Goal: Task Accomplishment & Management: Complete application form

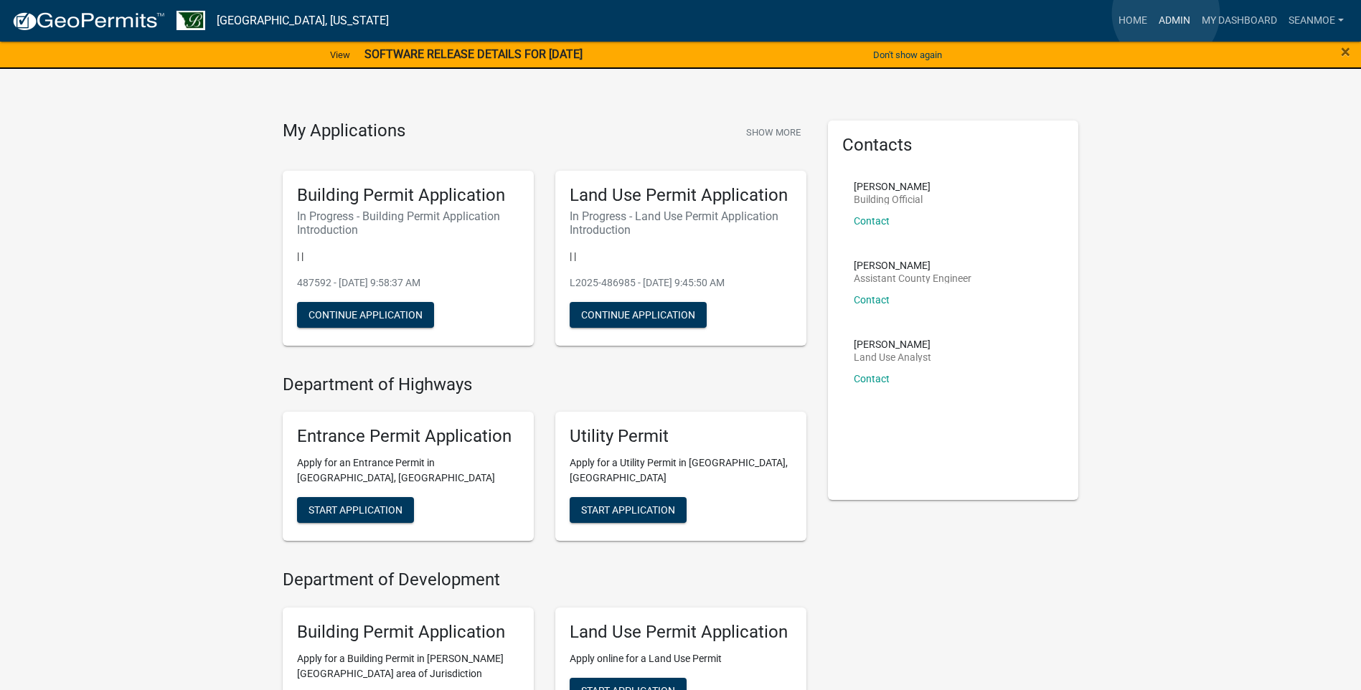
click at [1166, 14] on link "Admin" at bounding box center [1174, 20] width 43 height 27
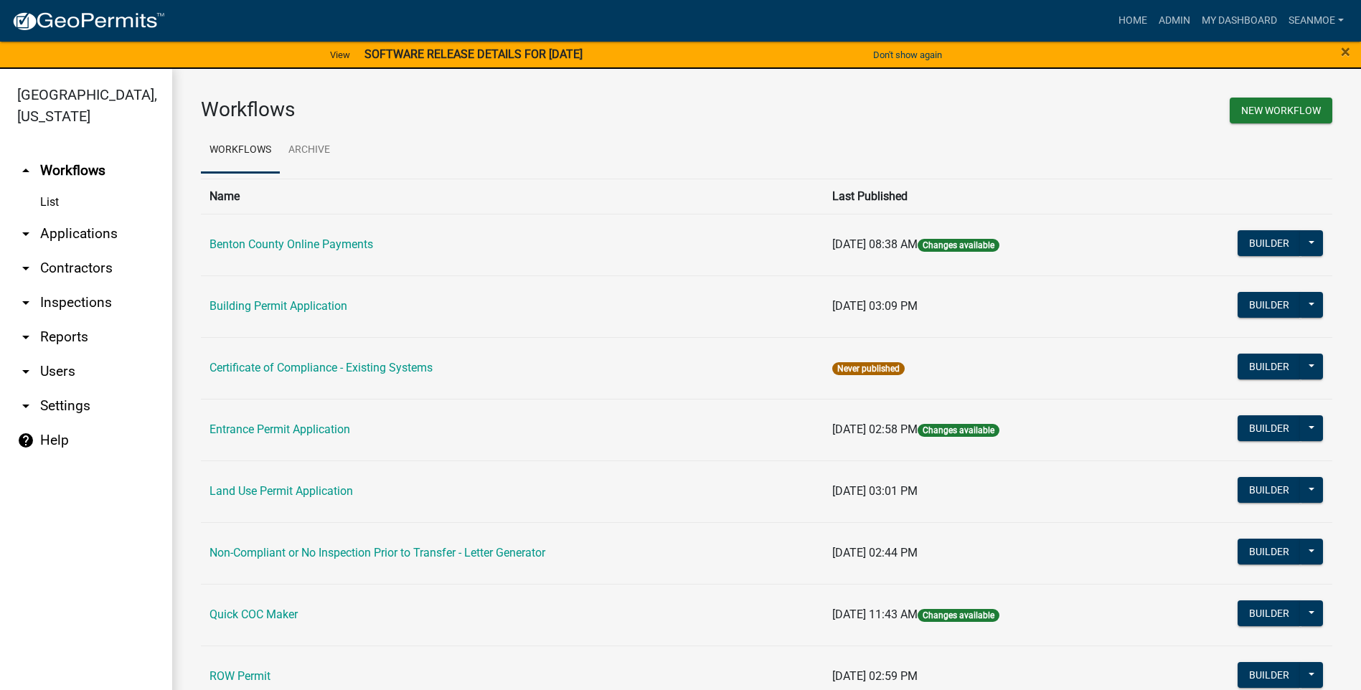
click at [82, 230] on link "arrow_drop_down Applications" at bounding box center [86, 234] width 172 height 34
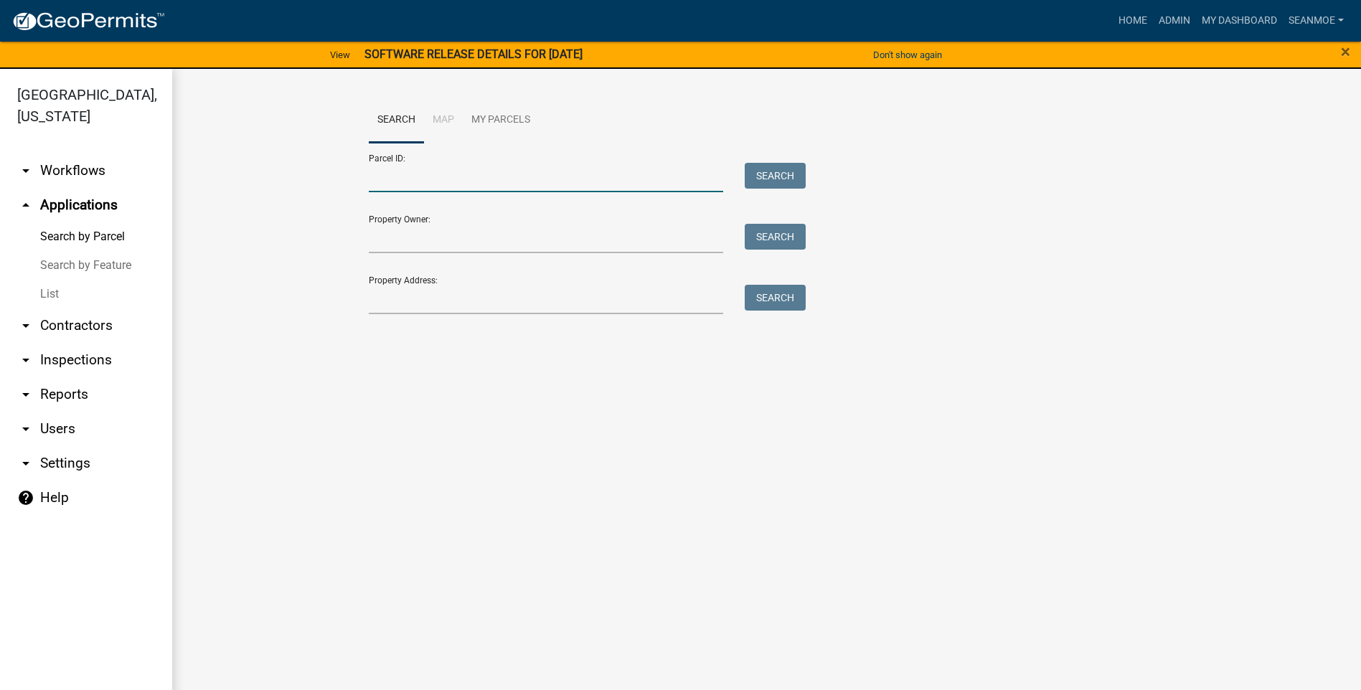
click at [579, 181] on input "Parcel ID:" at bounding box center [546, 177] width 355 height 29
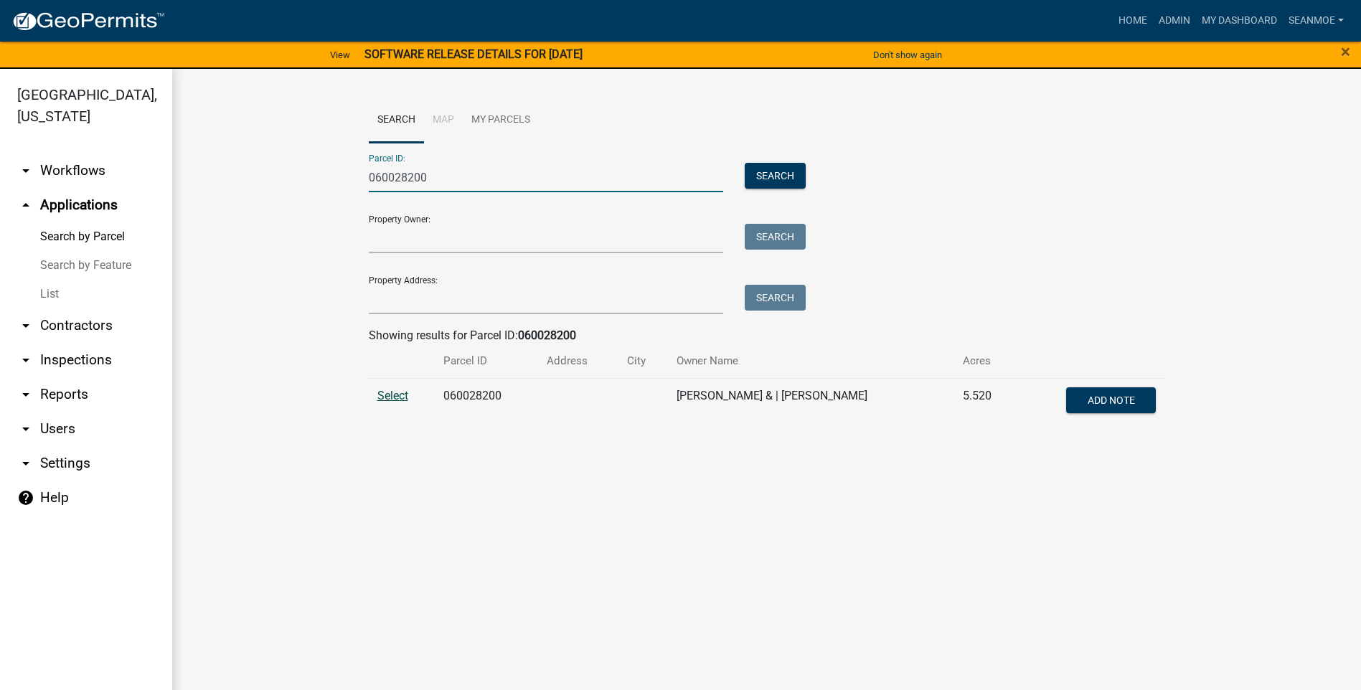
type input "060028200"
click at [396, 395] on span "Select" at bounding box center [392, 396] width 31 height 14
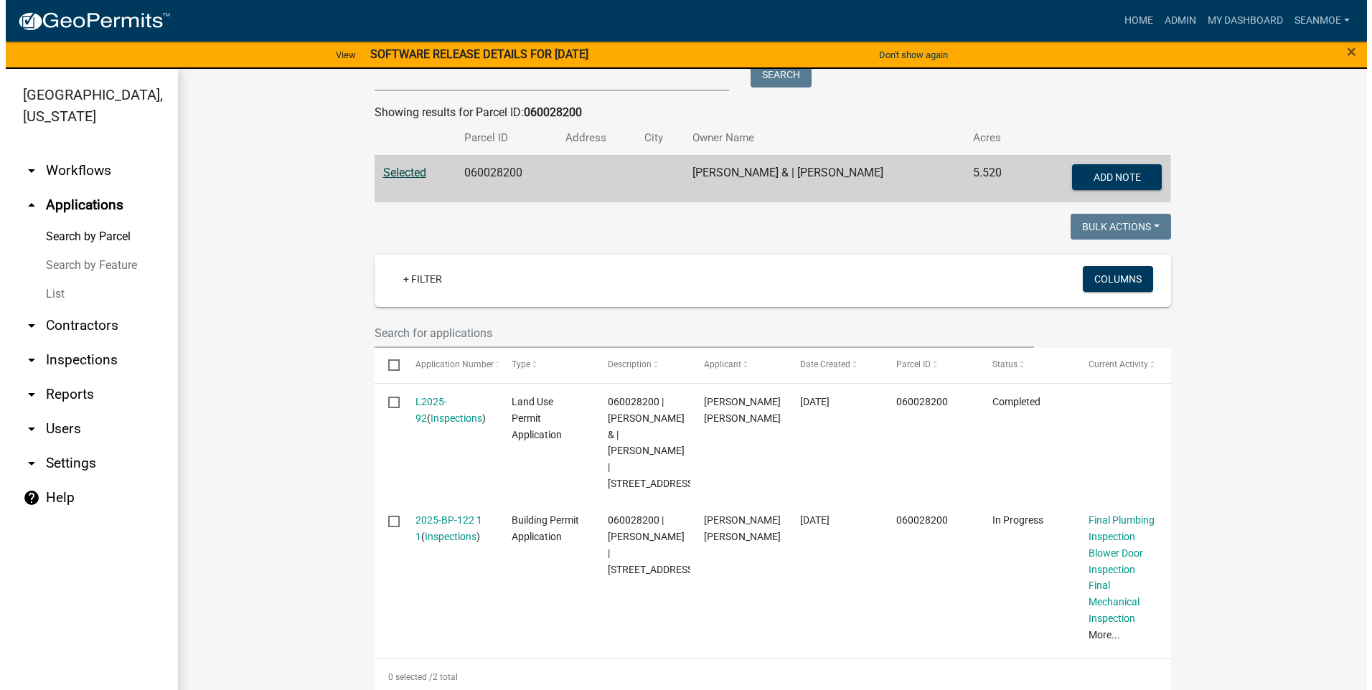
scroll to position [240, 0]
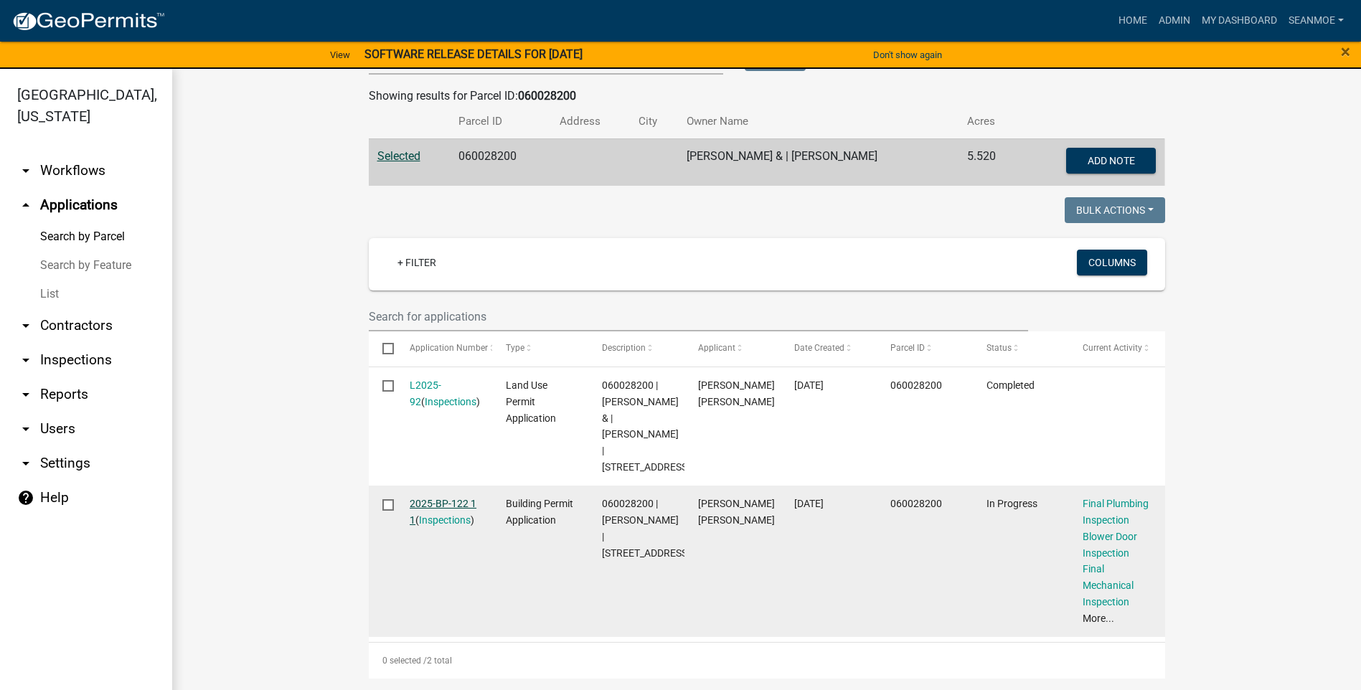
click at [438, 501] on link "2025-BP-122 1 1" at bounding box center [443, 512] width 67 height 28
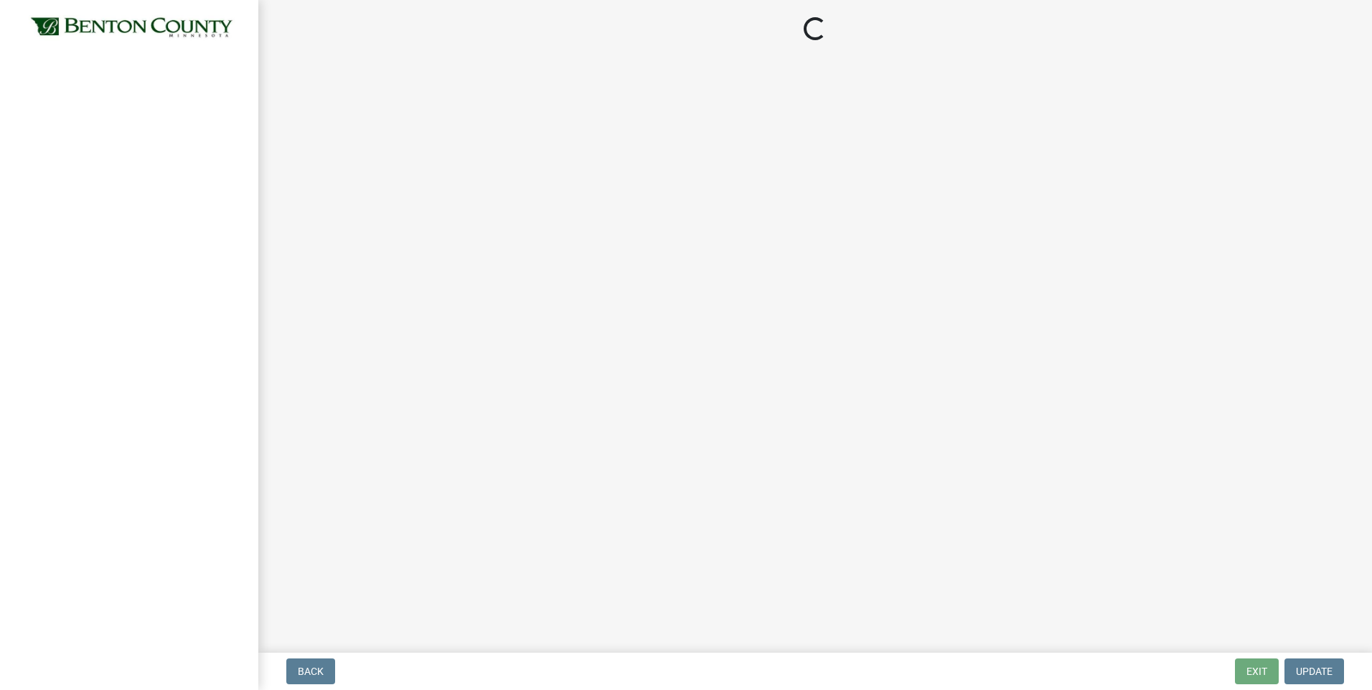
select select "17bfa135-5610-45df-8ce7-87530b7d86d4"
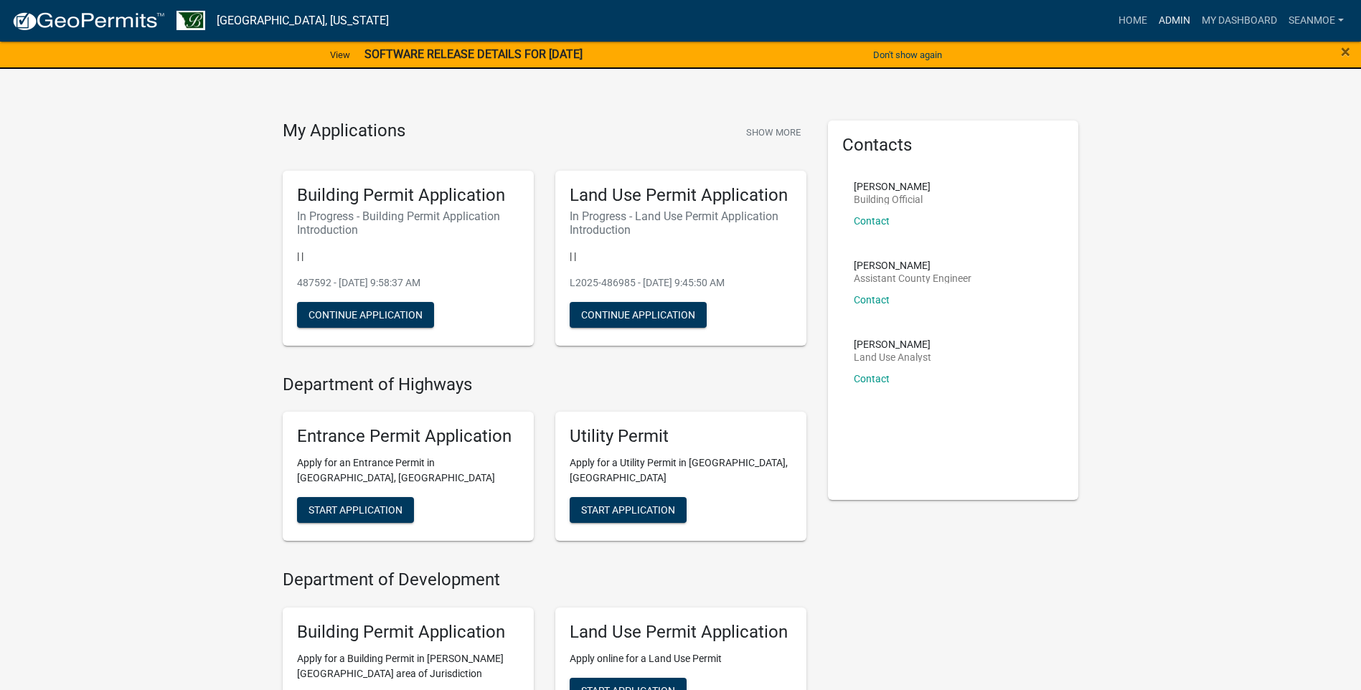
click at [1166, 17] on link "Admin" at bounding box center [1174, 20] width 43 height 27
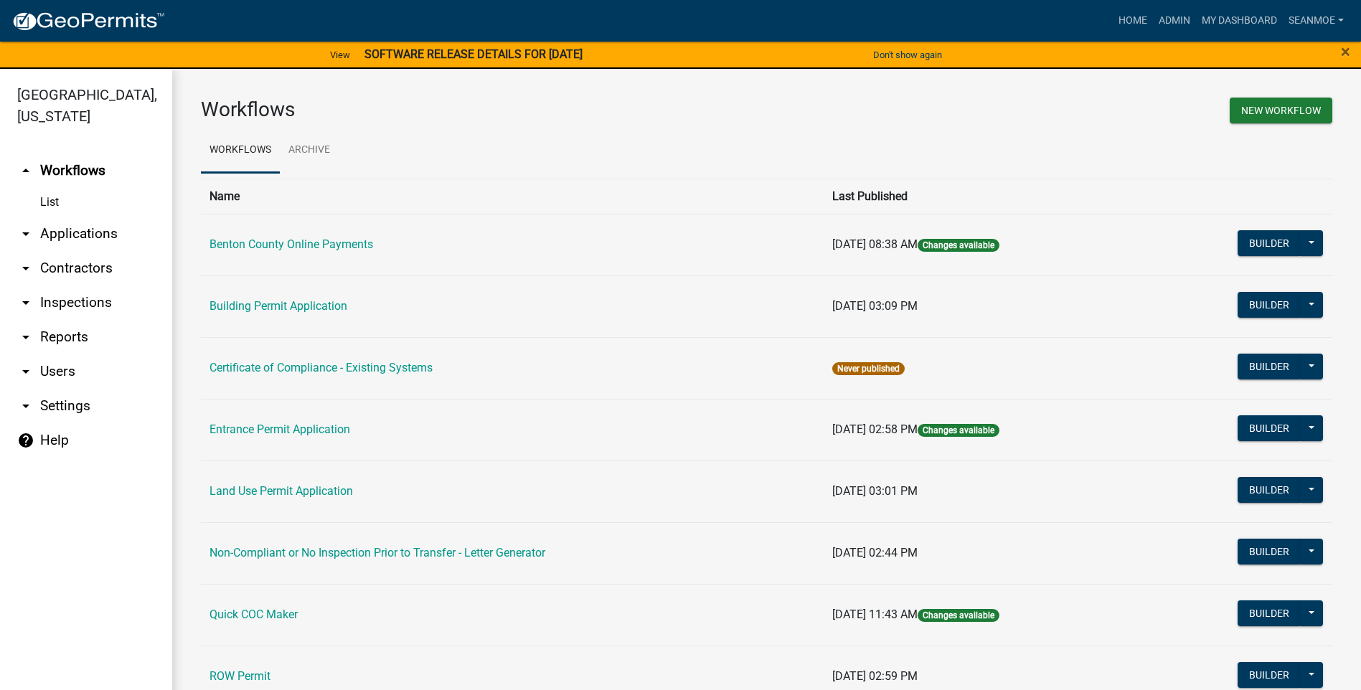
click at [88, 233] on link "arrow_drop_down Applications" at bounding box center [86, 234] width 172 height 34
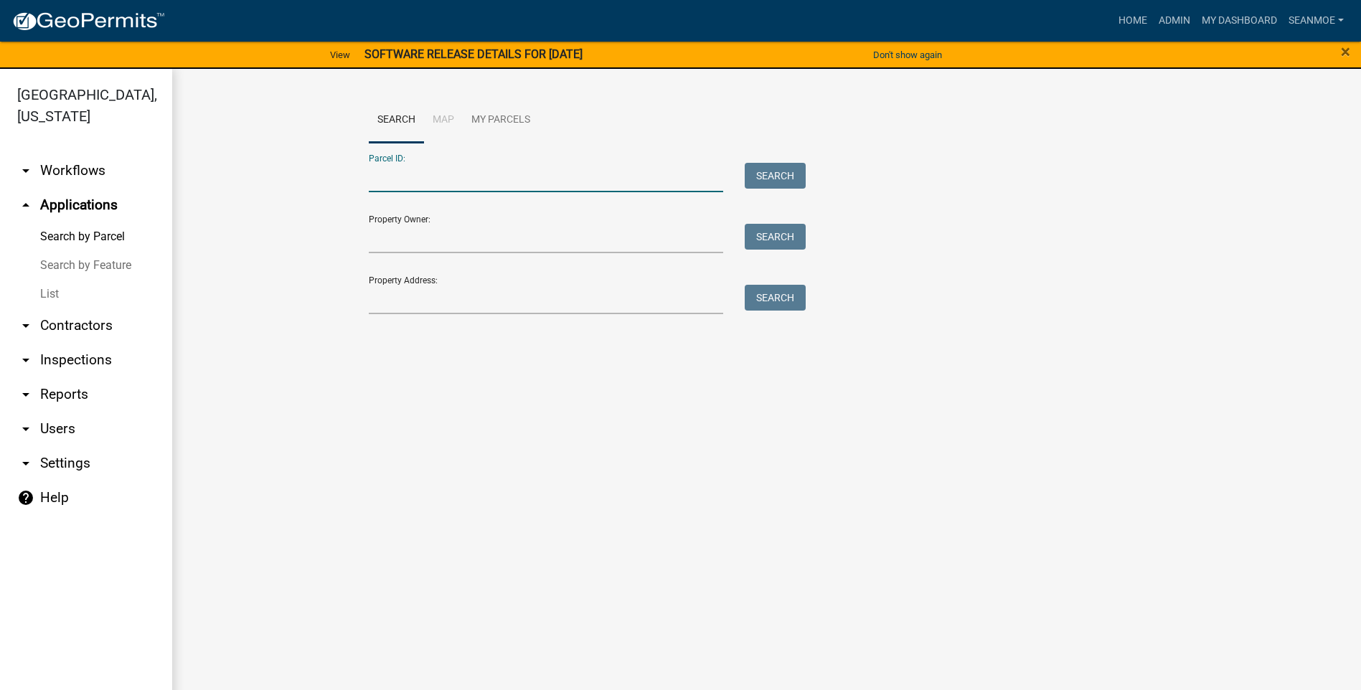
click at [420, 182] on input "Parcel ID:" at bounding box center [546, 177] width 355 height 29
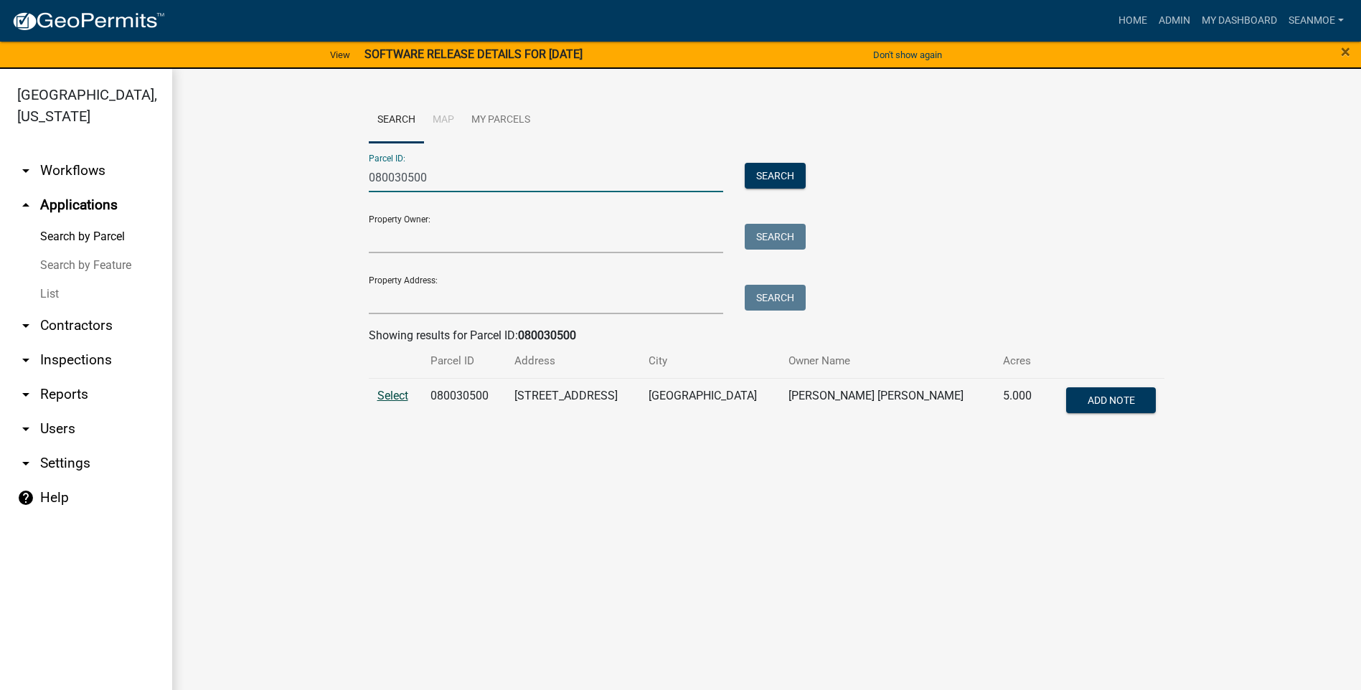
type input "080030500"
click at [393, 392] on span "Select" at bounding box center [392, 396] width 31 height 14
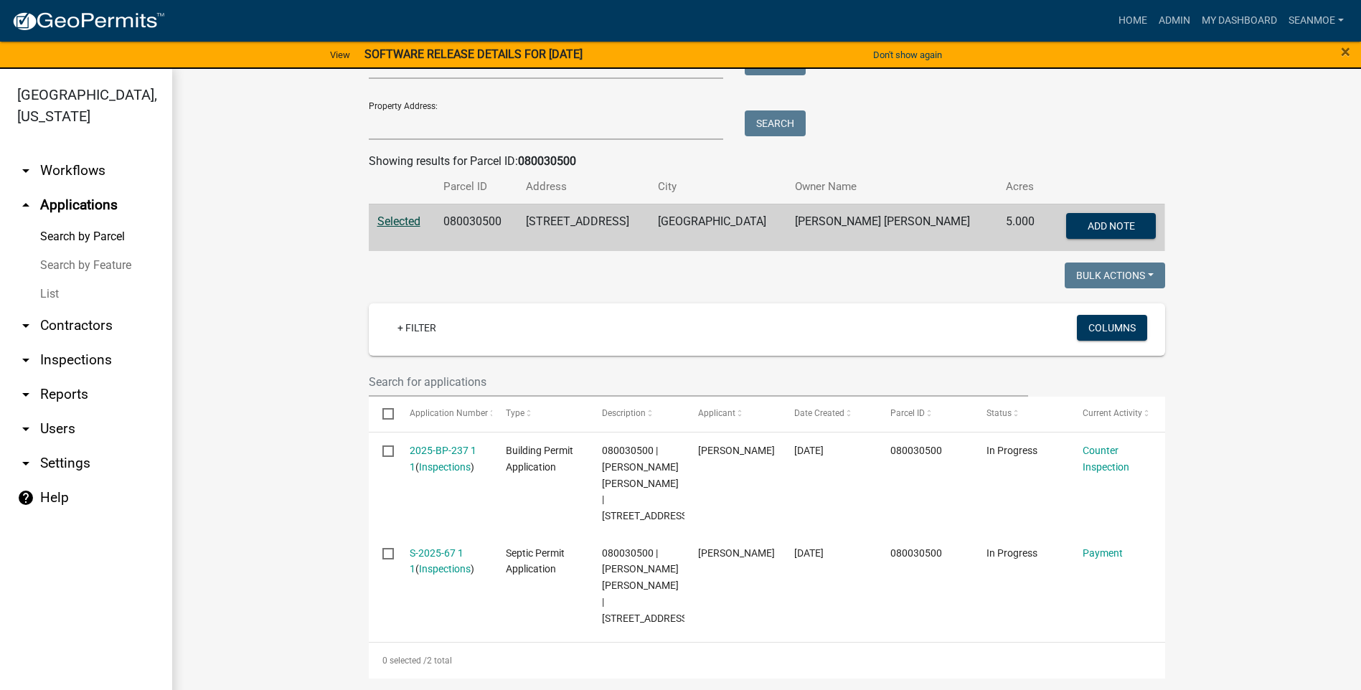
scroll to position [17, 0]
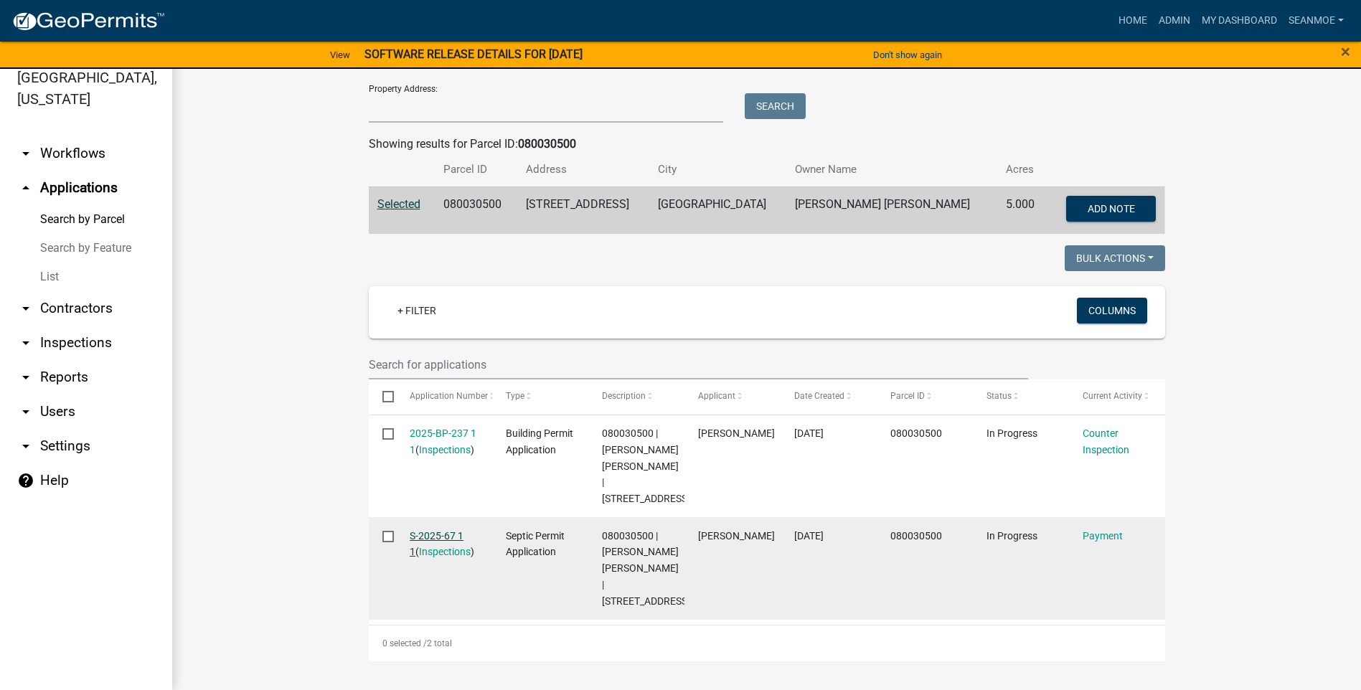
click at [445, 530] on link "S-2025-67 1 1" at bounding box center [437, 544] width 54 height 28
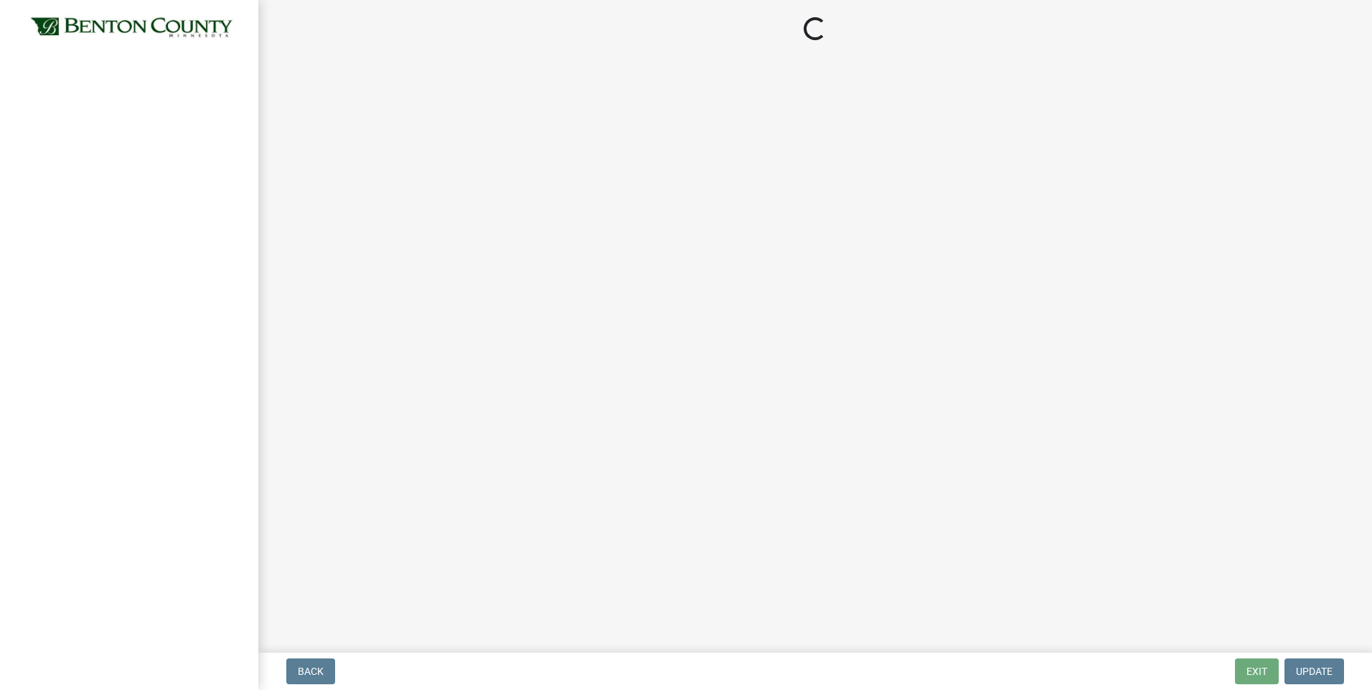
select select "3: 3"
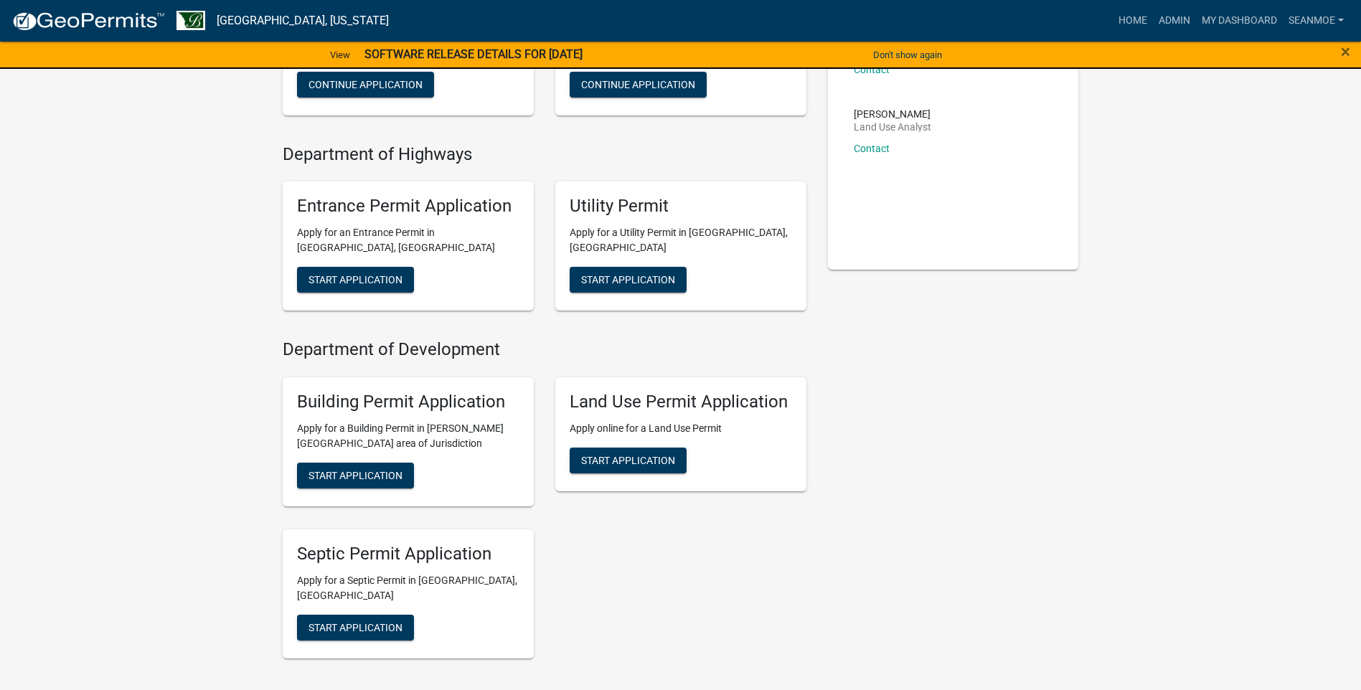
scroll to position [287, 0]
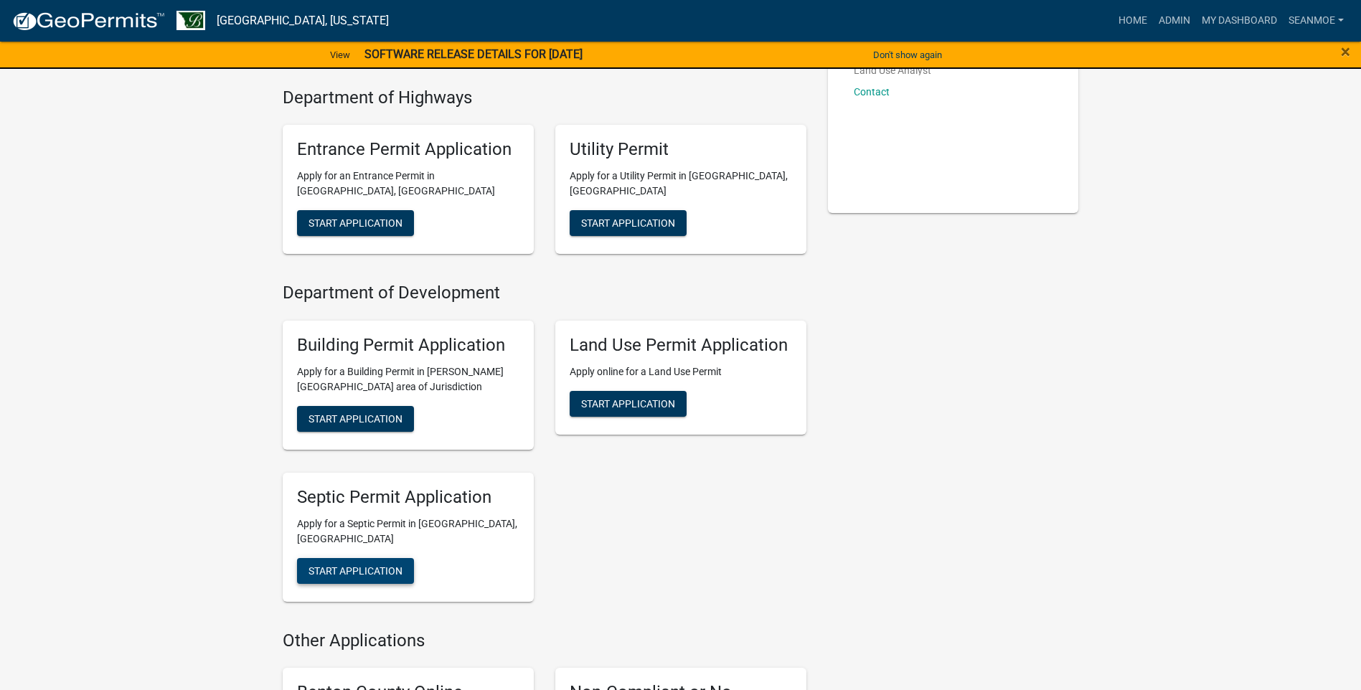
click at [356, 565] on span "Start Application" at bounding box center [355, 570] width 94 height 11
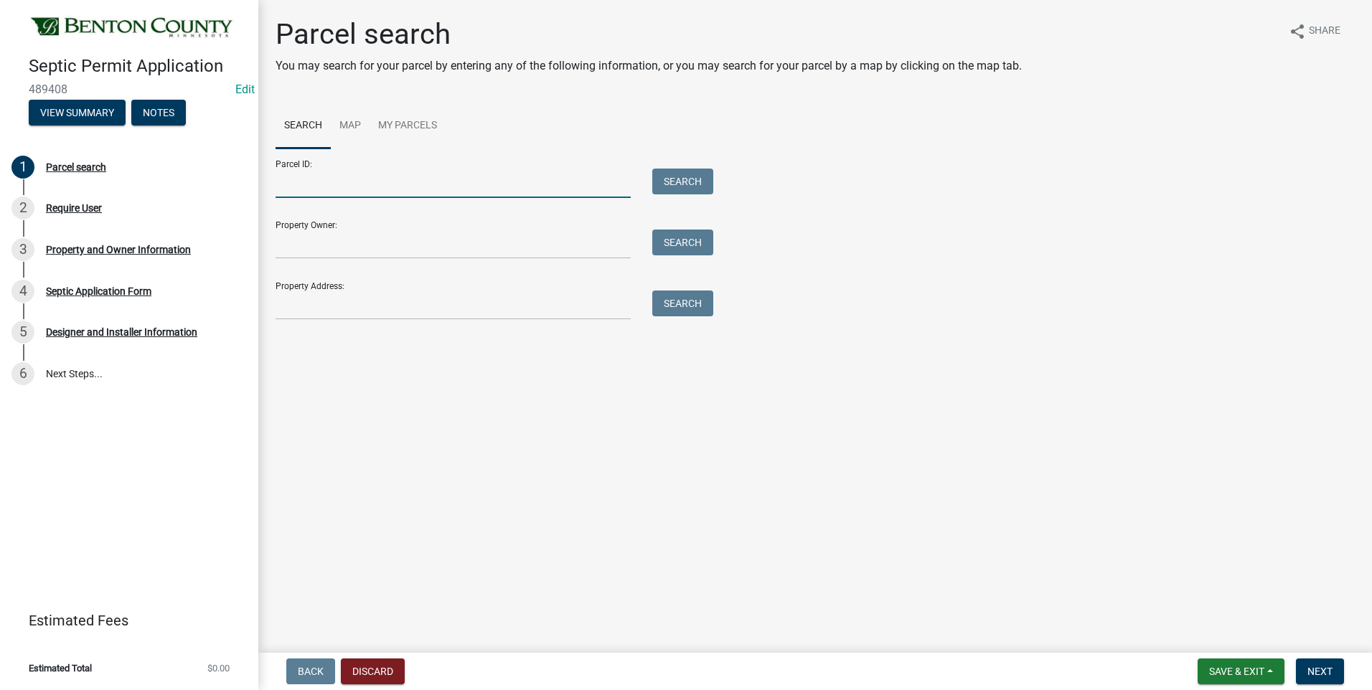
click at [403, 187] on input "Parcel ID:" at bounding box center [452, 183] width 355 height 29
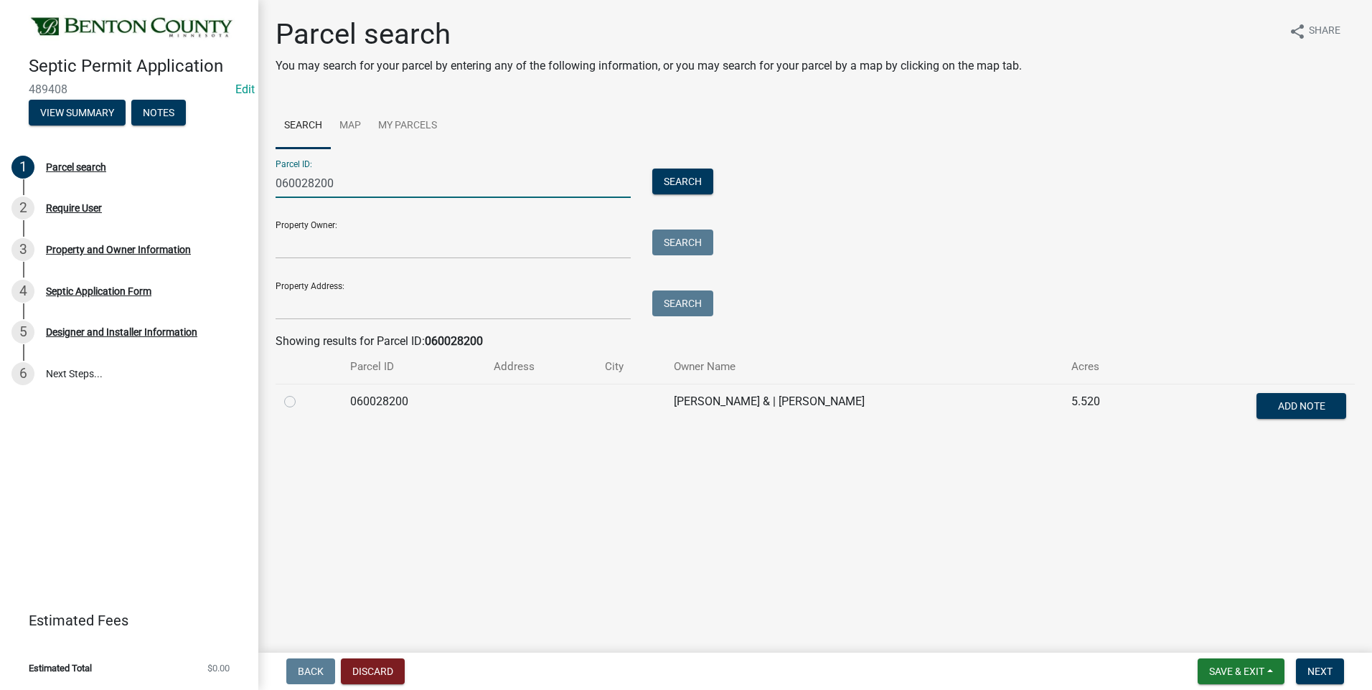
type input "060028200"
click at [301, 393] on label at bounding box center [301, 393] width 0 height 0
click at [301, 402] on input "radio" at bounding box center [305, 397] width 9 height 9
radio input "true"
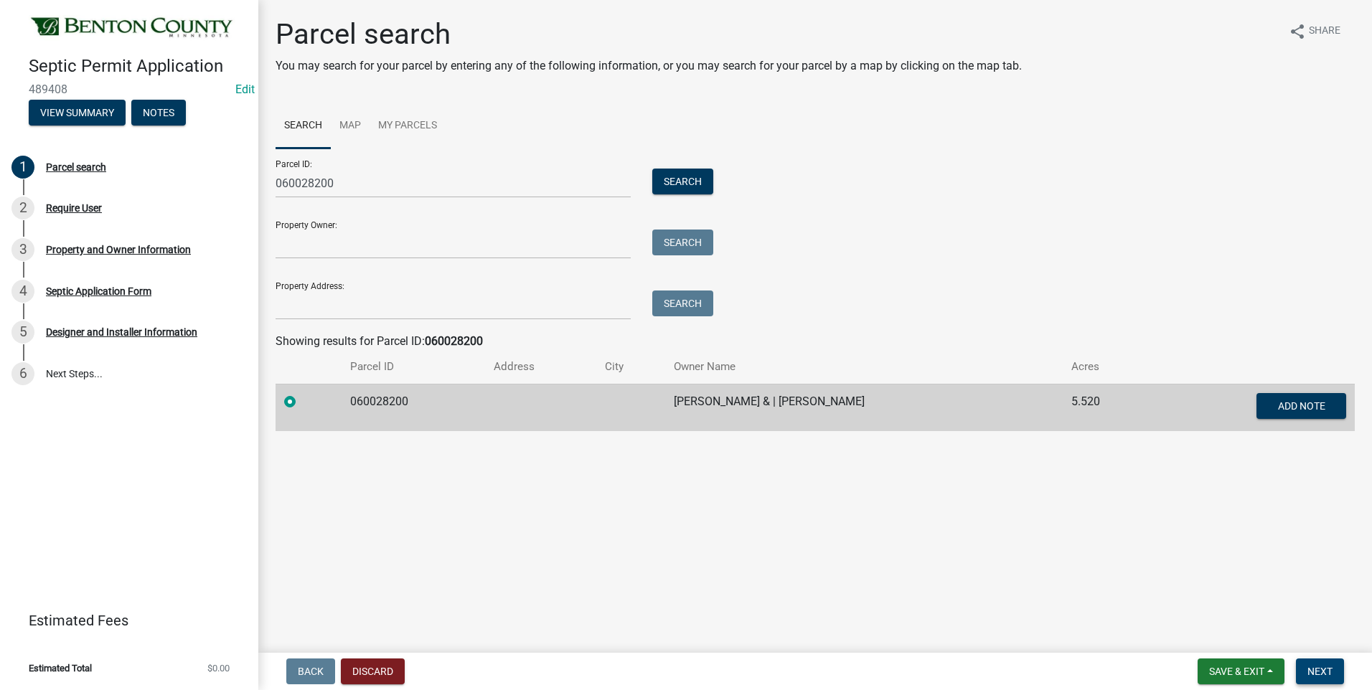
click at [1321, 673] on span "Next" at bounding box center [1319, 671] width 25 height 11
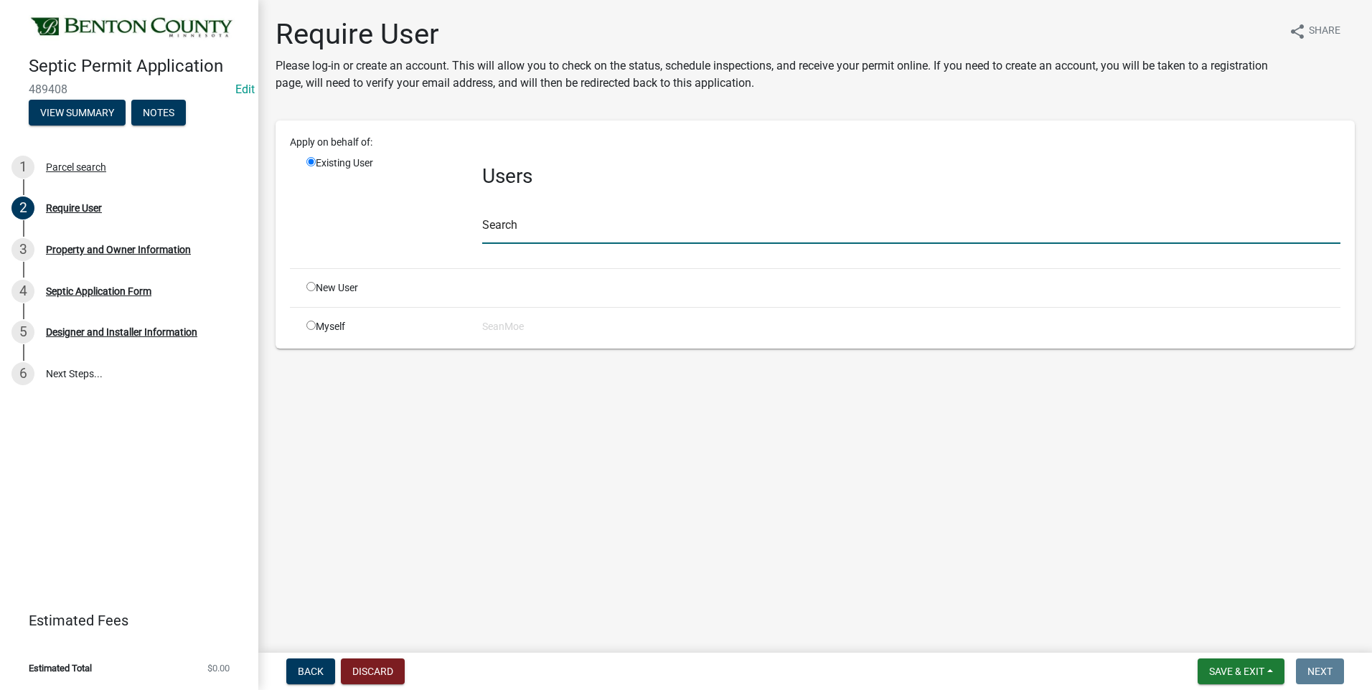
click at [576, 226] on input "text" at bounding box center [911, 229] width 858 height 29
type input "smoe"
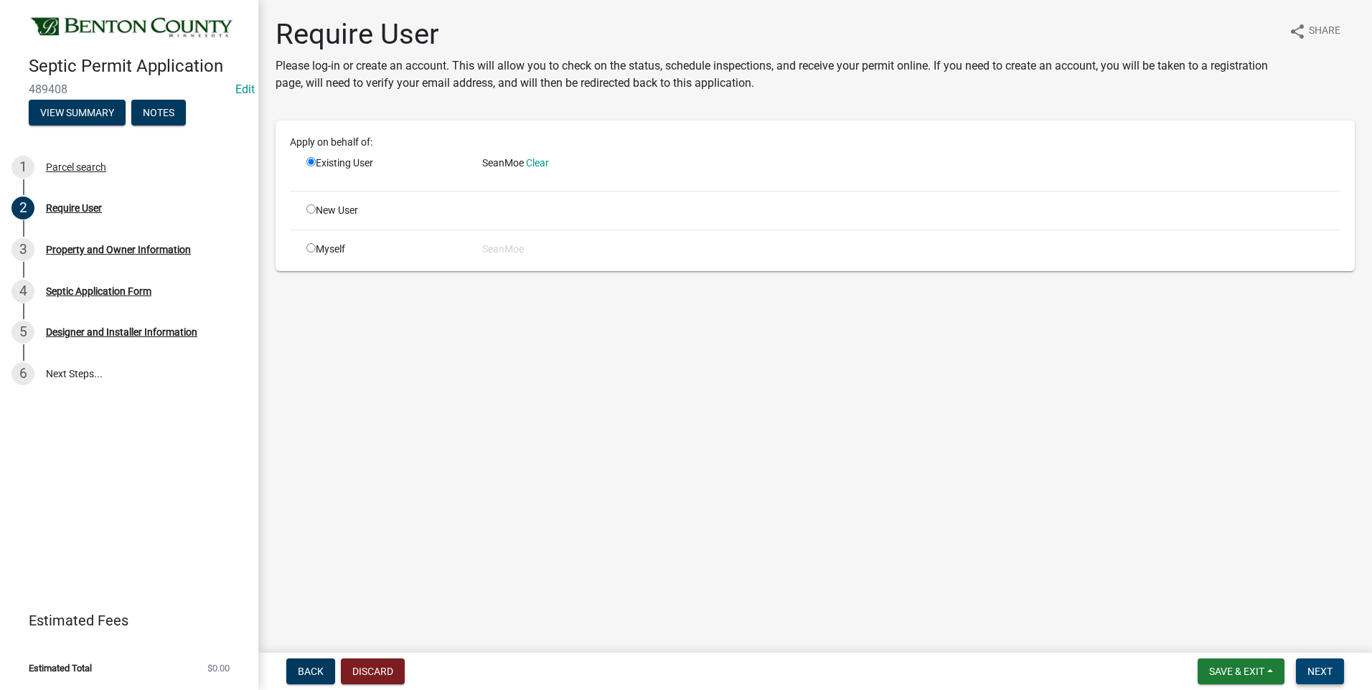
click at [1320, 671] on span "Next" at bounding box center [1319, 671] width 25 height 11
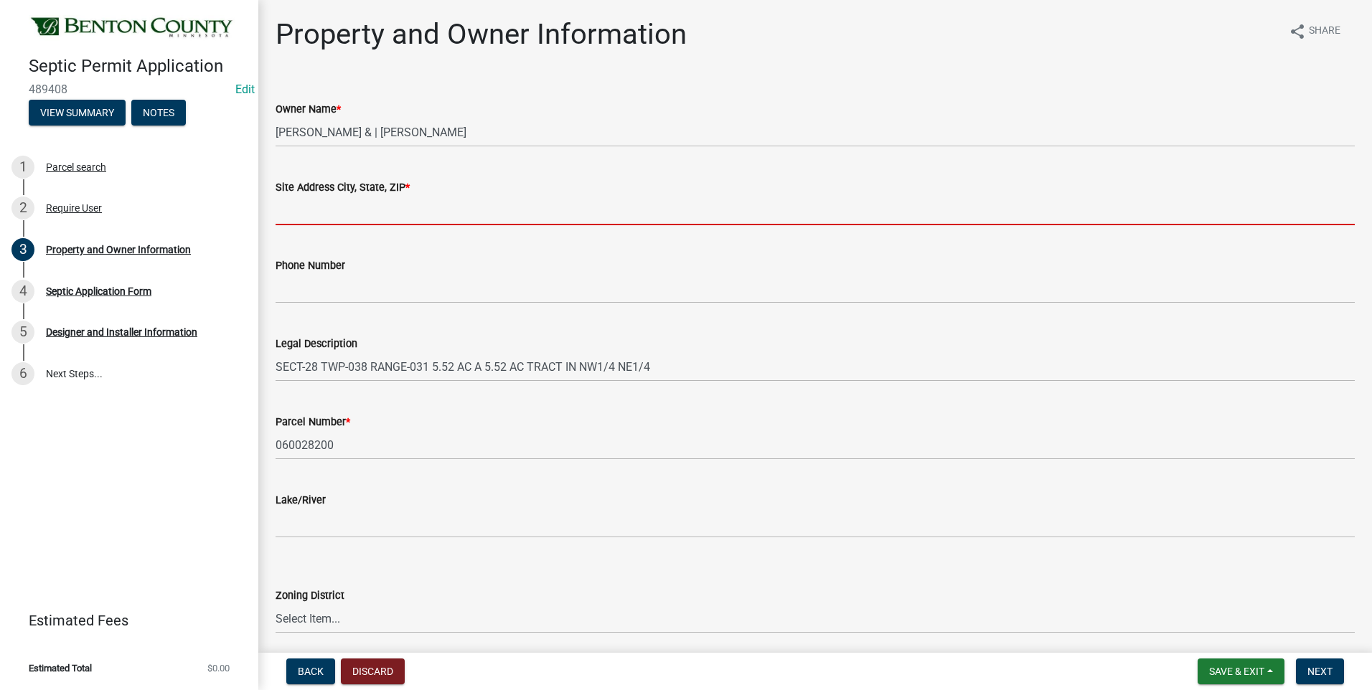
click at [428, 214] on input "Site Address City, State, ZIP *" at bounding box center [814, 210] width 1079 height 29
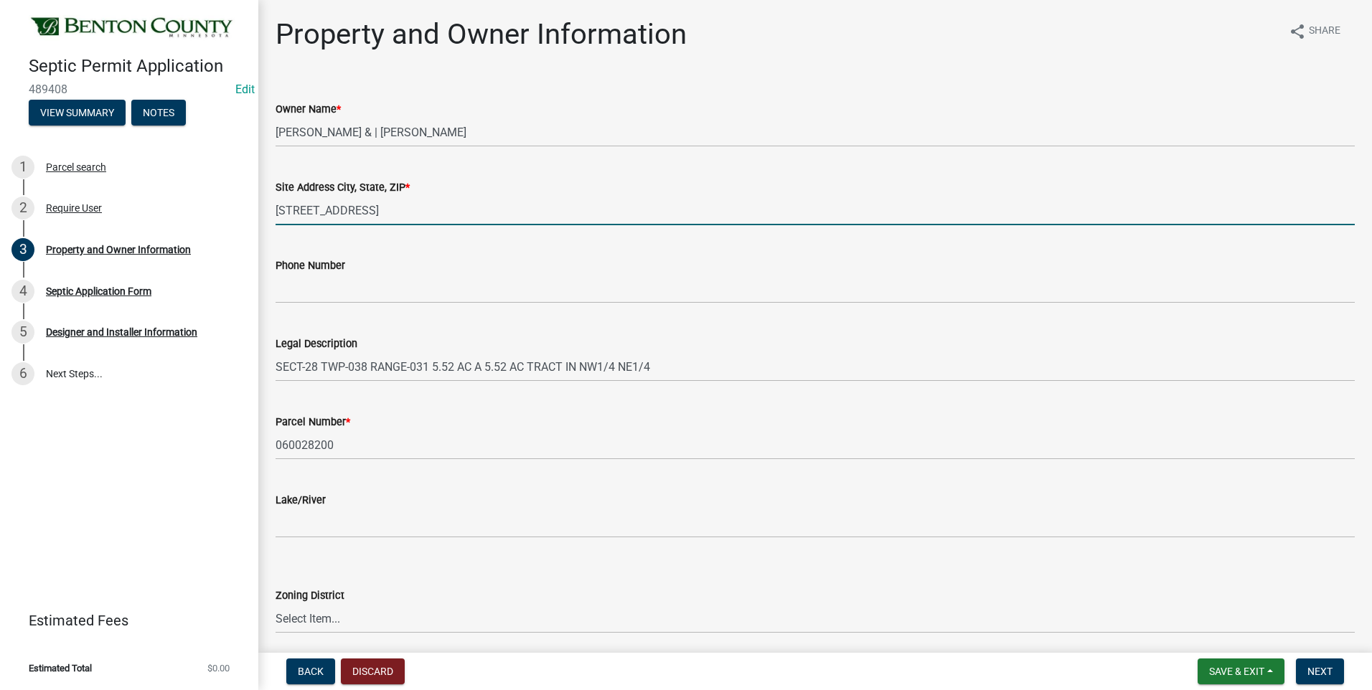
type input "2014 PINE RD NW, RICE MN 56367"
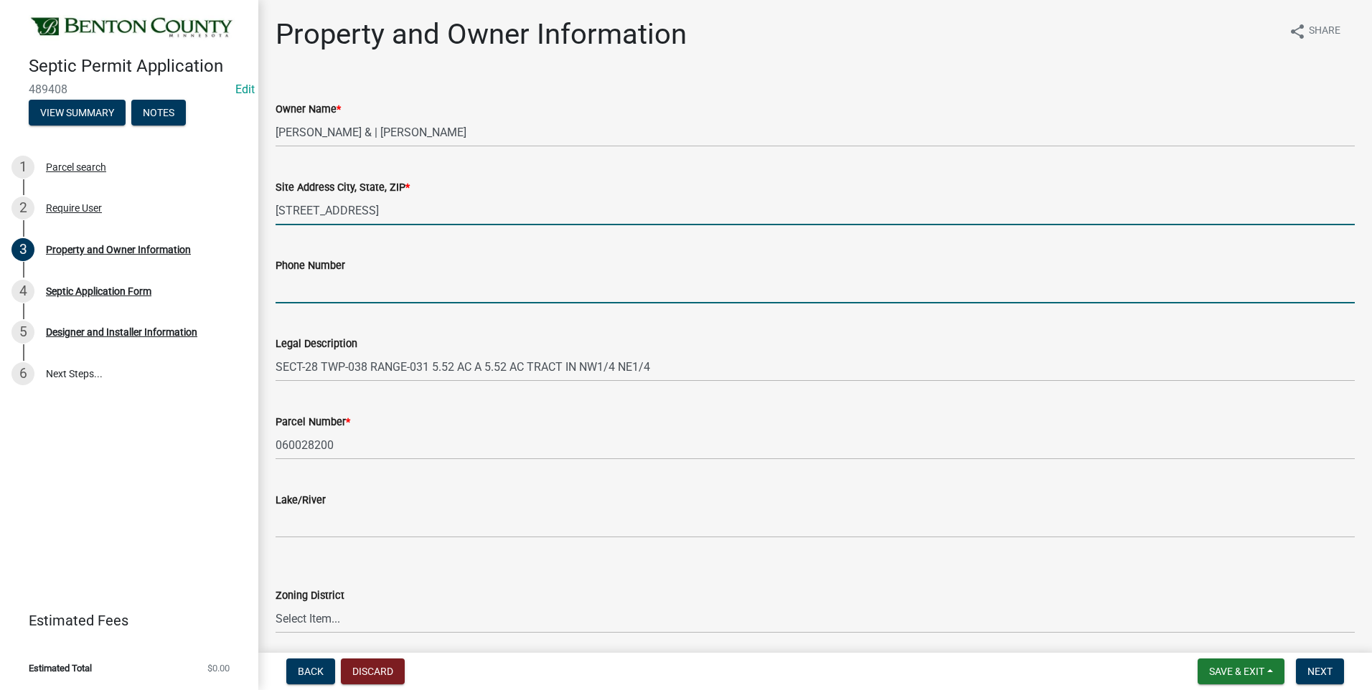
click at [374, 292] on input "Phone Number" at bounding box center [814, 288] width 1079 height 29
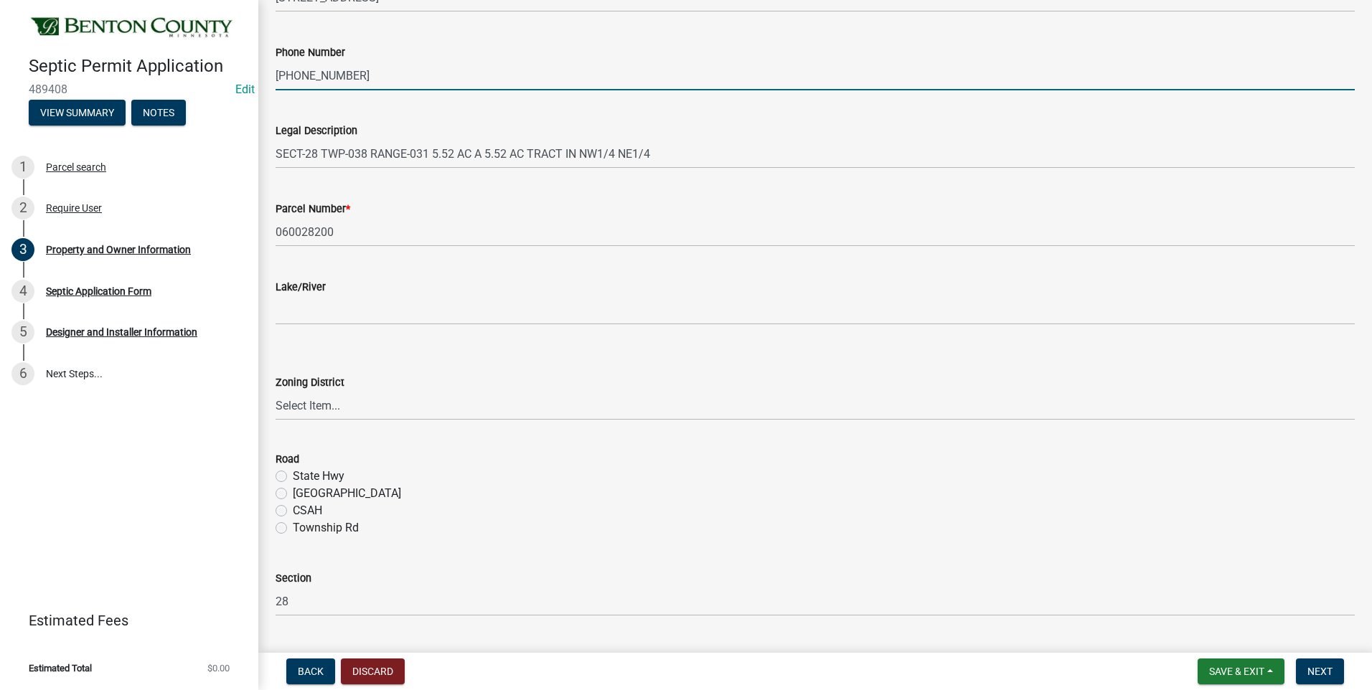
scroll to position [215, 0]
type input "320-630-5881"
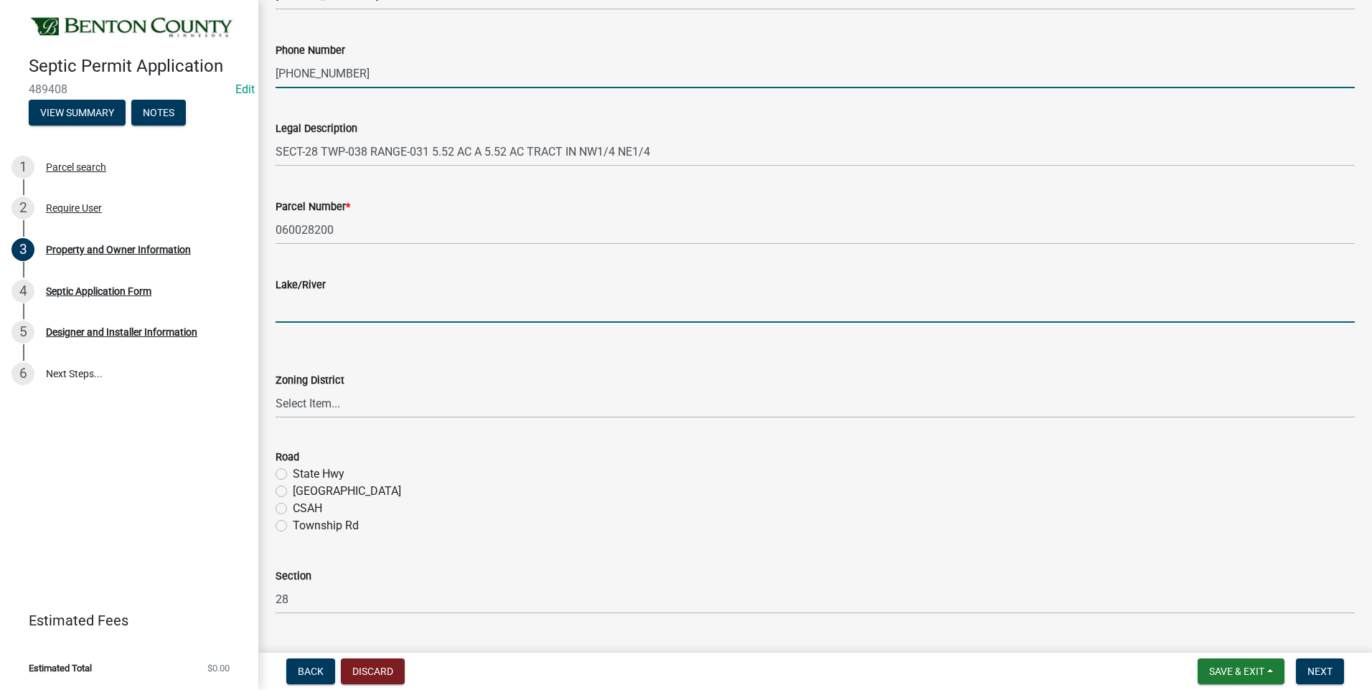
click at [336, 312] on input "Lake/River" at bounding box center [814, 307] width 1079 height 29
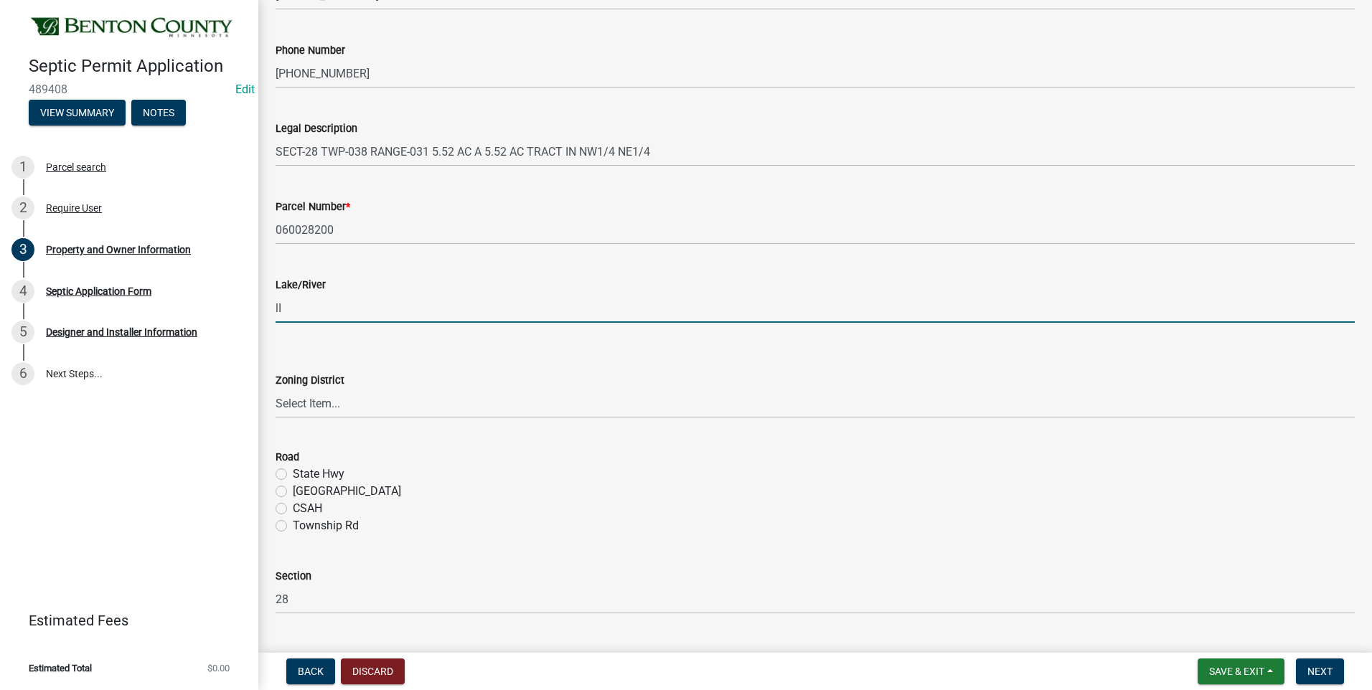
type input "l"
type input "L"
type input "LITTLE ROCK CREEK TRIBUTARY"
click at [316, 405] on select "Select Item... AG RA RES BUS IND ANNEX CITY" at bounding box center [814, 403] width 1079 height 29
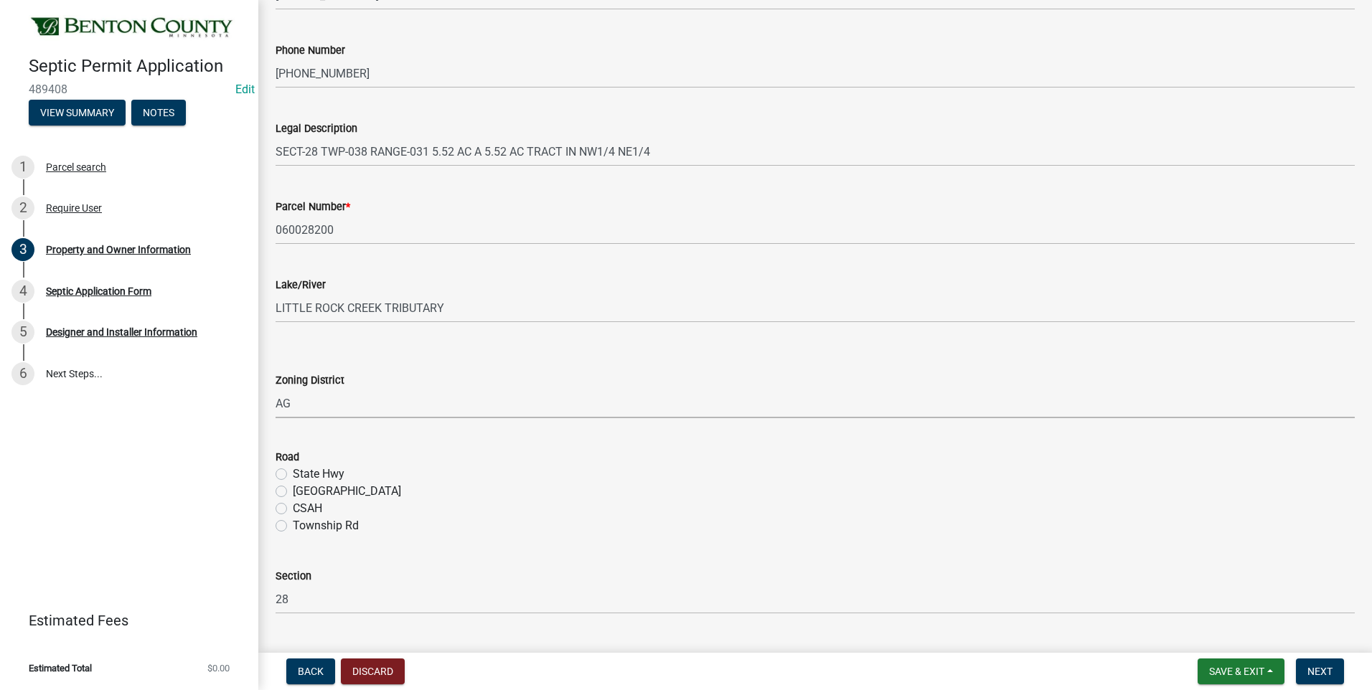
click at [275, 389] on select "Select Item... AG RA RES BUS IND ANNEX CITY" at bounding box center [814, 403] width 1079 height 29
select select "3dace726-2193-4b77-872b-2fbbc186c502"
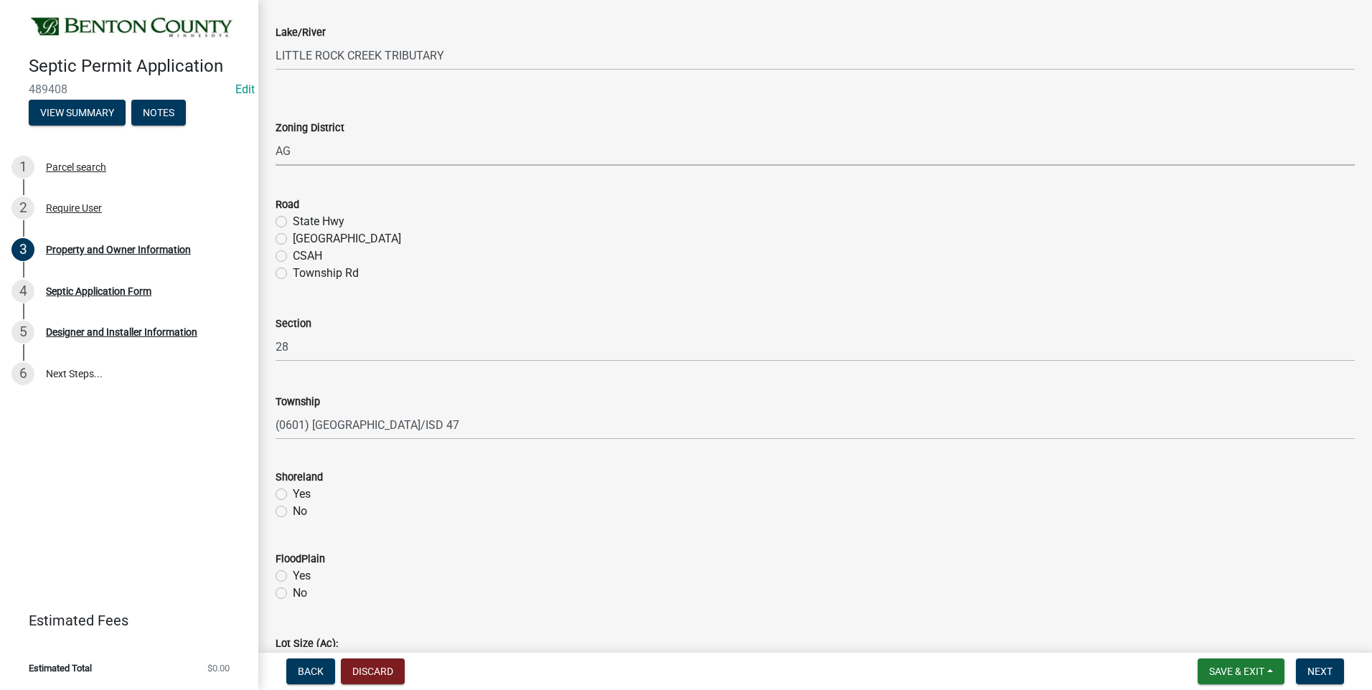
scroll to position [502, 0]
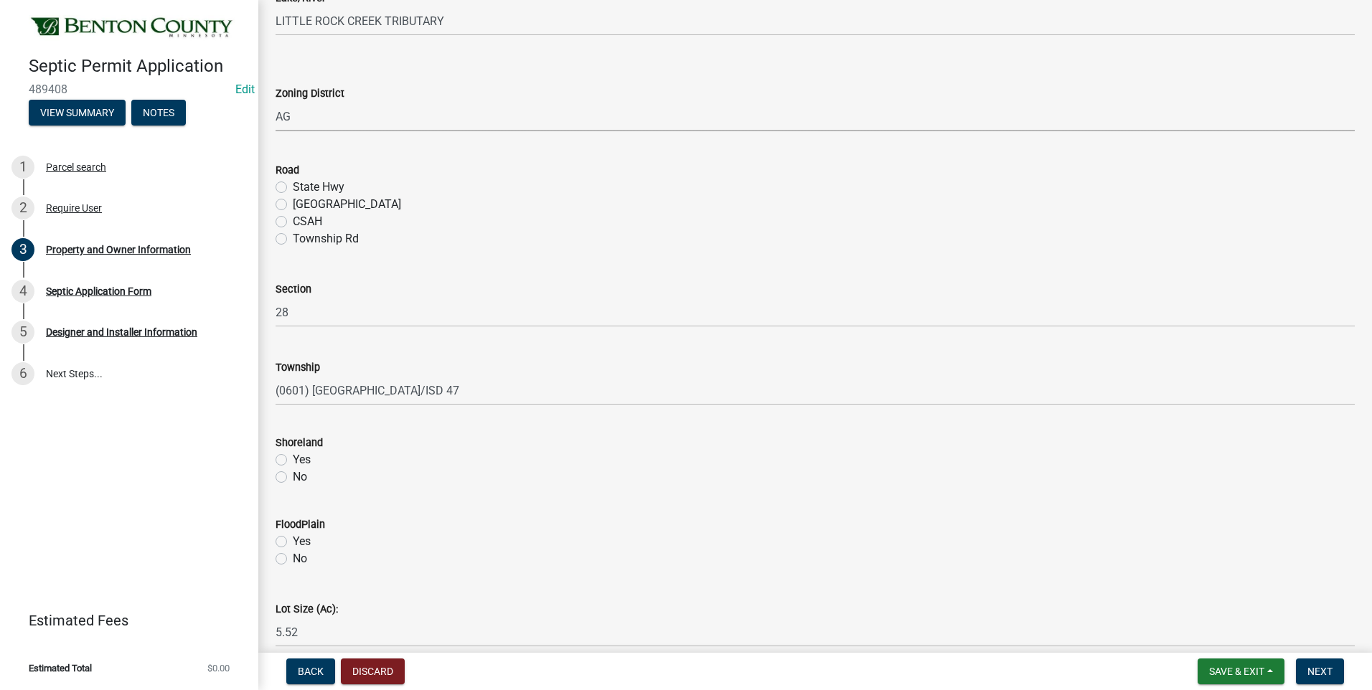
click at [293, 205] on label "County Hwy" at bounding box center [347, 204] width 108 height 17
click at [293, 205] on input "County Hwy" at bounding box center [297, 200] width 9 height 9
radio input "true"
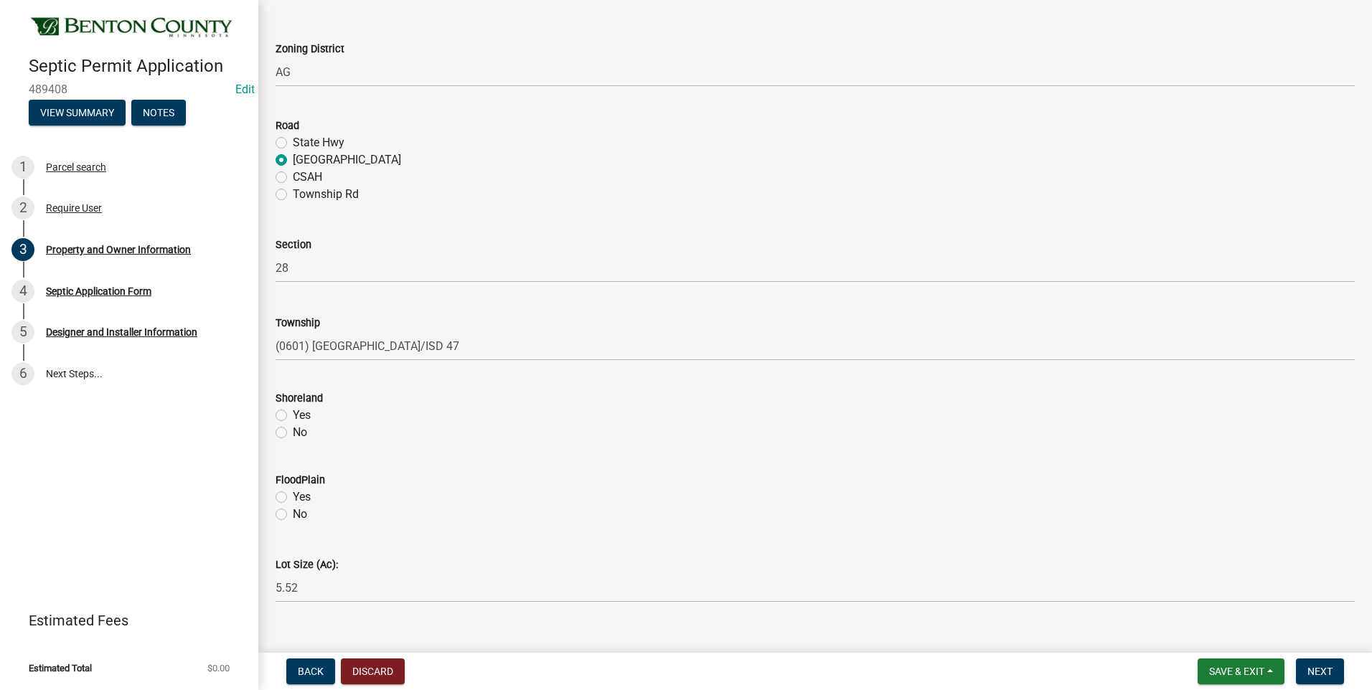
scroll to position [570, 0]
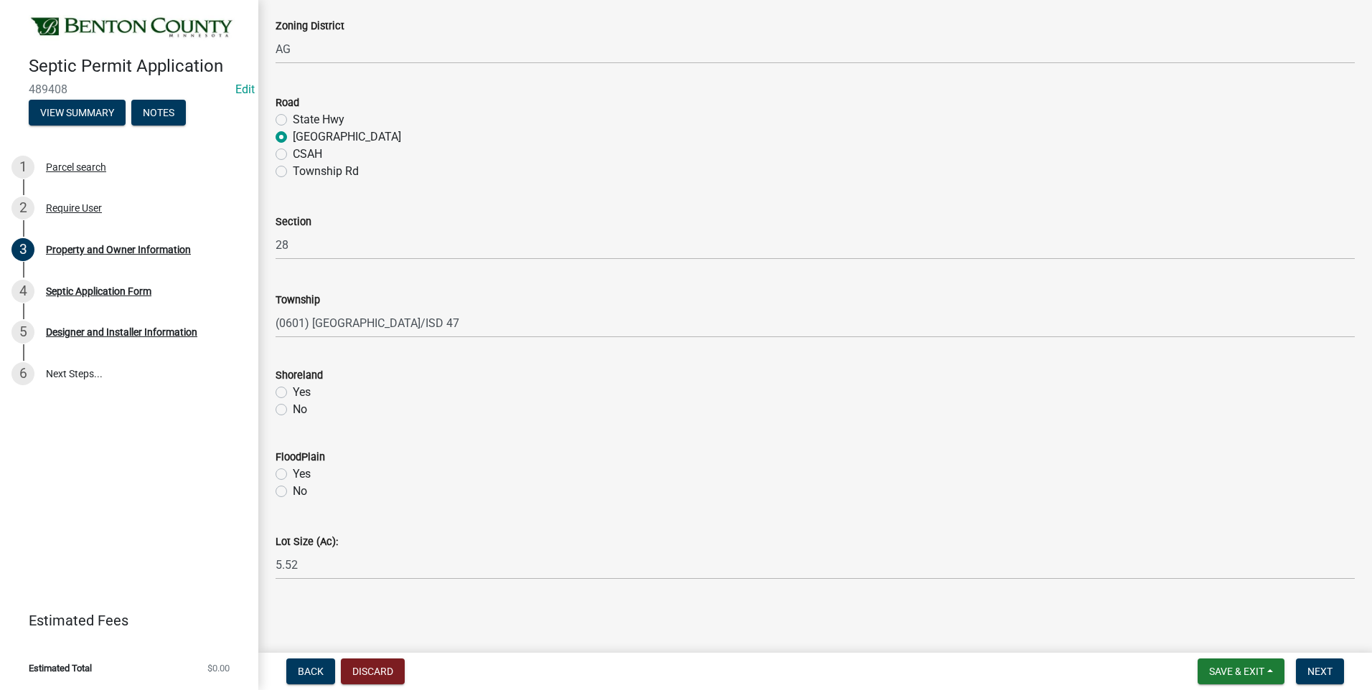
click at [293, 391] on label "Yes" at bounding box center [302, 392] width 18 height 17
click at [293, 391] on input "Yes" at bounding box center [297, 388] width 9 height 9
radio input "true"
click at [293, 489] on label "No" at bounding box center [300, 491] width 14 height 17
click at [293, 489] on input "No" at bounding box center [297, 487] width 9 height 9
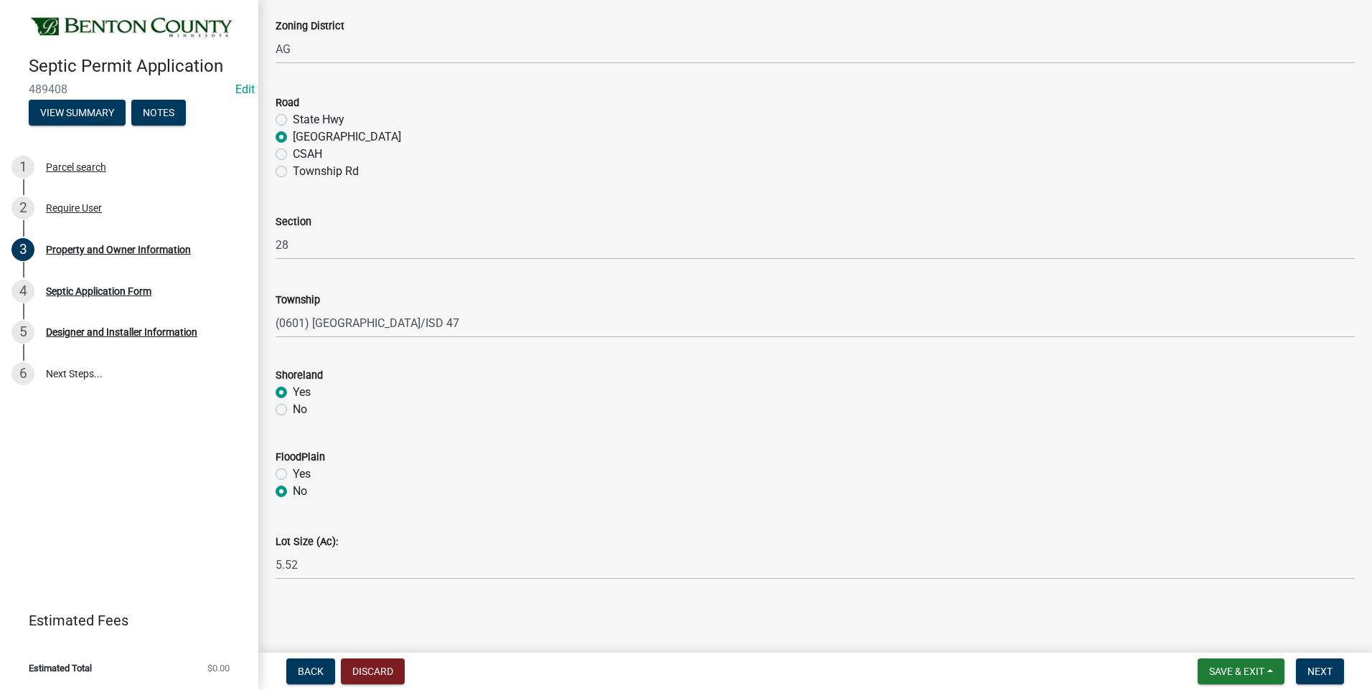
radio input "true"
click at [1322, 671] on span "Next" at bounding box center [1319, 671] width 25 height 11
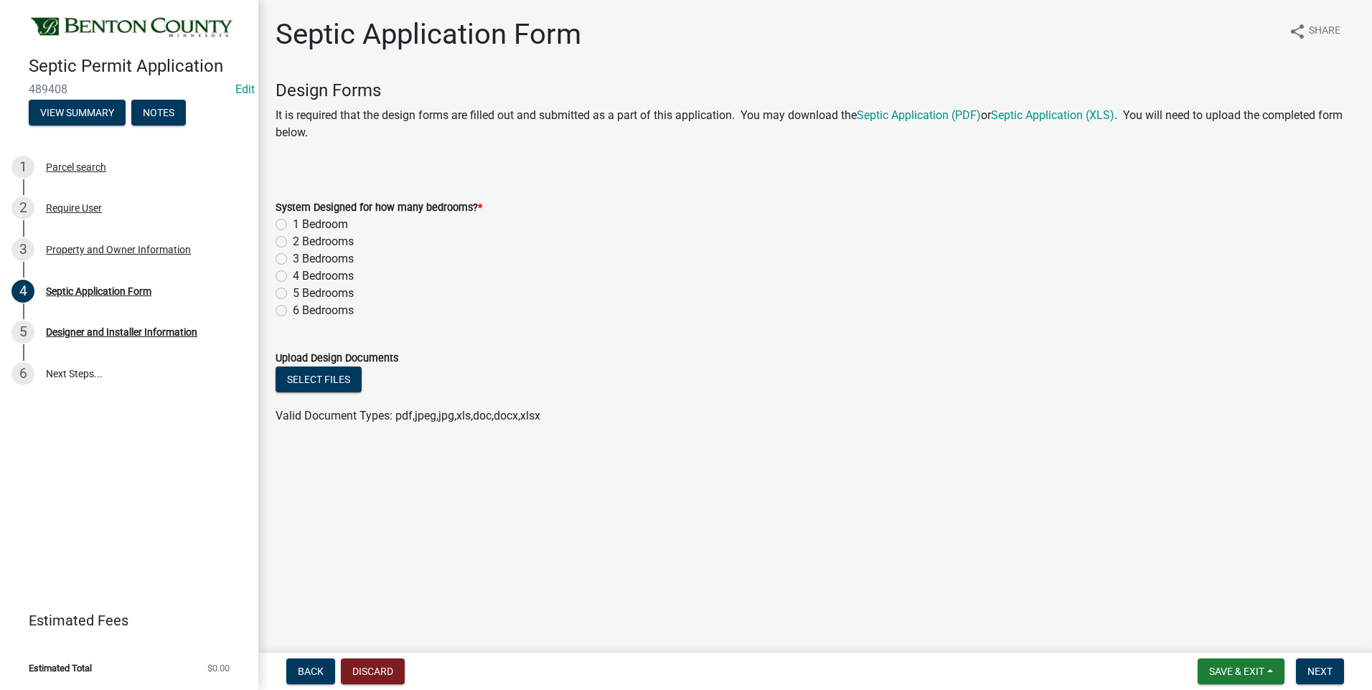
click at [293, 260] on label "3 Bedrooms" at bounding box center [323, 258] width 61 height 17
click at [293, 260] on input "3 Bedrooms" at bounding box center [297, 254] width 9 height 9
radio input "true"
click at [306, 375] on button "Select files" at bounding box center [318, 380] width 86 height 26
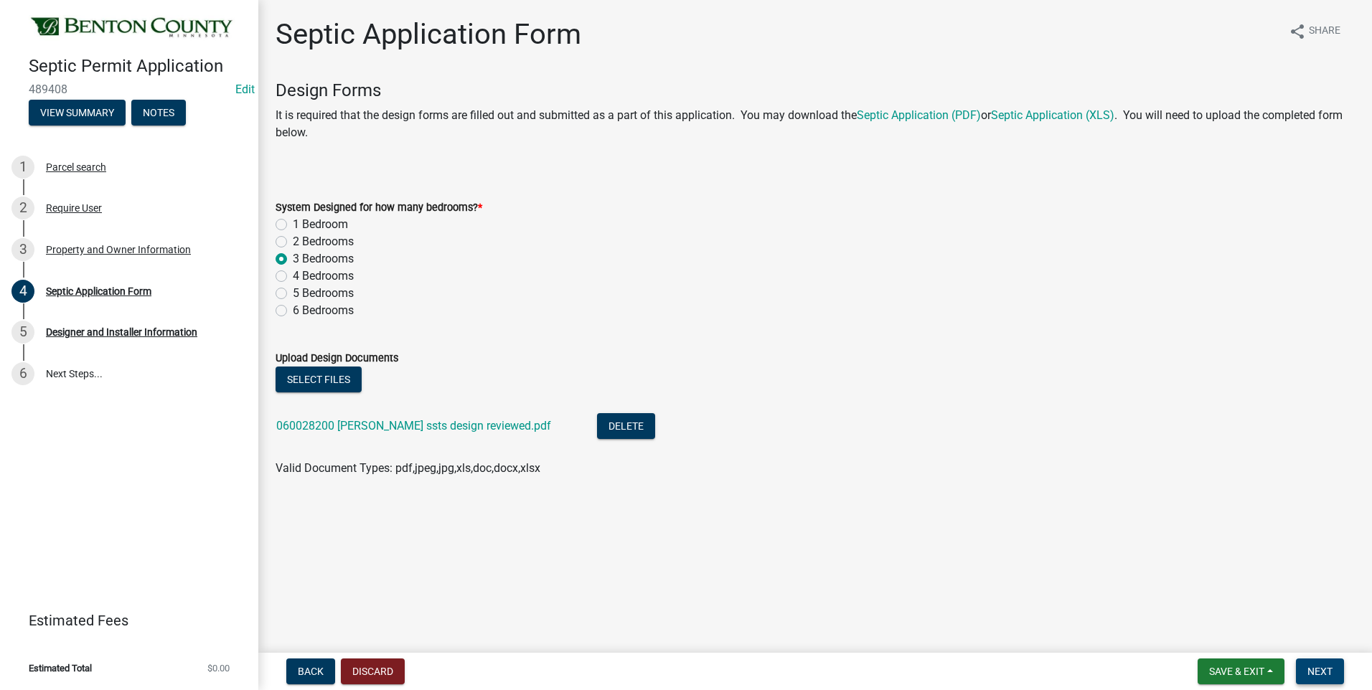
click at [1323, 666] on span "Next" at bounding box center [1319, 671] width 25 height 11
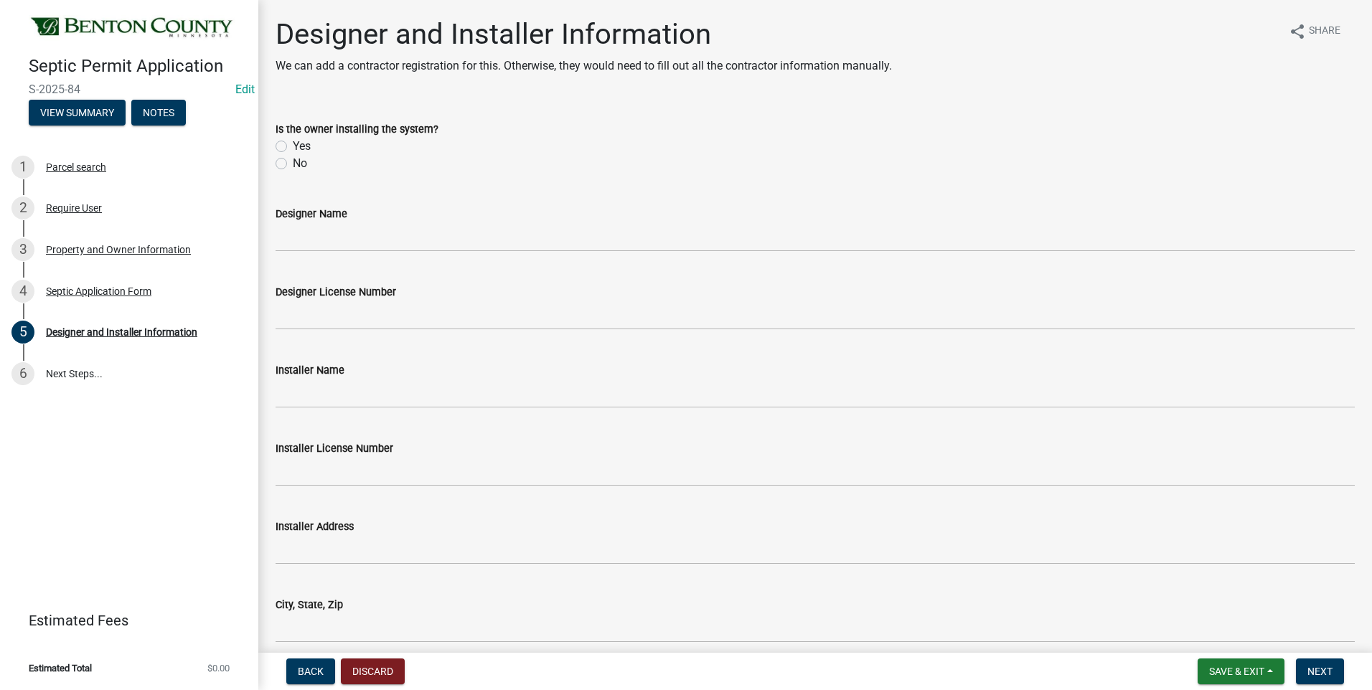
click at [293, 164] on label "No" at bounding box center [300, 163] width 14 height 17
click at [293, 164] on input "No" at bounding box center [297, 159] width 9 height 9
radio input "true"
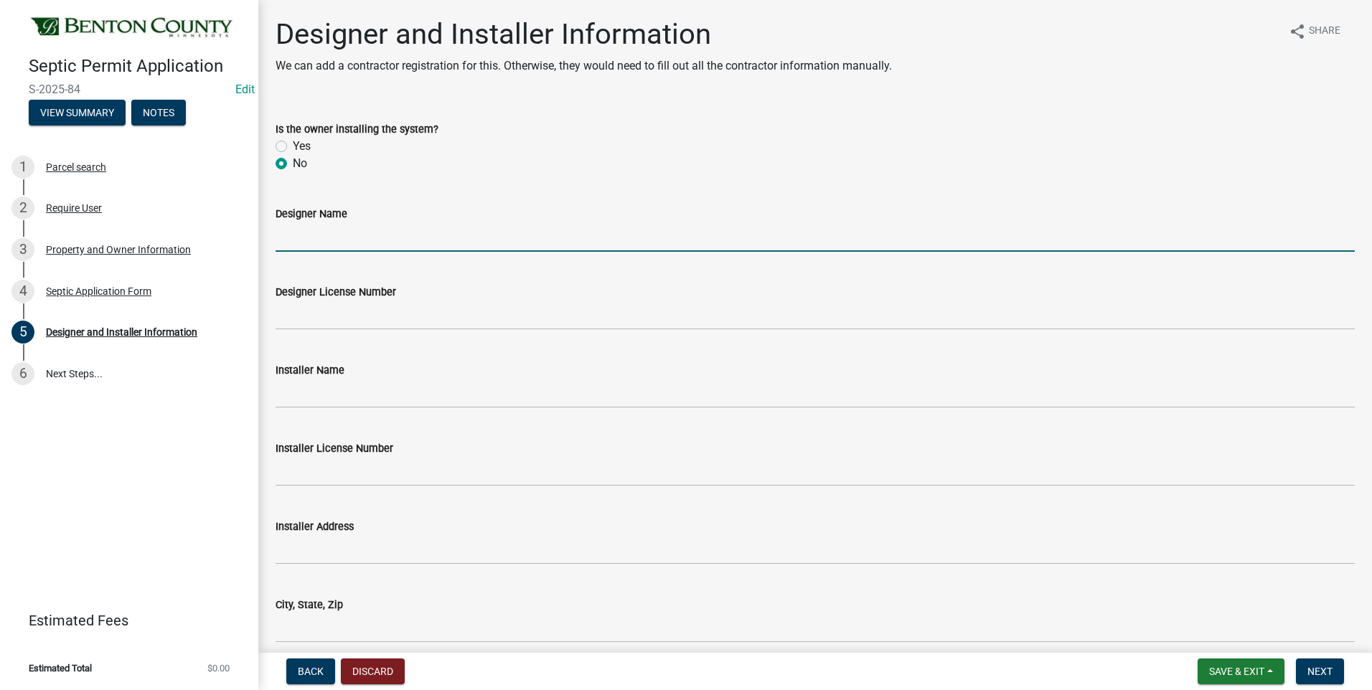
click at [362, 242] on input "Designer Name" at bounding box center [814, 236] width 1079 height 29
type input "Watab Inc"
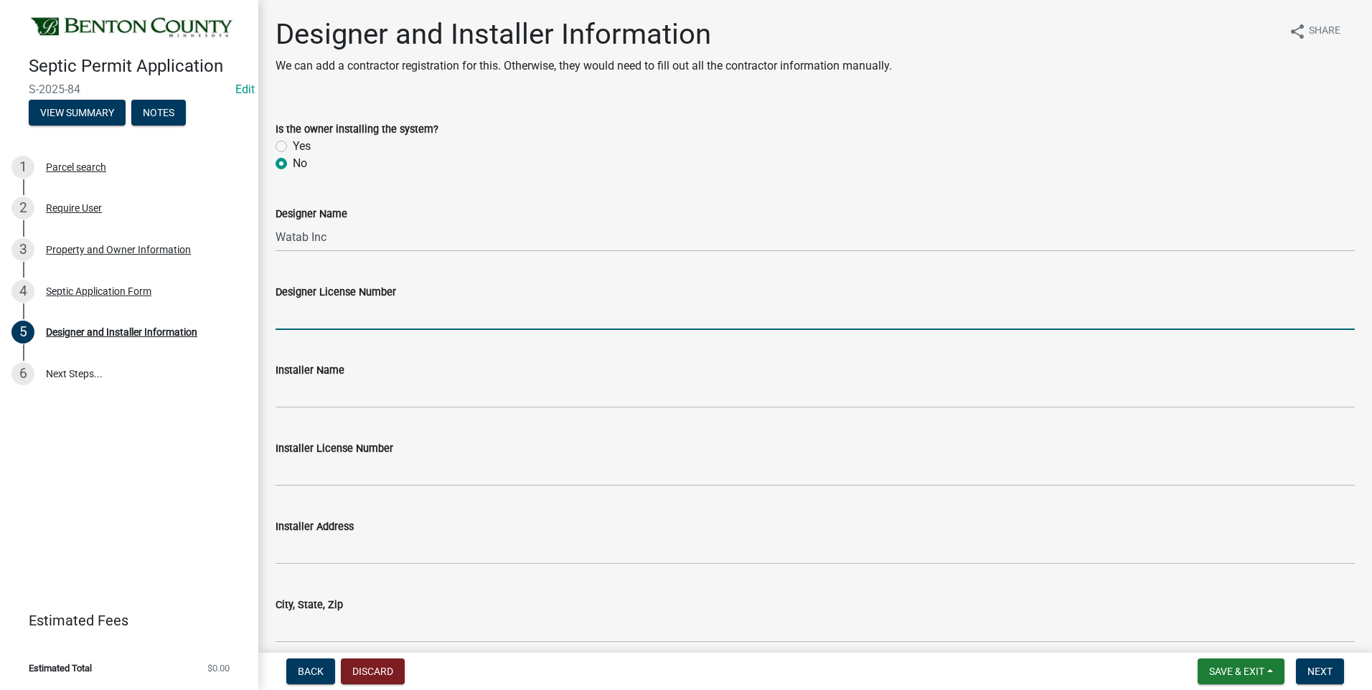
click at [342, 321] on input "Designer License Number" at bounding box center [814, 315] width 1079 height 29
type input "2116"
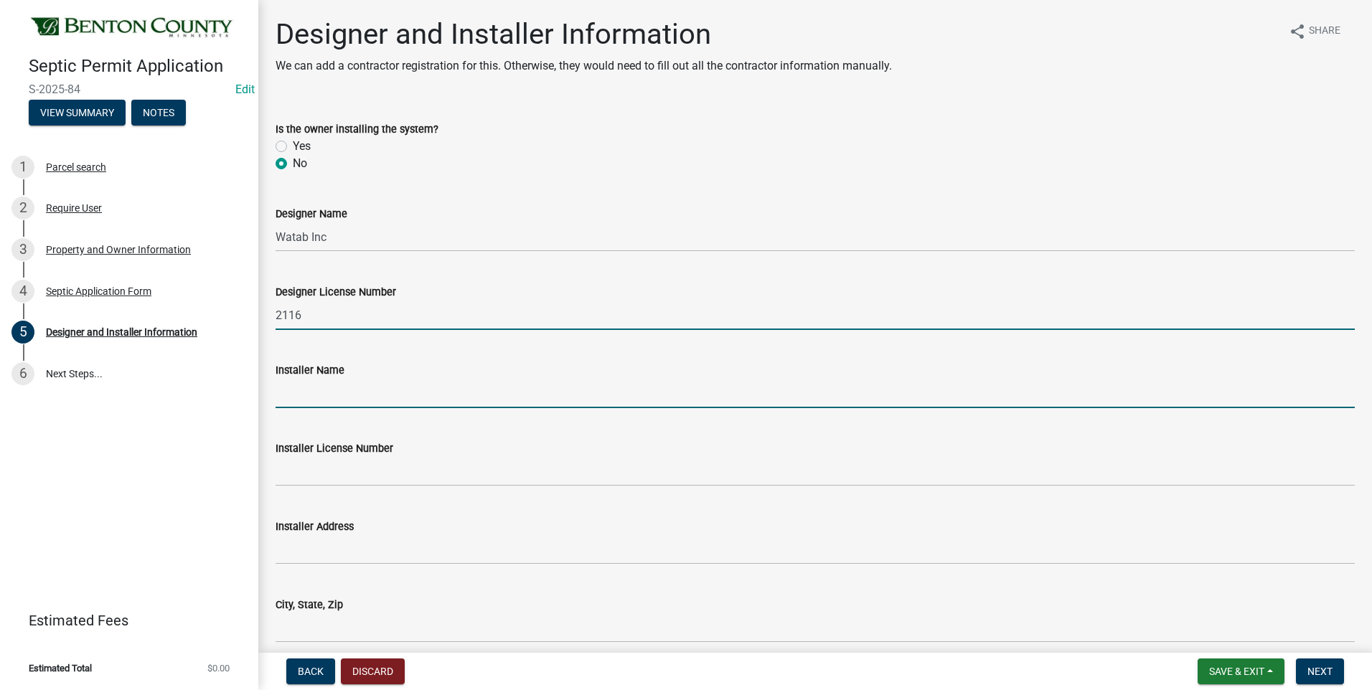
click at [339, 401] on input "Installer Name" at bounding box center [814, 393] width 1079 height 29
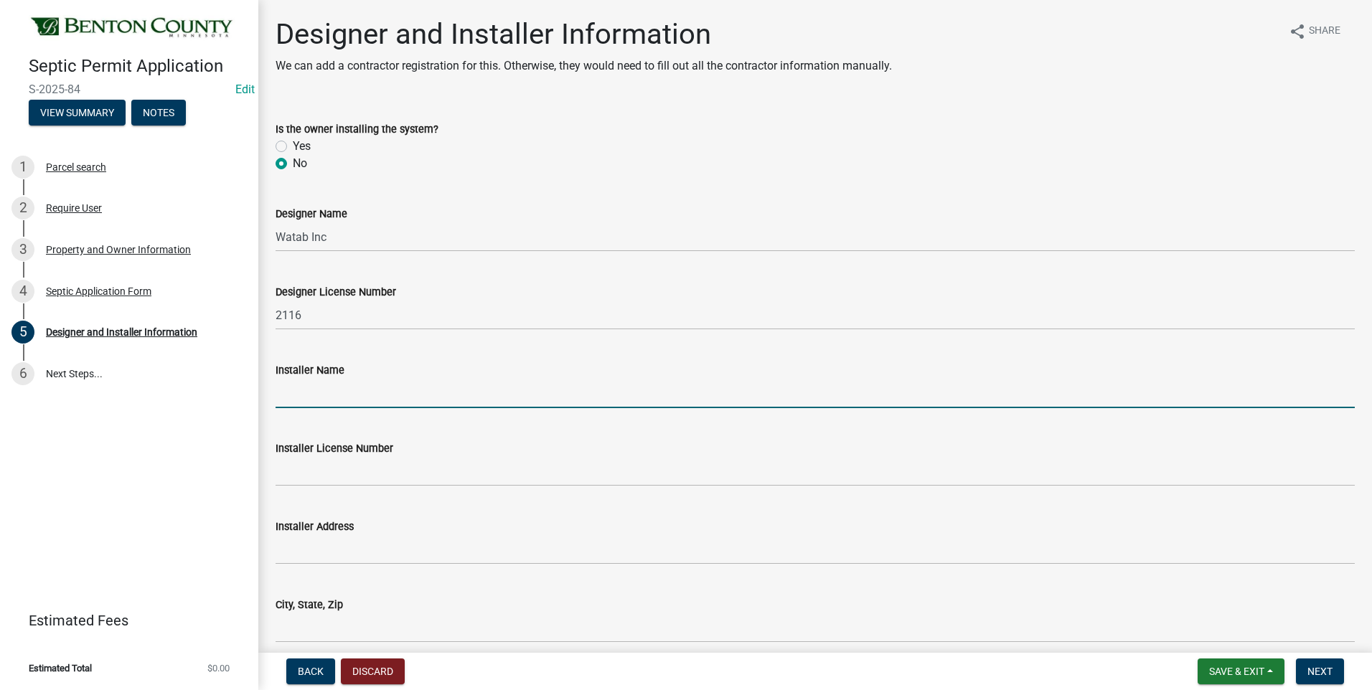
type input "Burski Excavating"
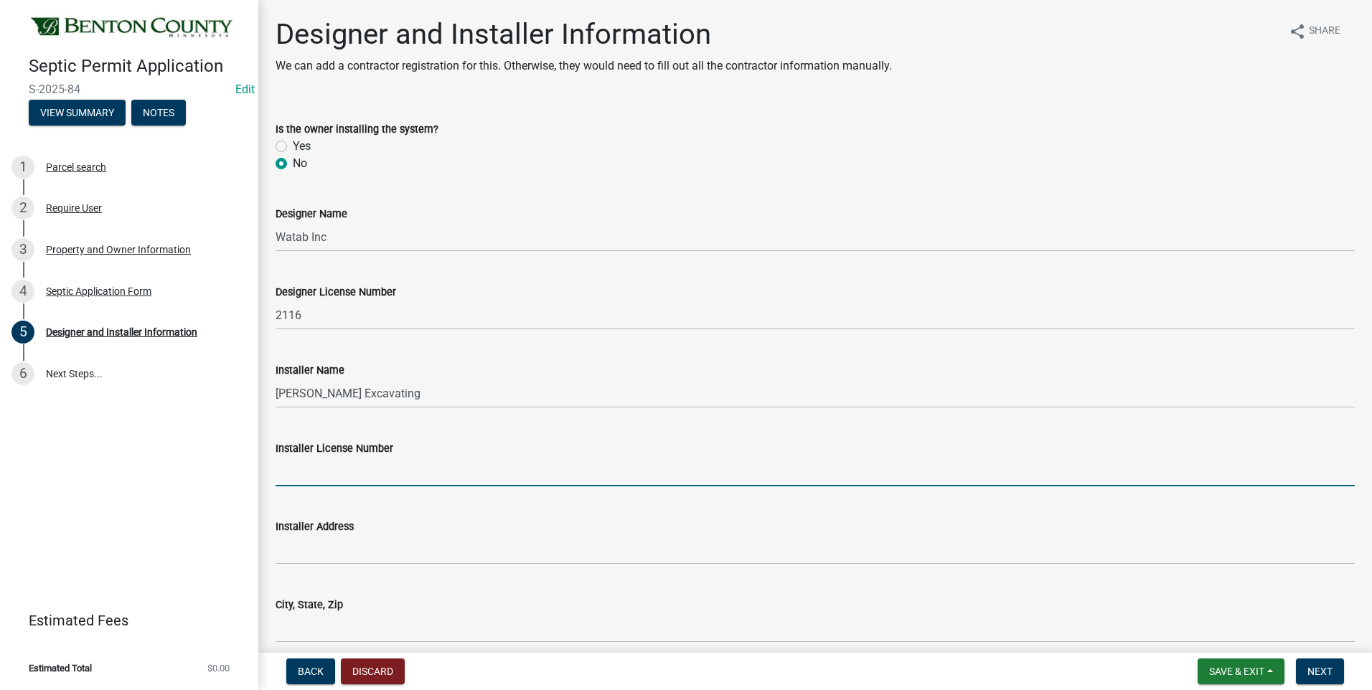
click at [349, 478] on input "Installer License Number" at bounding box center [814, 471] width 1079 height 29
type input "289"
click at [1322, 671] on span "Next" at bounding box center [1319, 671] width 25 height 11
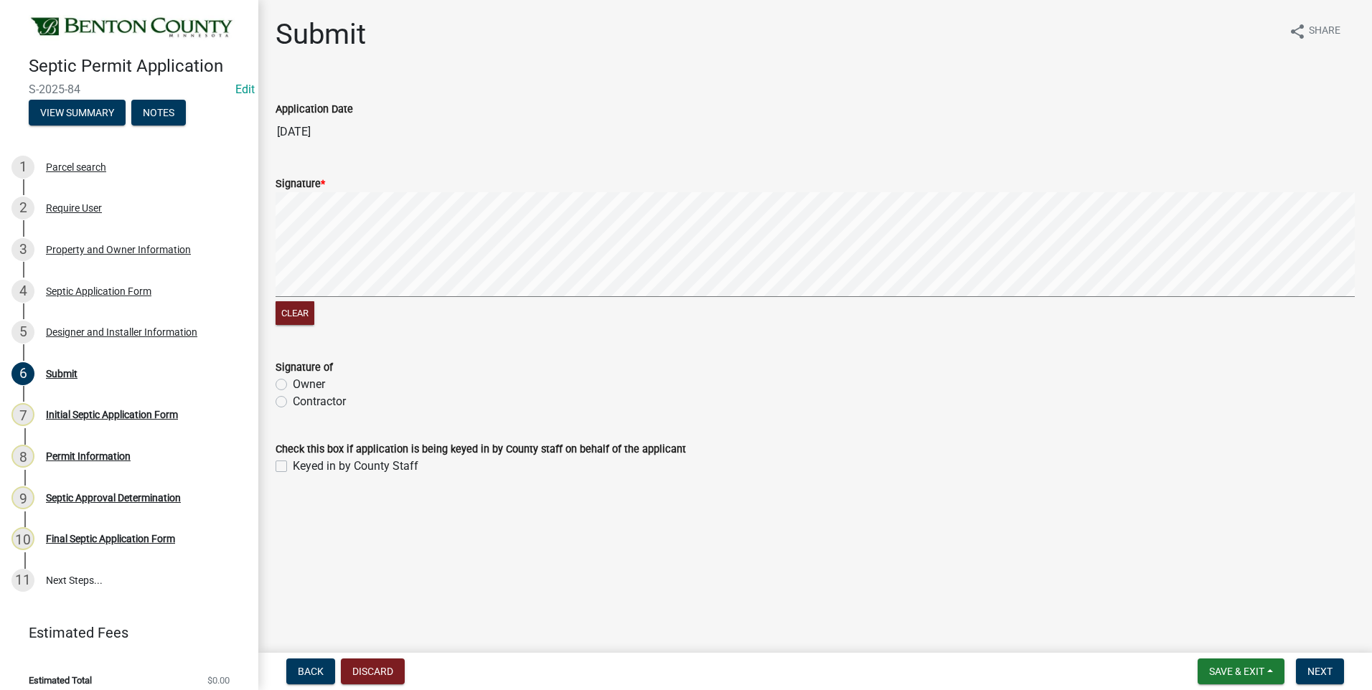
click at [293, 402] on label "Contractor" at bounding box center [319, 401] width 53 height 17
click at [293, 402] on input "Contractor" at bounding box center [297, 397] width 9 height 9
radio input "true"
click at [1319, 674] on span "Next" at bounding box center [1319, 671] width 25 height 11
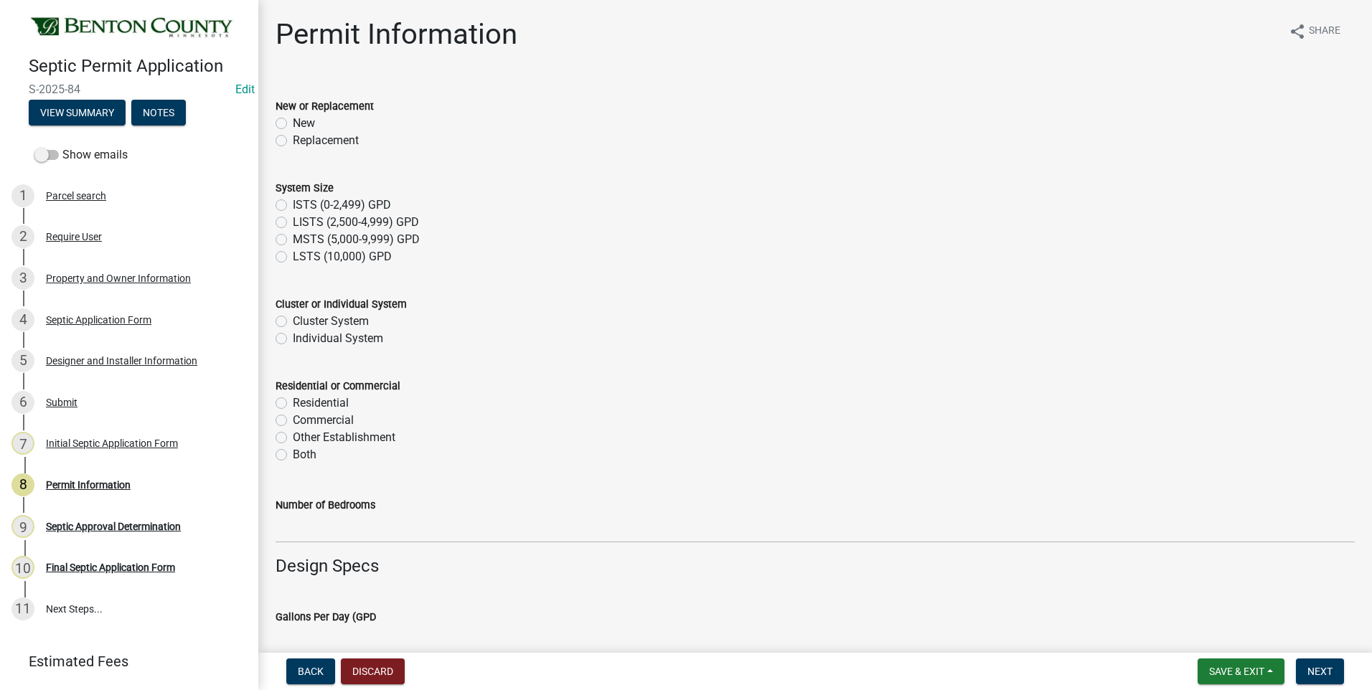
click at [293, 122] on label "New" at bounding box center [304, 123] width 22 height 17
click at [293, 122] on input "New" at bounding box center [297, 119] width 9 height 9
radio input "true"
click at [293, 204] on label "ISTS (0-2,499) GPD" at bounding box center [342, 205] width 98 height 17
click at [293, 204] on input "ISTS (0-2,499) GPD" at bounding box center [297, 201] width 9 height 9
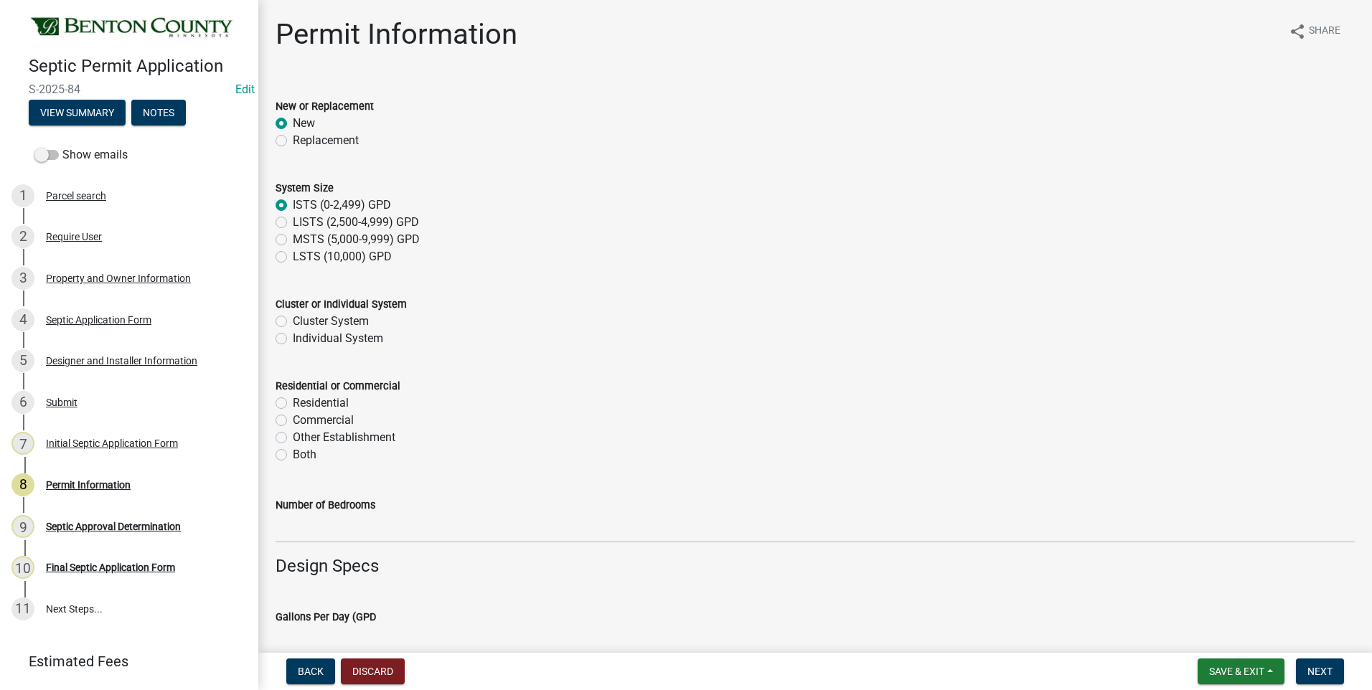
radio input "true"
click at [293, 339] on label "Individual System" at bounding box center [338, 338] width 90 height 17
click at [293, 339] on input "Individual System" at bounding box center [297, 334] width 9 height 9
radio input "true"
click at [293, 400] on label "Residential" at bounding box center [321, 403] width 56 height 17
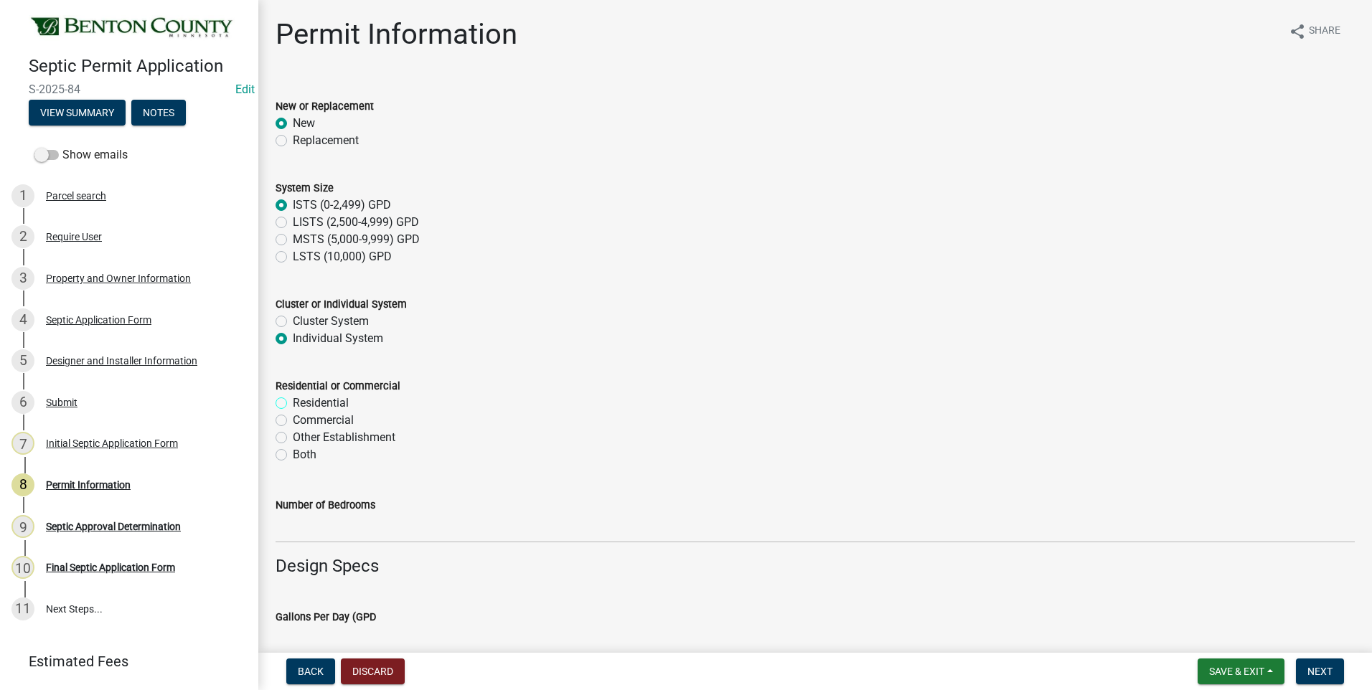
click at [293, 400] on input "Residential" at bounding box center [297, 399] width 9 height 9
radio input "true"
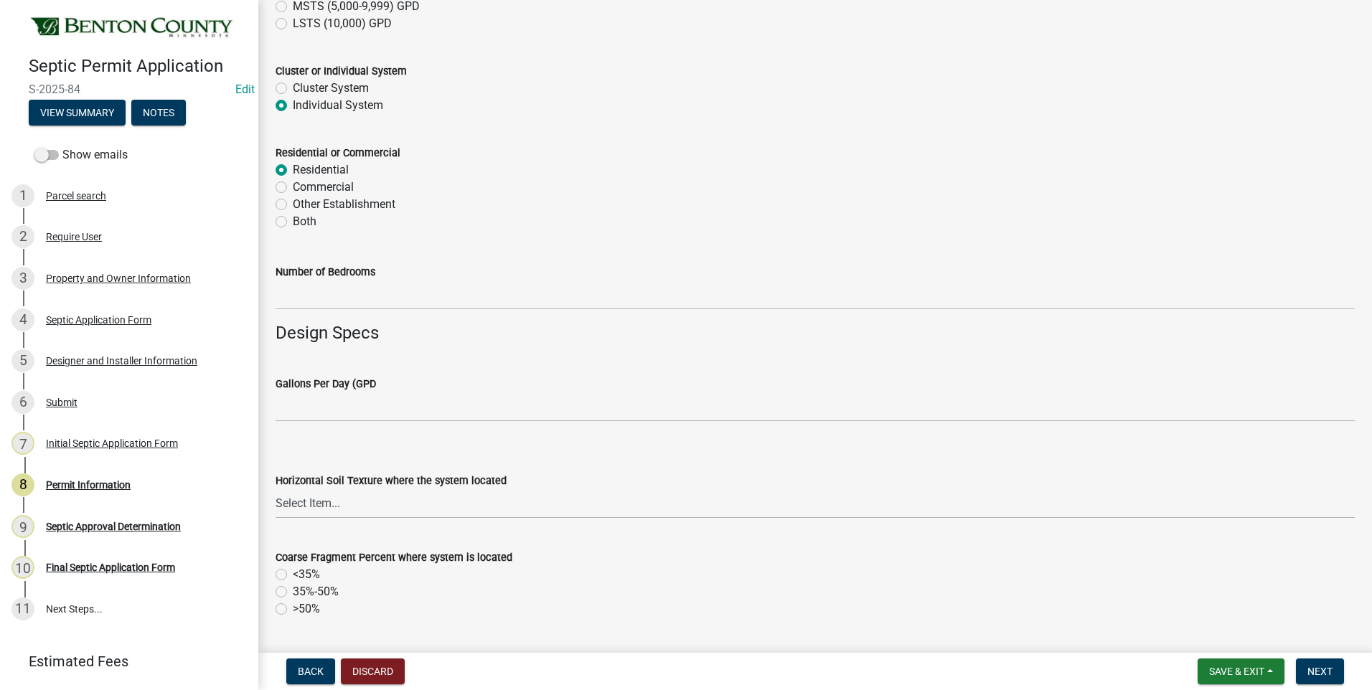
scroll to position [287, 0]
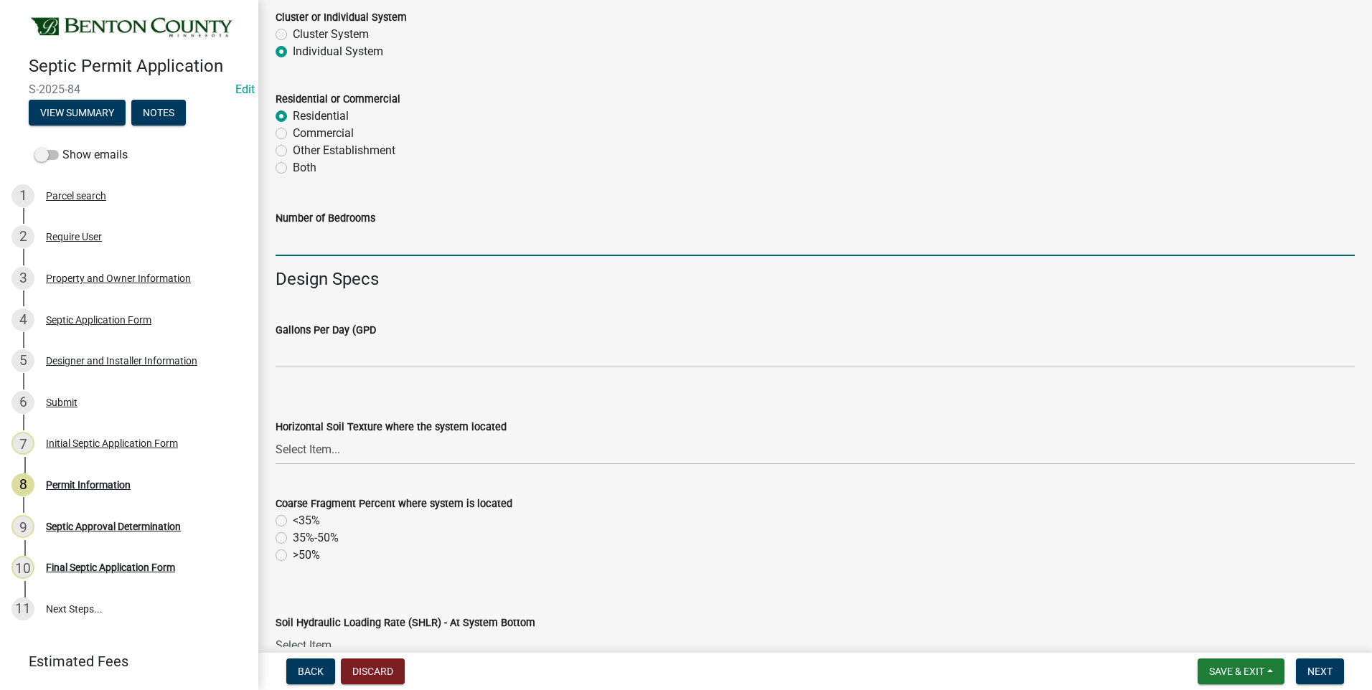
click at [376, 243] on input "text" at bounding box center [814, 241] width 1079 height 29
type input "3"
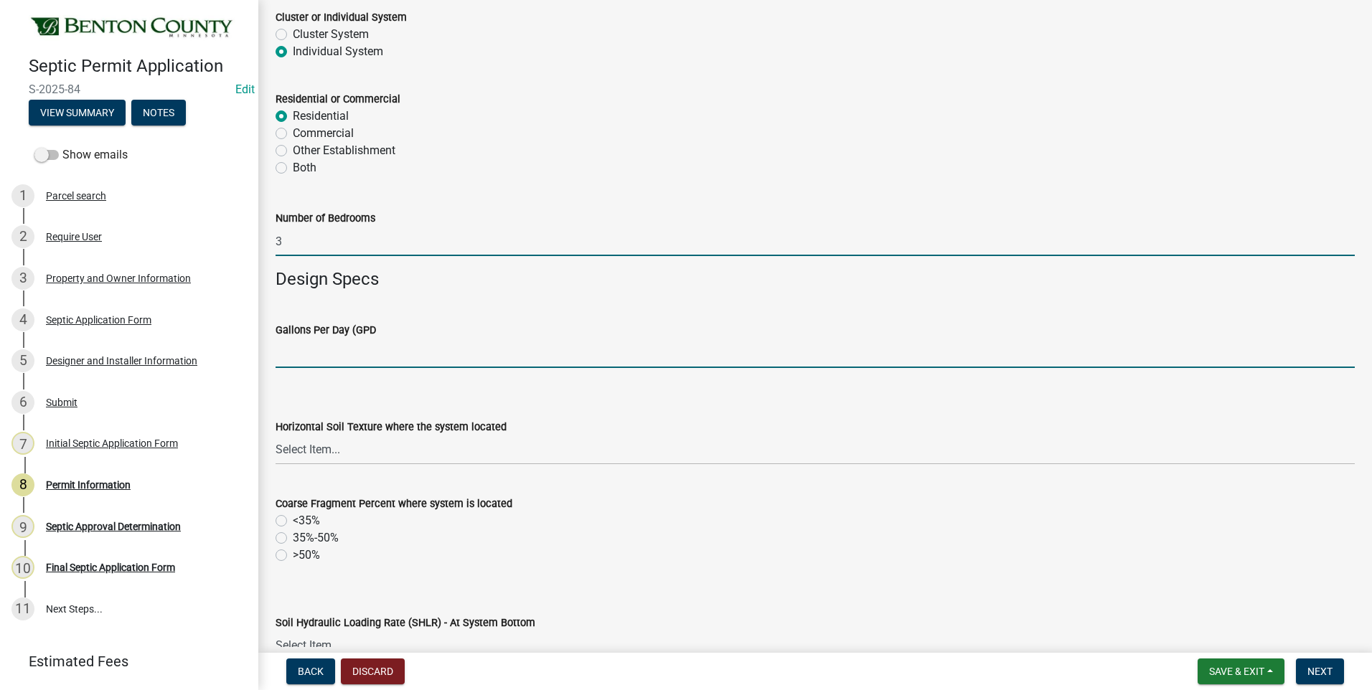
click at [388, 349] on input "text" at bounding box center [814, 353] width 1079 height 29
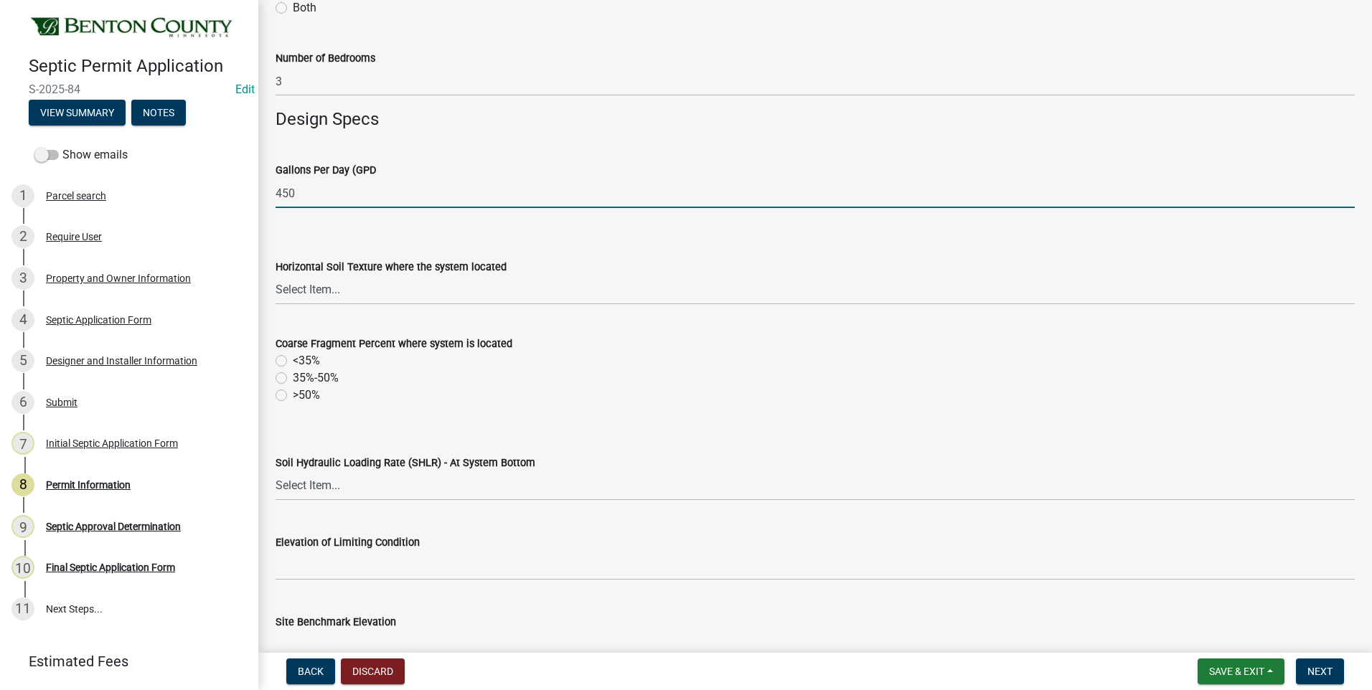
scroll to position [502, 0]
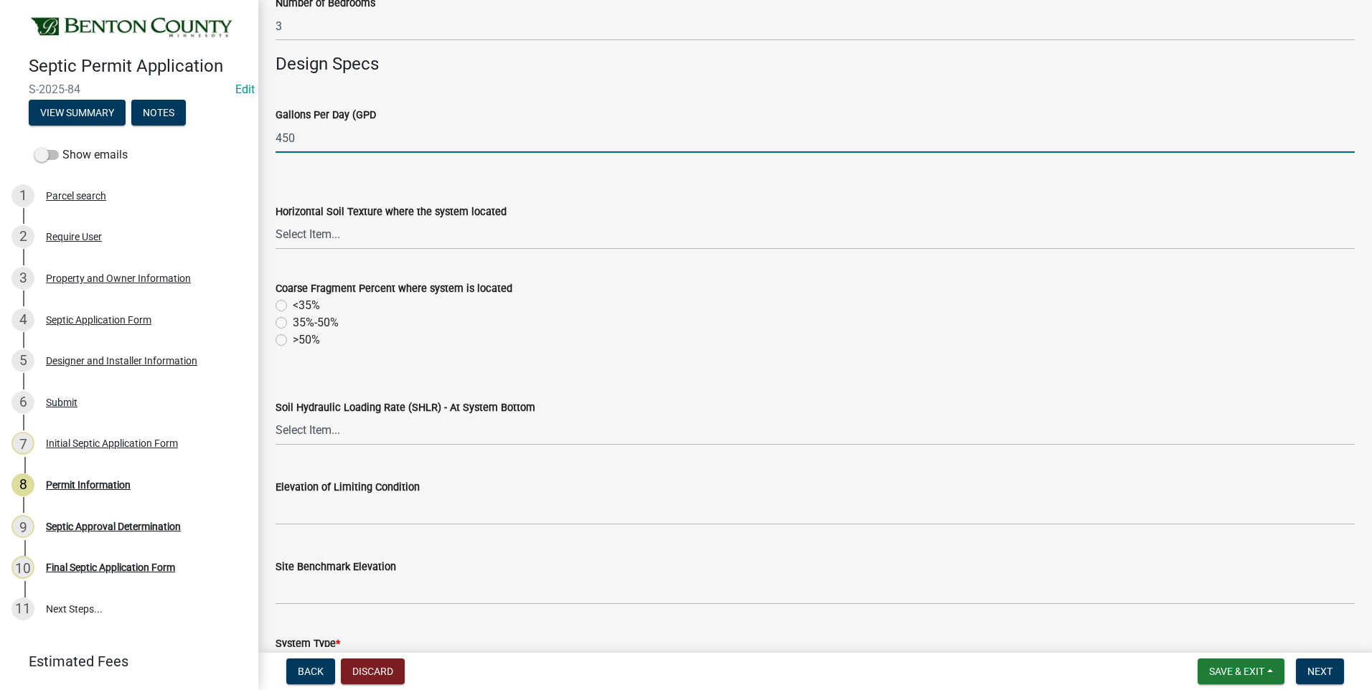
type input "450"
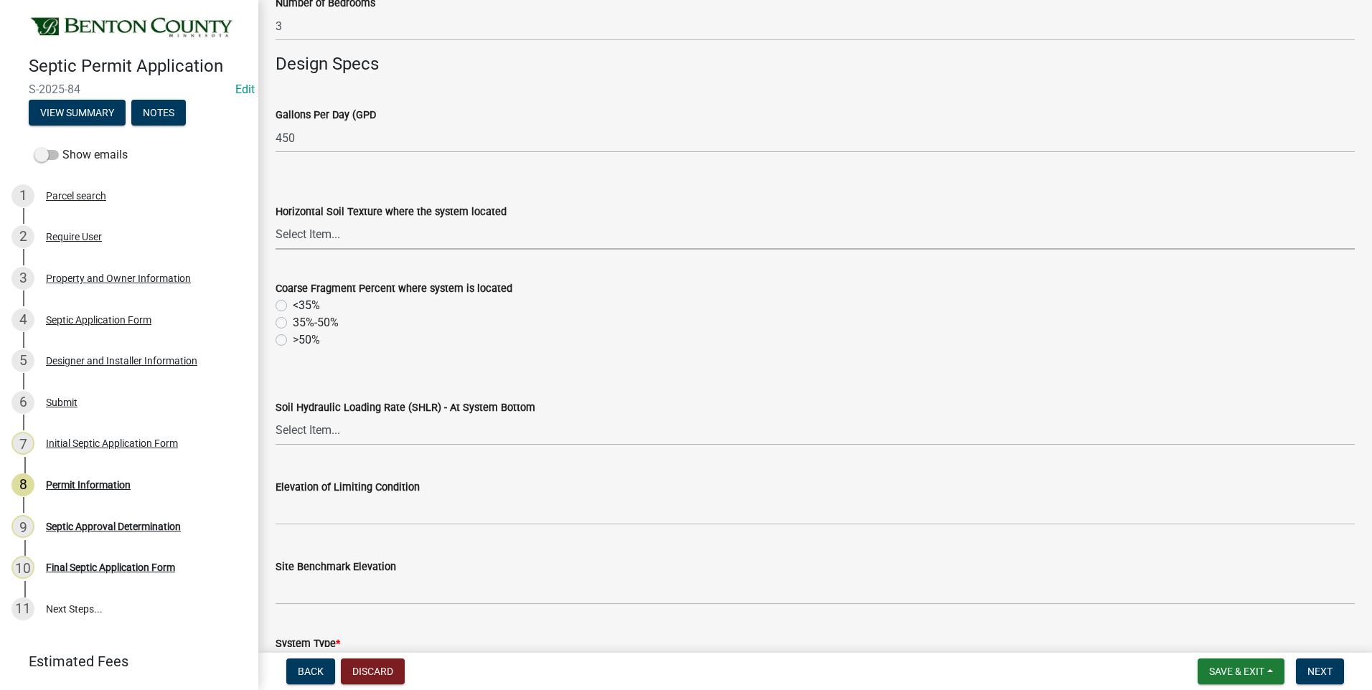
click at [320, 235] on select "Select Item... Sand Coarse Sand Loamy Sand Loamy Coarse Sand Loamy Fine Sand Lo…" at bounding box center [814, 234] width 1079 height 29
click at [275, 220] on select "Select Item... Sand Coarse Sand Loamy Sand Loamy Coarse Sand Loamy Fine Sand Lo…" at bounding box center [814, 234] width 1079 height 29
select select "c707ac53-534b-4871-bc88-0d5dd3a33e87"
click at [293, 305] on label "<35%" at bounding box center [306, 305] width 27 height 17
click at [293, 305] on input "<35%" at bounding box center [297, 301] width 9 height 9
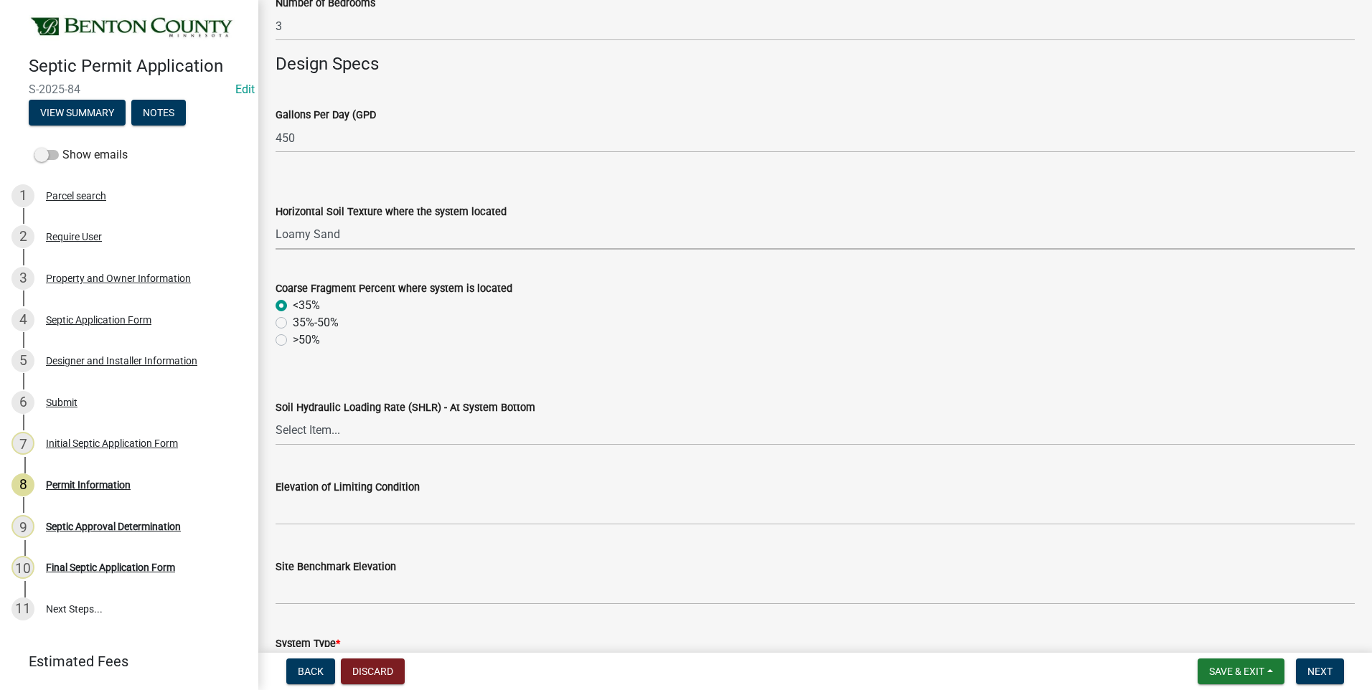
radio input "true"
click at [309, 432] on select "Select Item... 1.2 0.78 0.68 0.6 0.52 0.5 0.45 0.42 0.24 0 Other" at bounding box center [814, 430] width 1079 height 29
click at [275, 416] on select "Select Item... 1.2 0.78 0.68 0.6 0.52 0.5 0.45 0.42 0.24 0 Other" at bounding box center [814, 430] width 1079 height 29
select select "c5a49509-ae76-4f7e-9346-4bc2dac286e0"
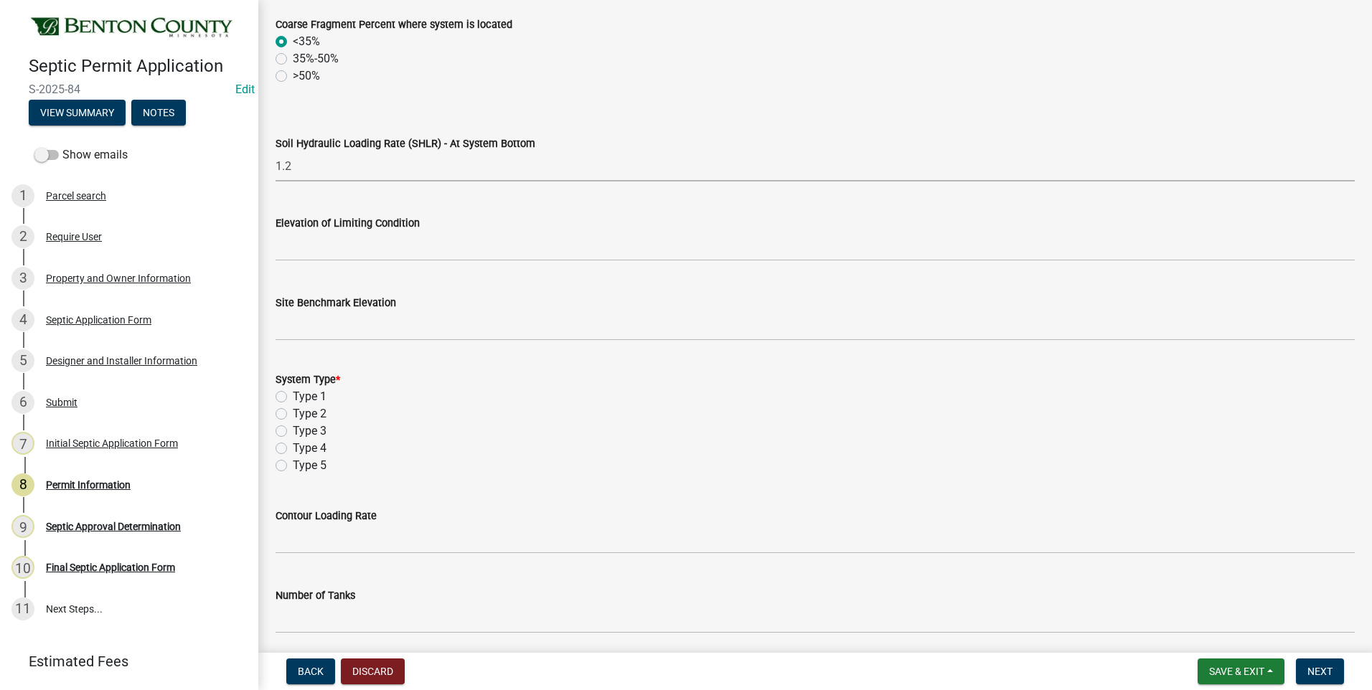
scroll to position [789, 0]
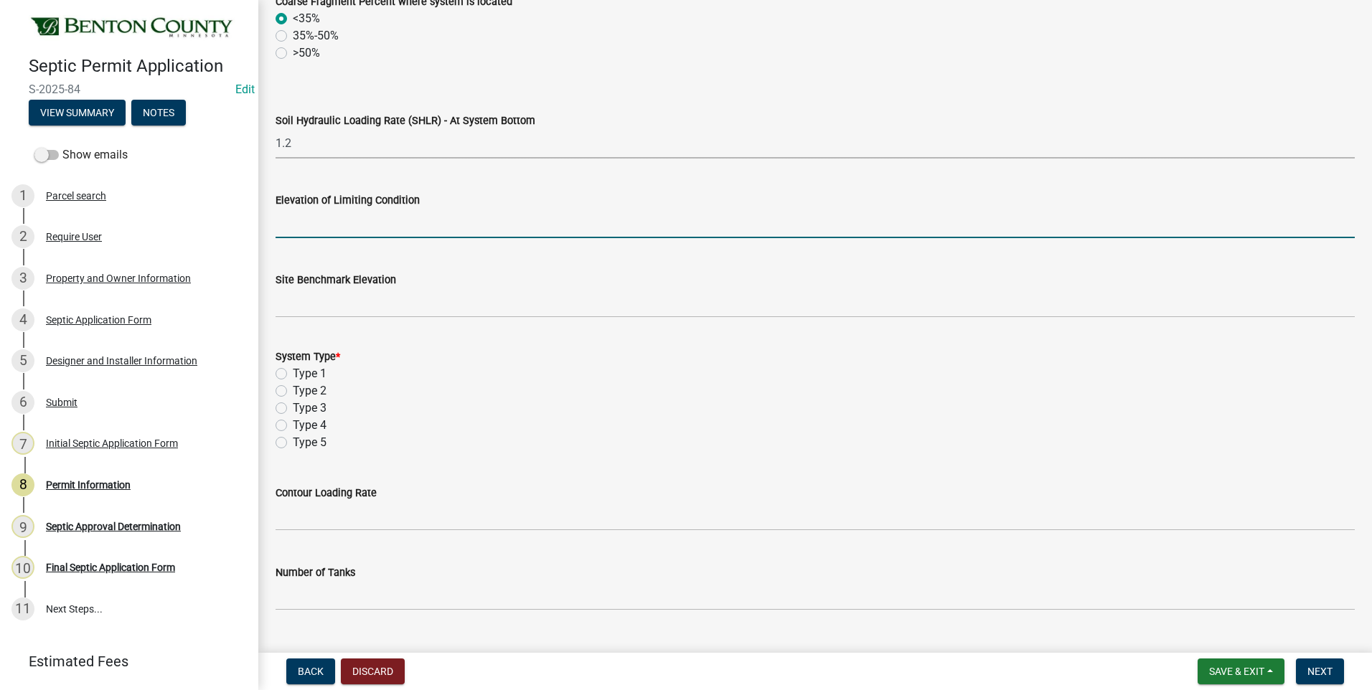
click at [409, 225] on input "text" at bounding box center [814, 223] width 1079 height 29
type input "87.75"
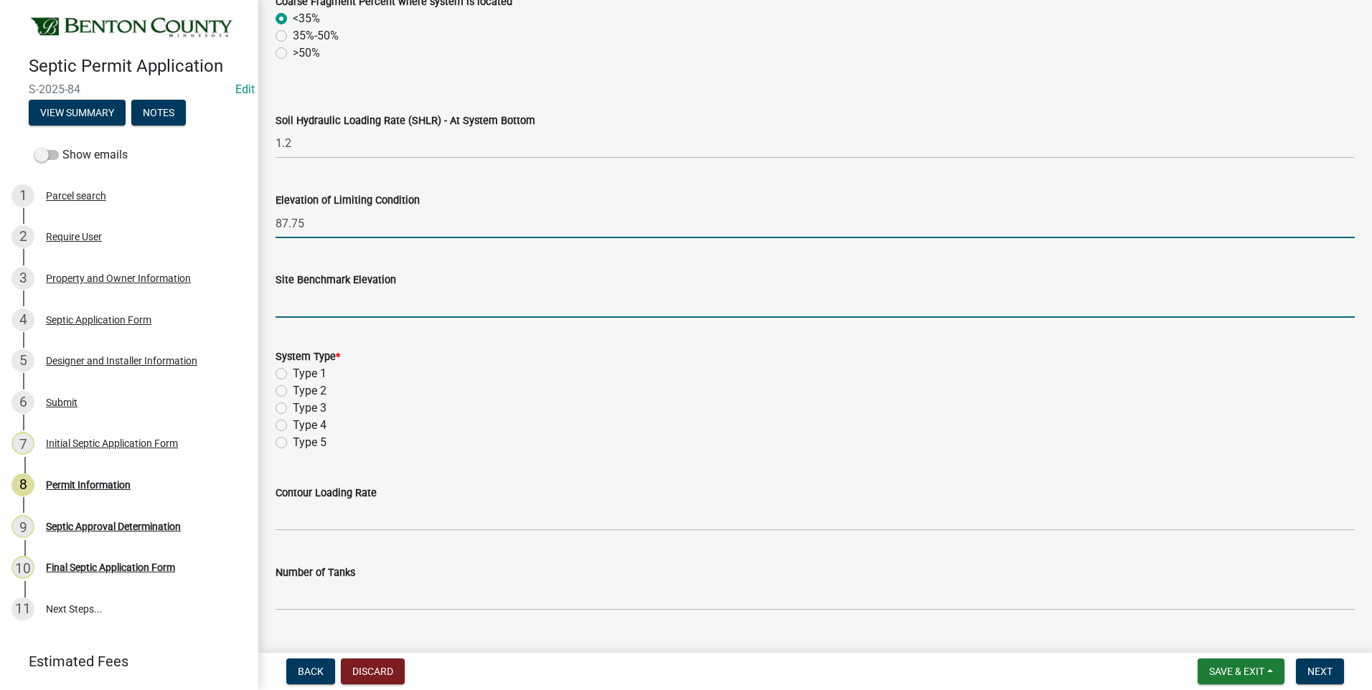
click at [393, 304] on input "text" at bounding box center [814, 302] width 1079 height 29
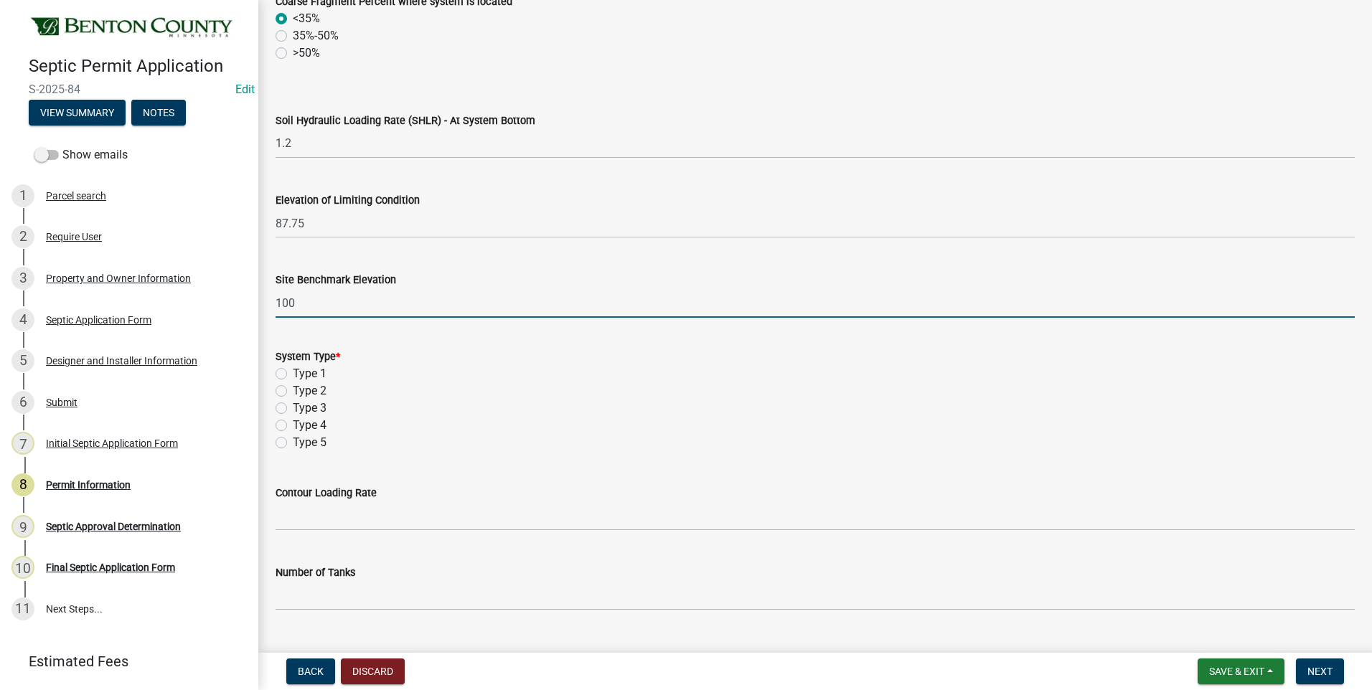
type input "100"
click at [274, 372] on div "System Type * Type 1 Type 2 Type 3 Type 4 Type 5" at bounding box center [815, 391] width 1101 height 121
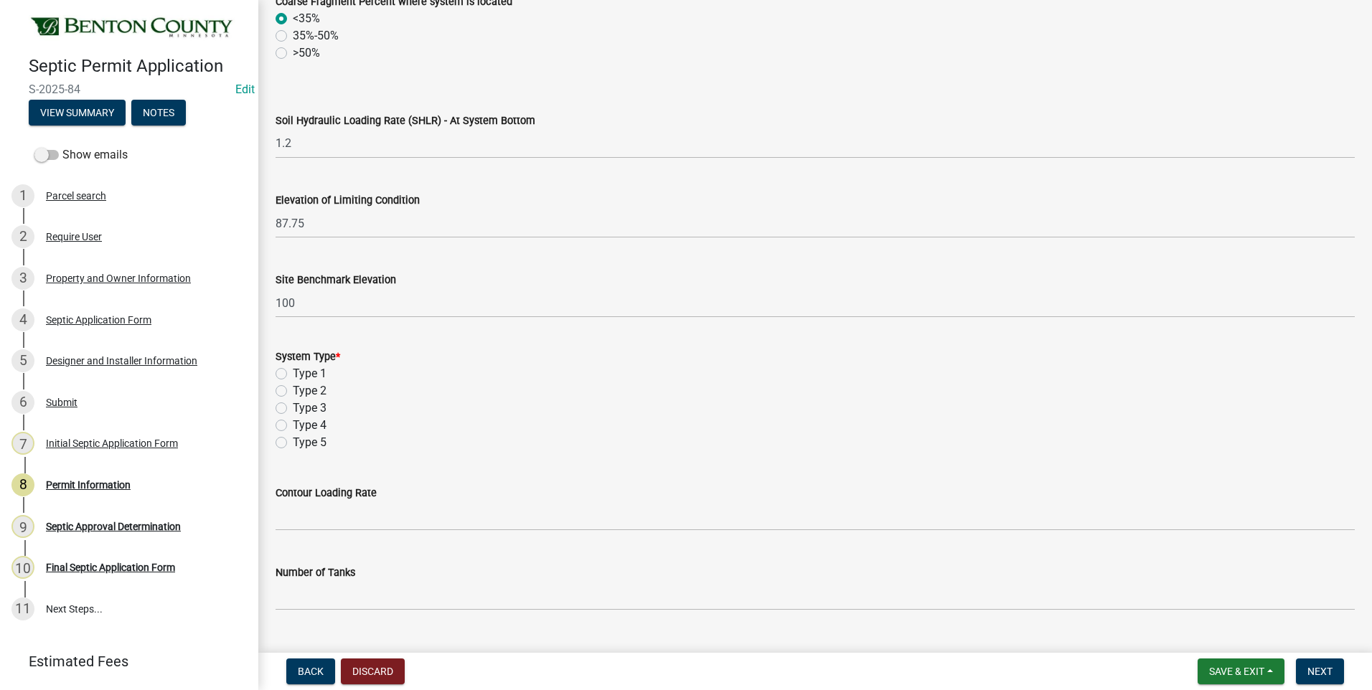
click at [293, 372] on label "Type 1" at bounding box center [310, 373] width 34 height 17
click at [293, 372] on input "Type 1" at bounding box center [297, 369] width 9 height 9
radio input "true"
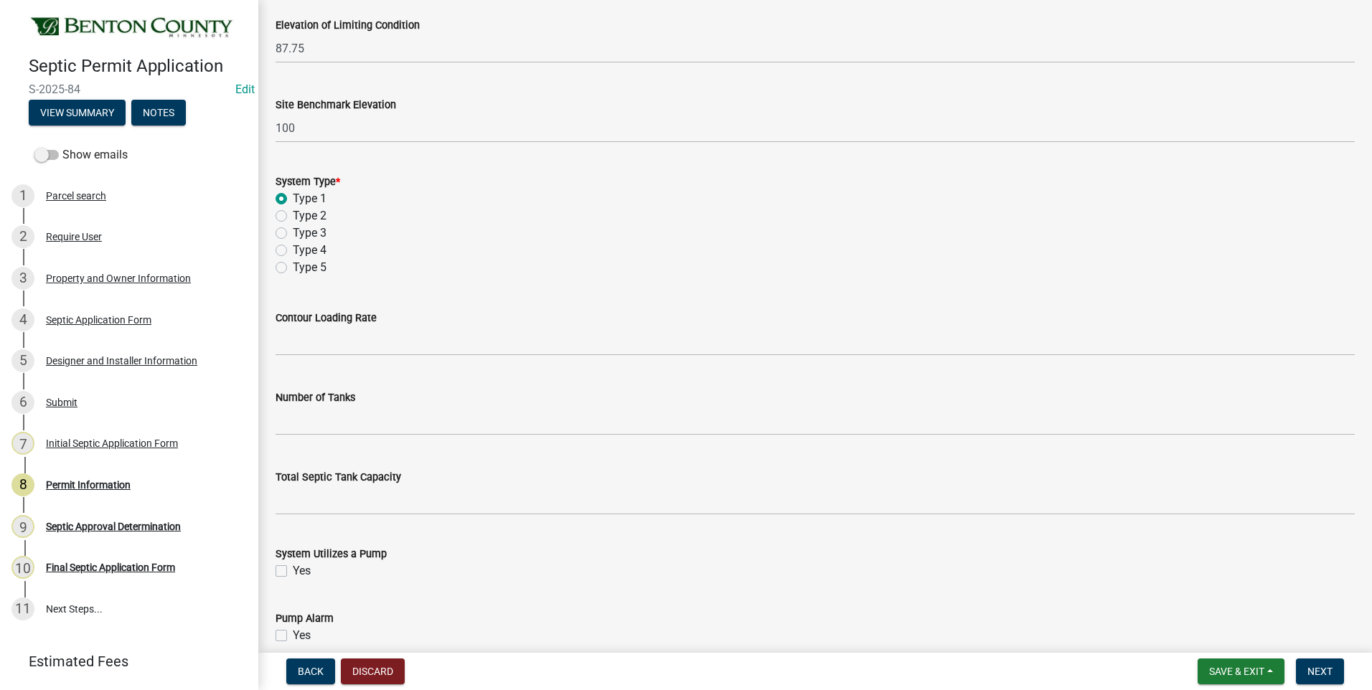
scroll to position [1004, 0]
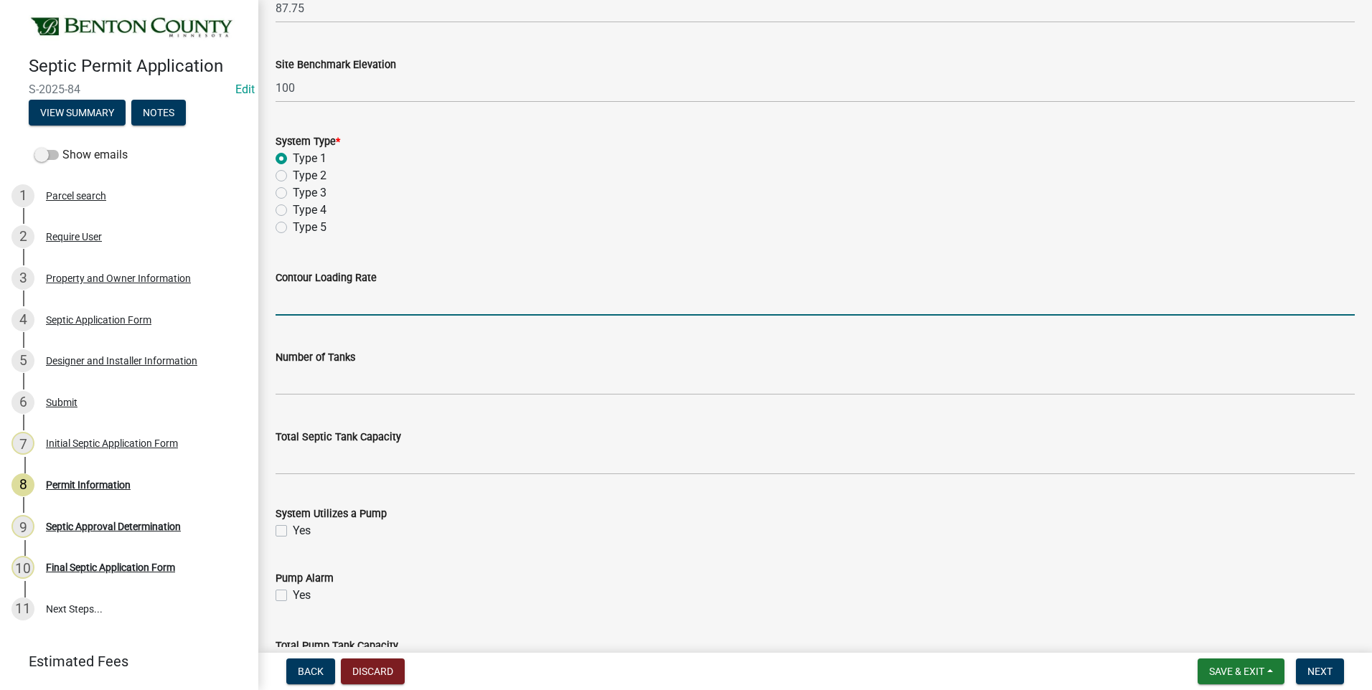
click at [392, 303] on input "text" at bounding box center [814, 300] width 1079 height 29
type input "12"
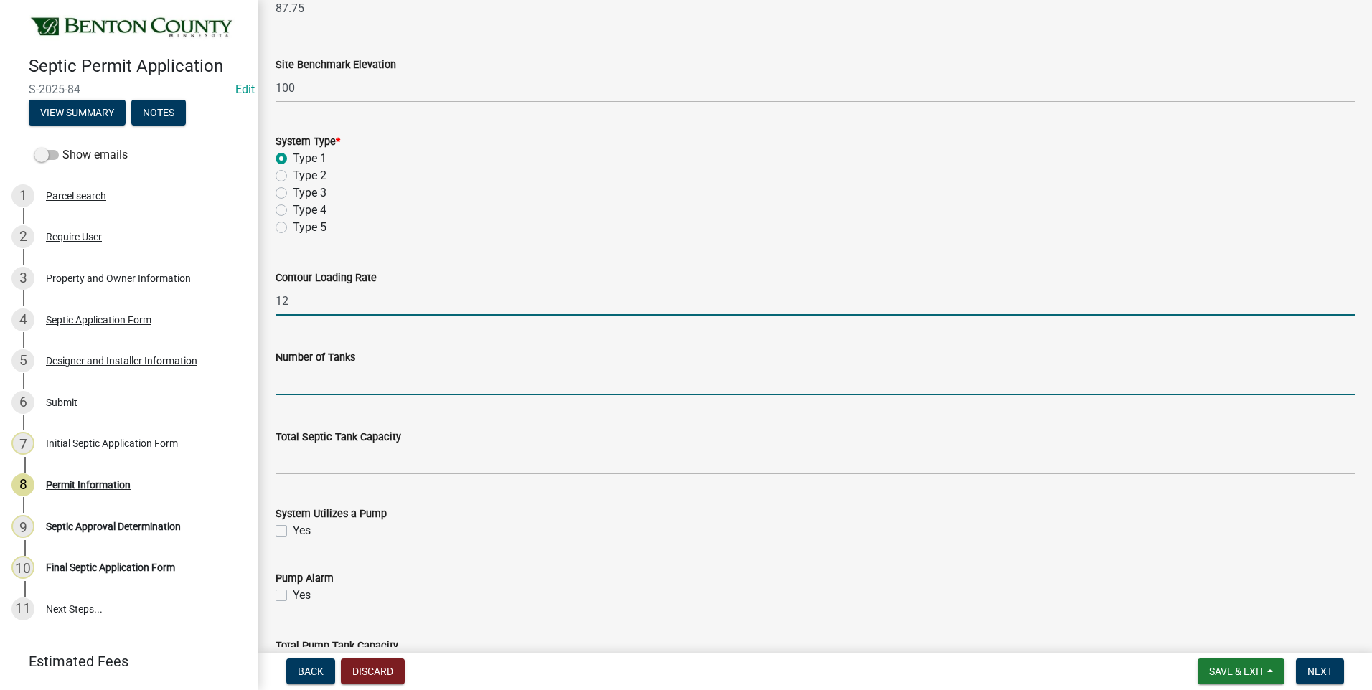
click at [296, 374] on input "text" at bounding box center [814, 380] width 1079 height 29
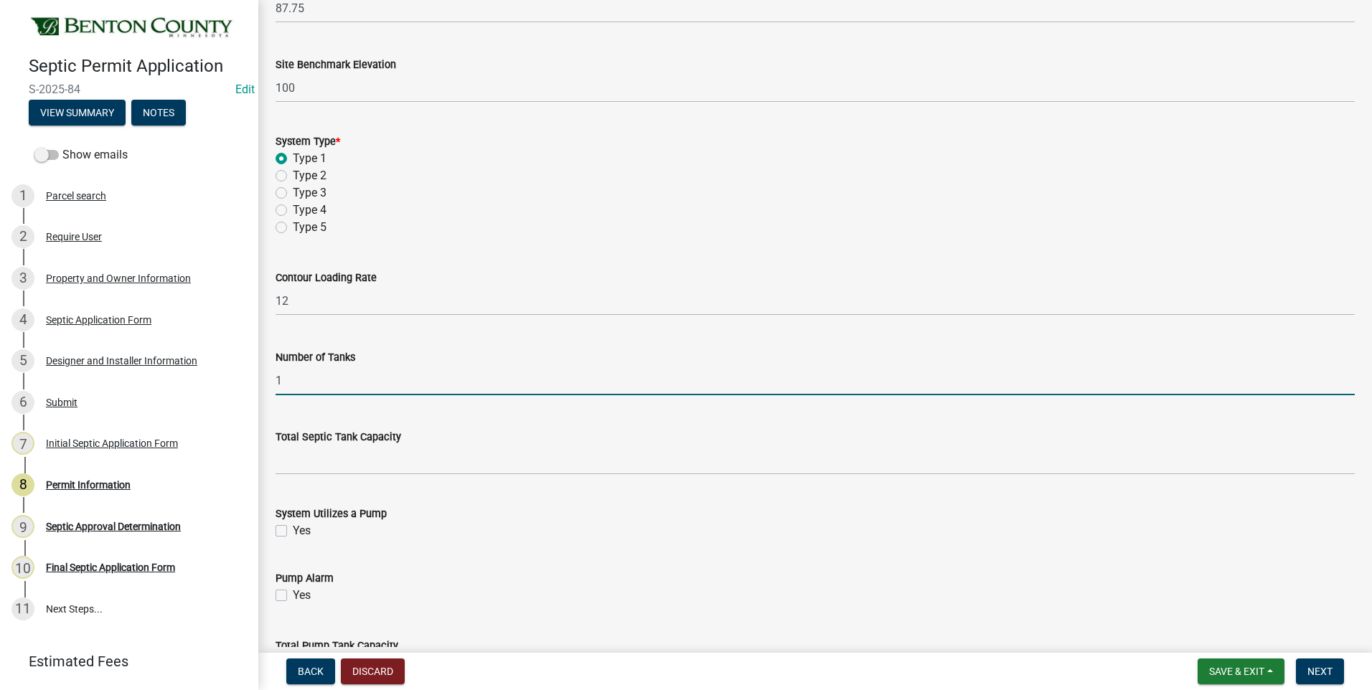
type input "1"
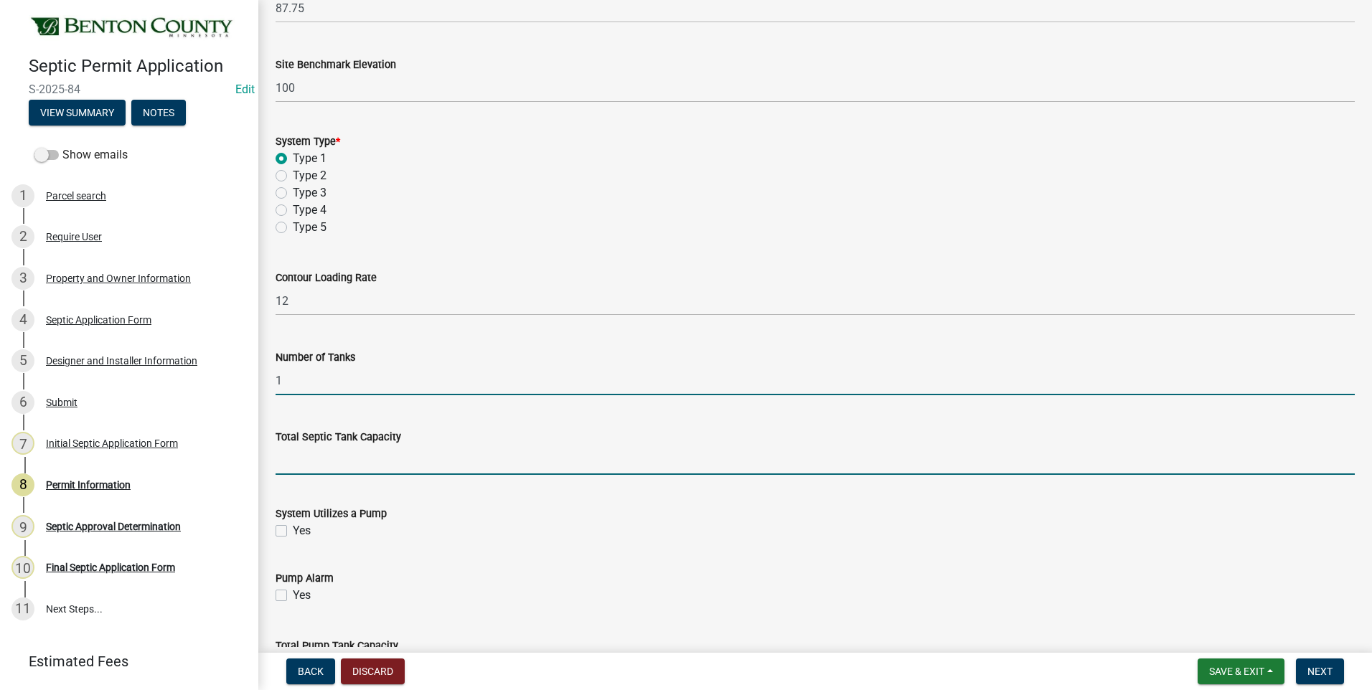
click at [295, 461] on input "text" at bounding box center [814, 460] width 1079 height 29
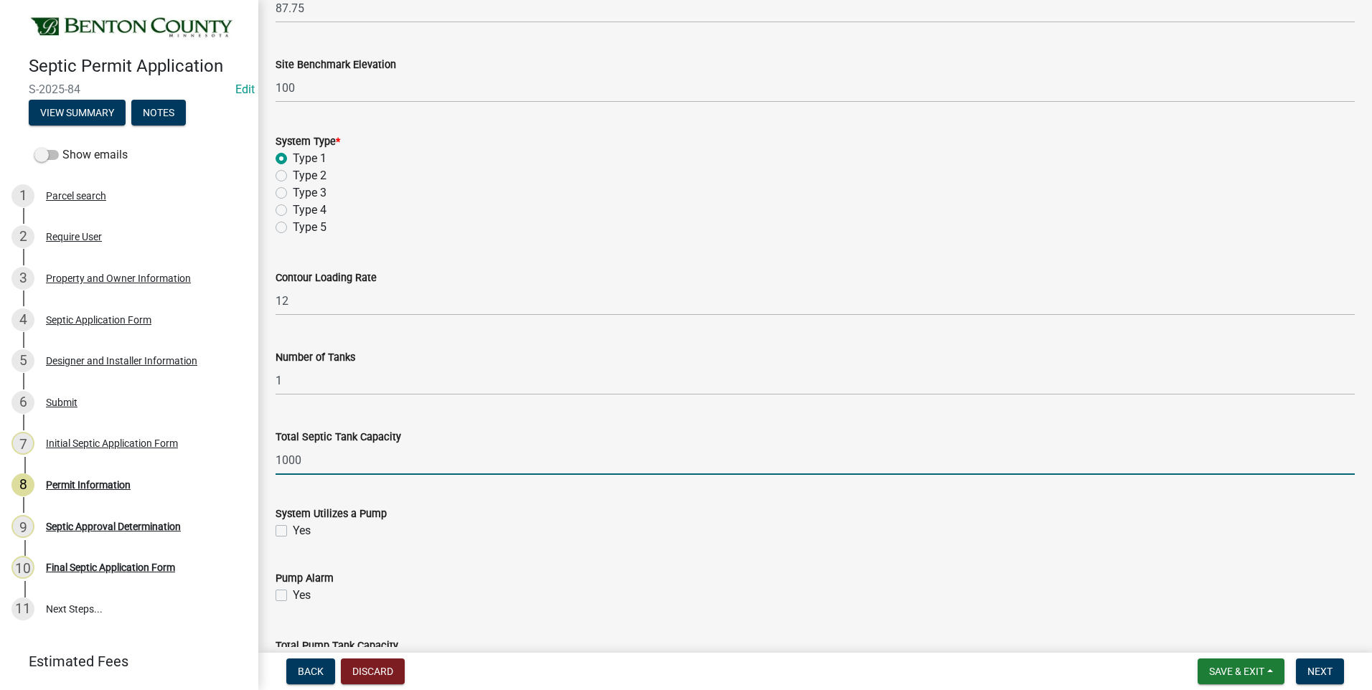
type input "1000"
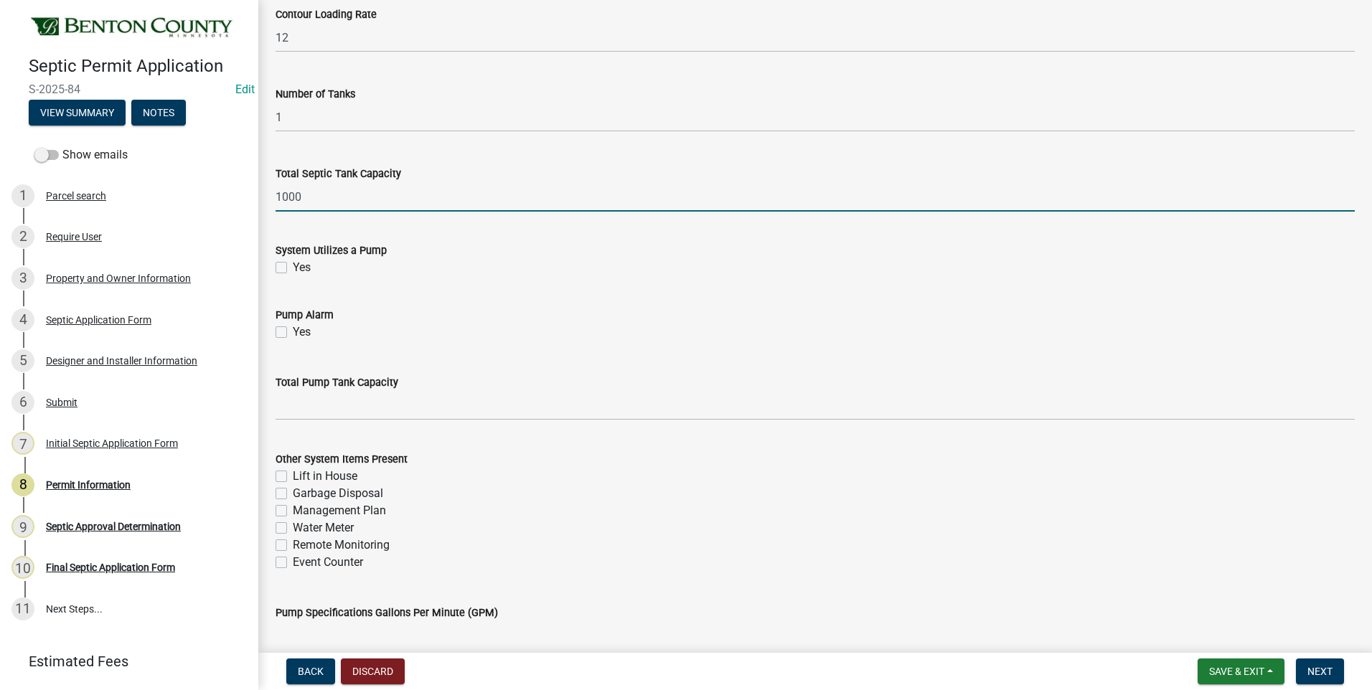
scroll to position [1291, 0]
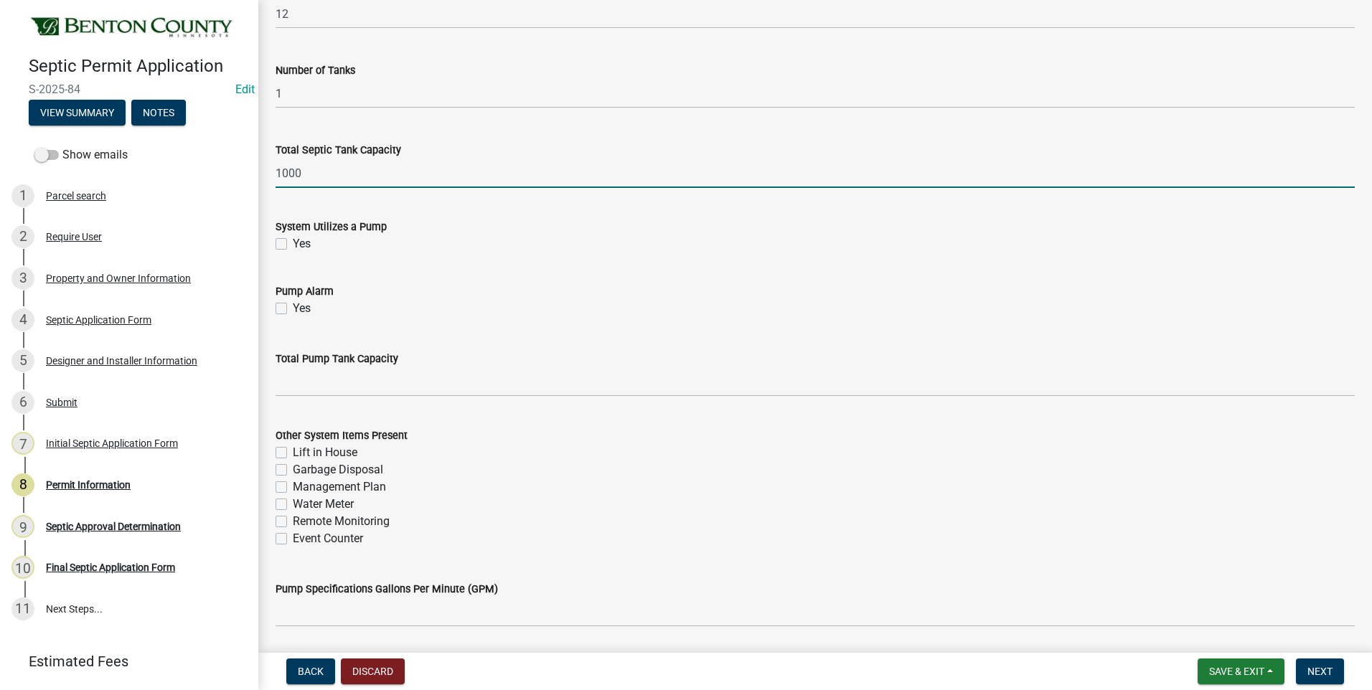
click at [293, 243] on label "Yes" at bounding box center [302, 243] width 18 height 17
click at [293, 243] on input "Yes" at bounding box center [297, 239] width 9 height 9
checkbox input "true"
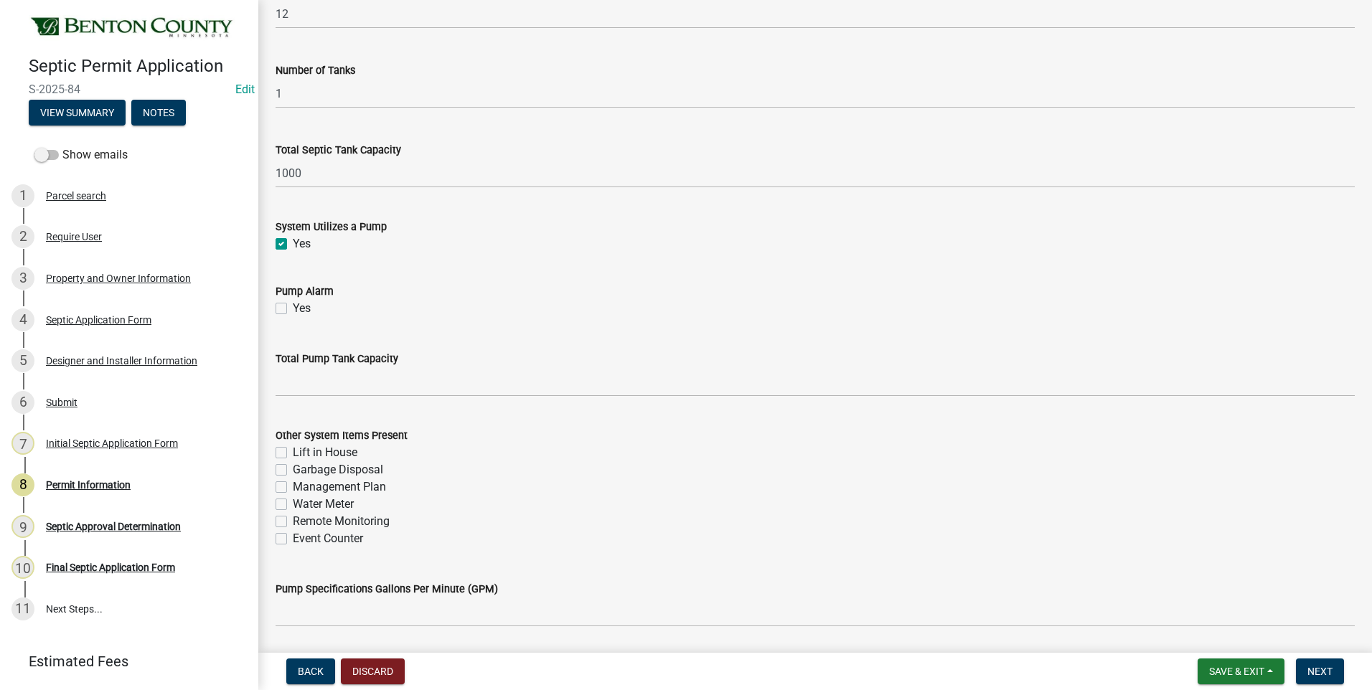
click at [293, 307] on label "Yes" at bounding box center [302, 308] width 18 height 17
click at [293, 307] on input "Yes" at bounding box center [297, 304] width 9 height 9
checkbox input "true"
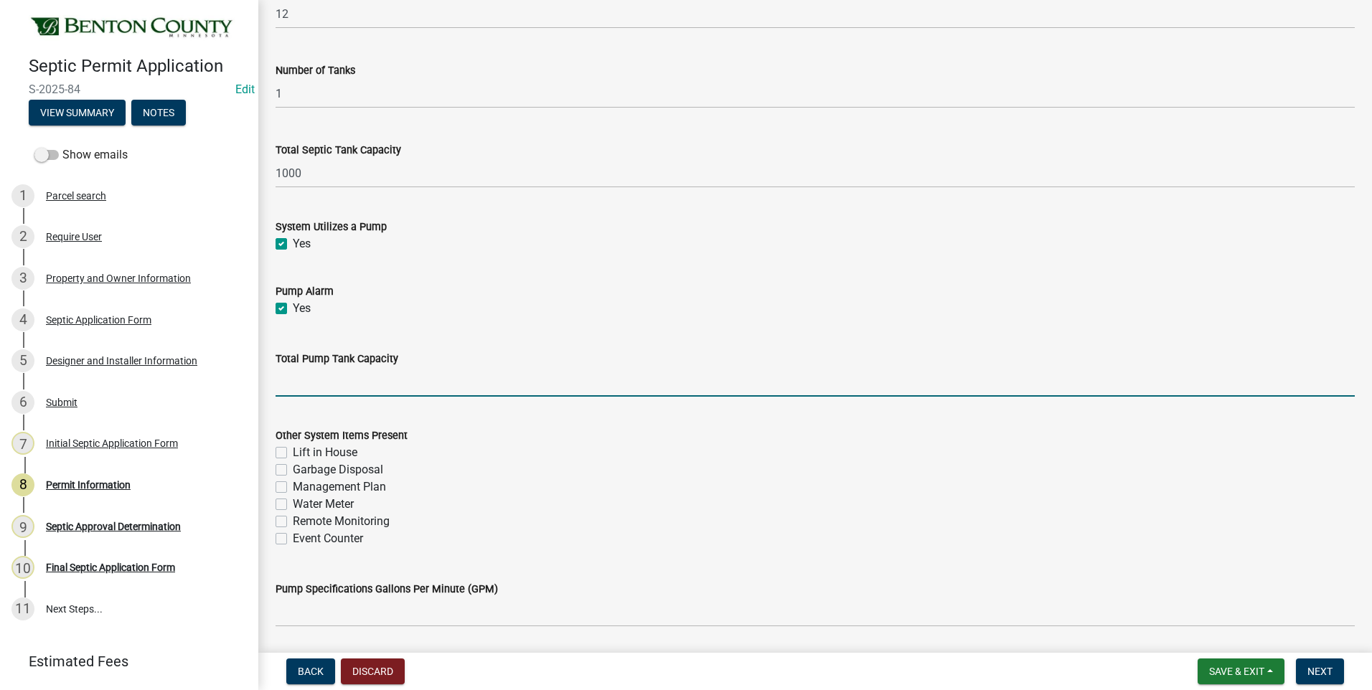
click at [453, 385] on input "text" at bounding box center [814, 381] width 1079 height 29
type input "500"
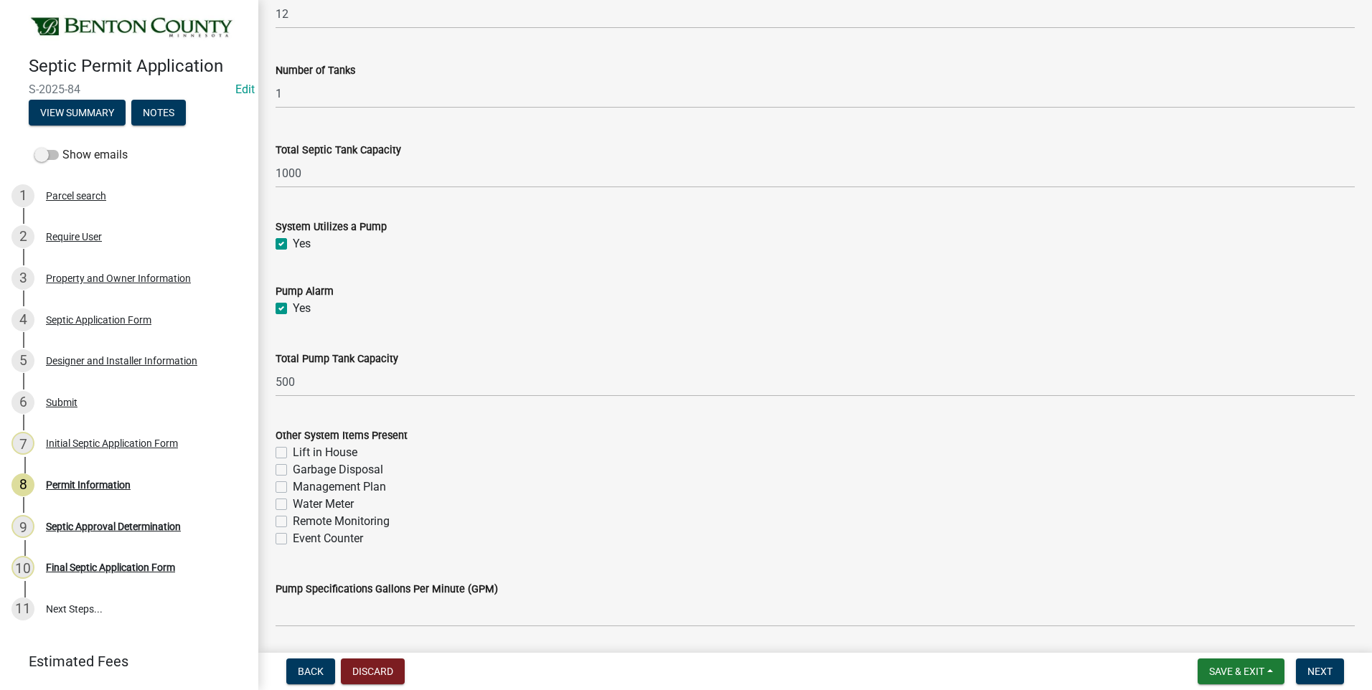
click at [293, 485] on label "Management Plan" at bounding box center [339, 487] width 93 height 17
click at [293, 485] on input "Management Plan" at bounding box center [297, 483] width 9 height 9
checkbox input "true"
checkbox input "false"
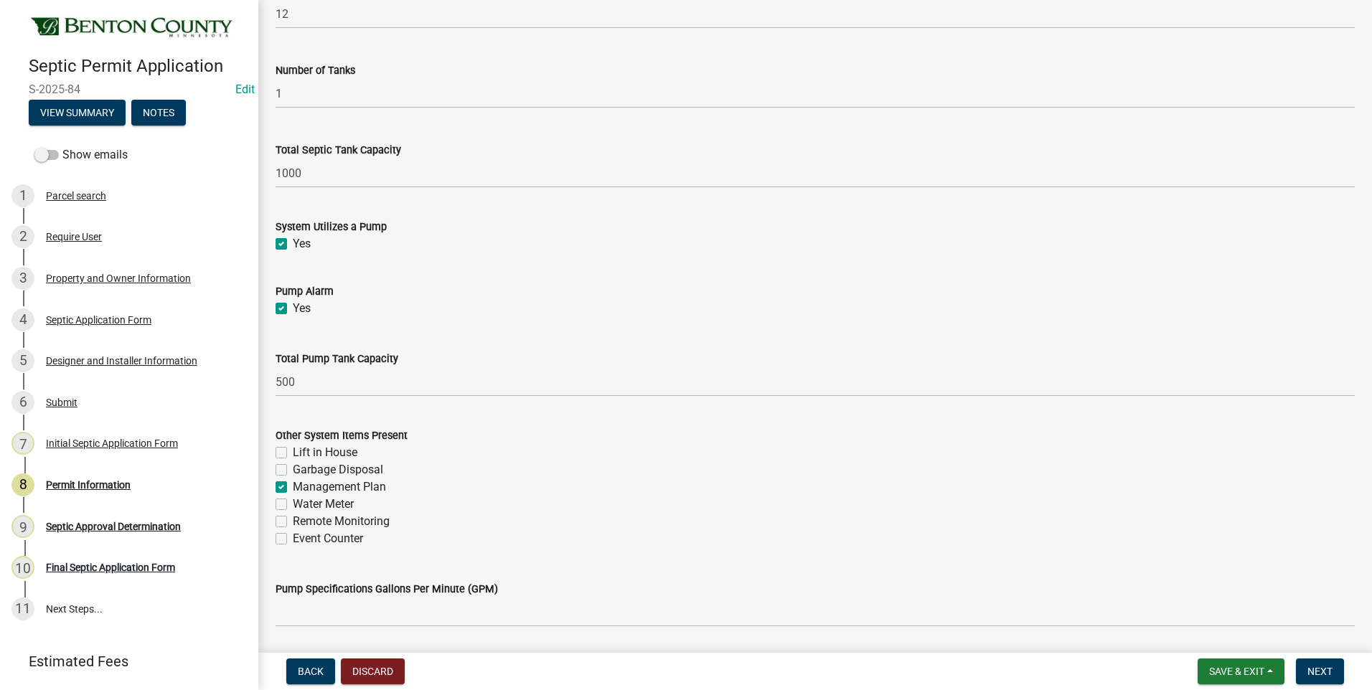
checkbox input "true"
checkbox input "false"
click at [293, 539] on label "Event Counter" at bounding box center [328, 538] width 70 height 17
click at [293, 539] on input "Event Counter" at bounding box center [297, 534] width 9 height 9
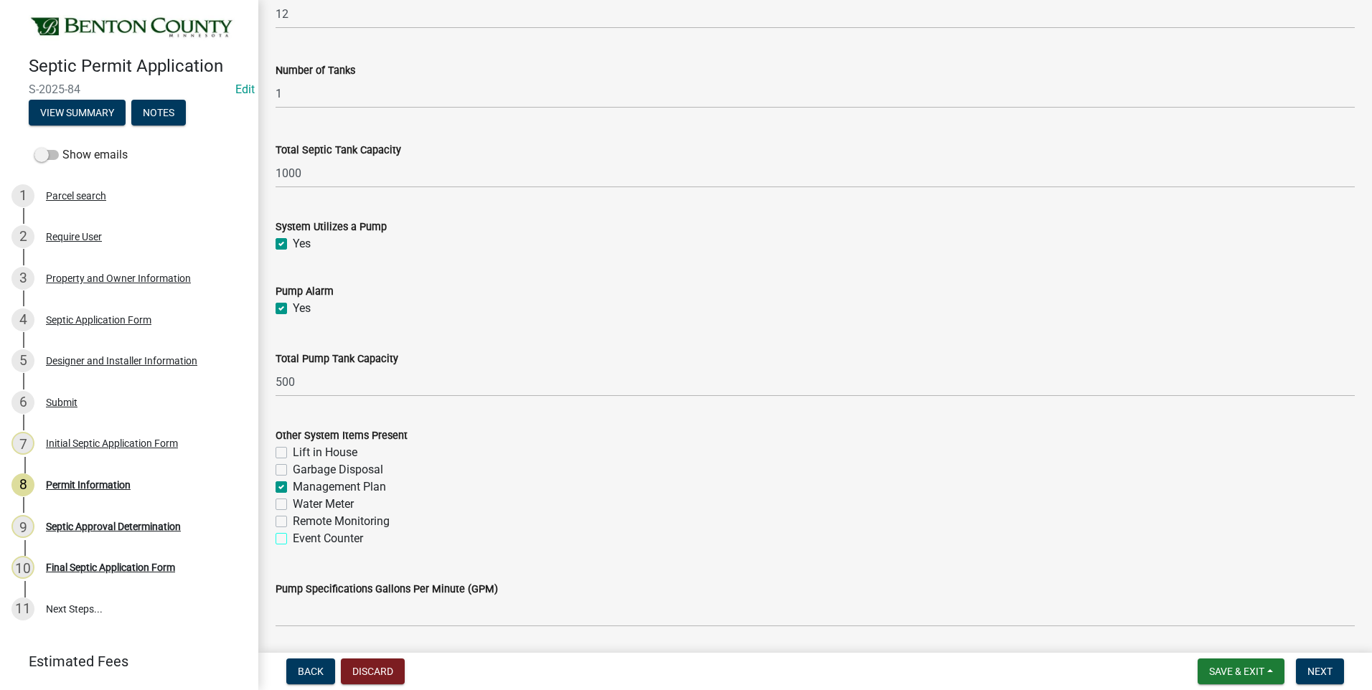
checkbox input "true"
checkbox input "false"
checkbox input "true"
checkbox input "false"
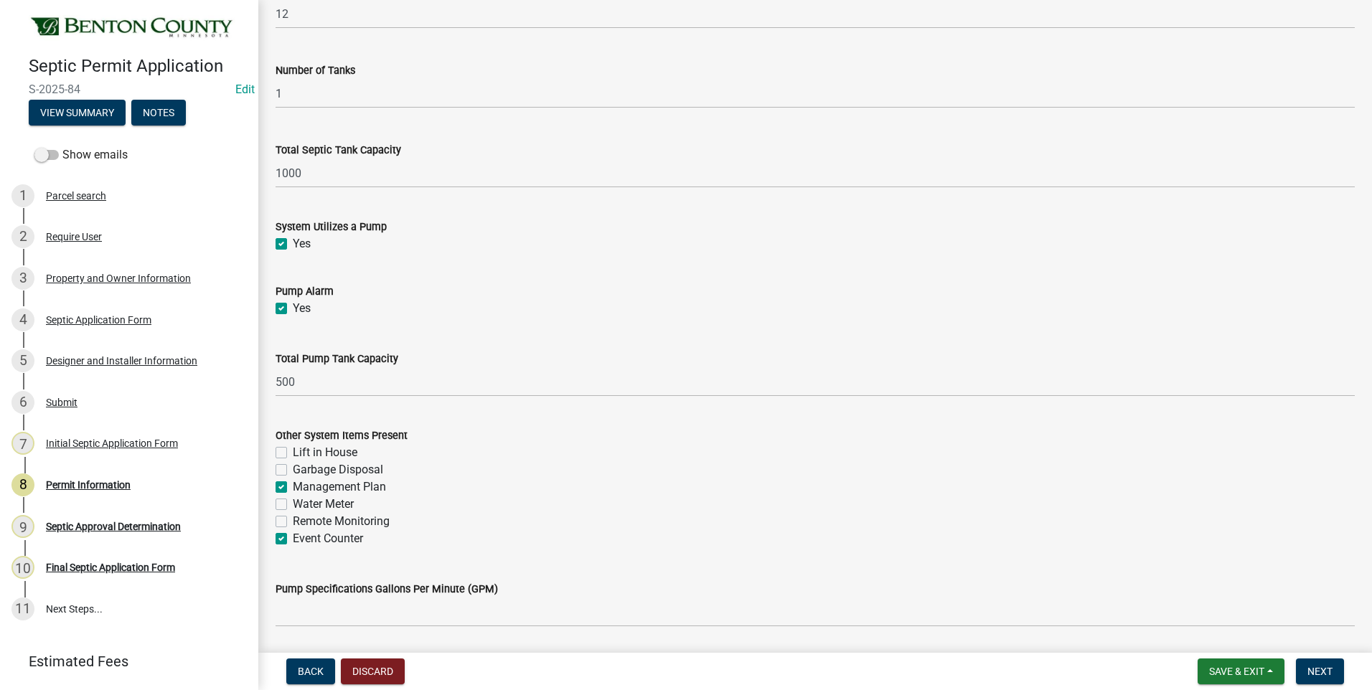
checkbox input "false"
checkbox input "true"
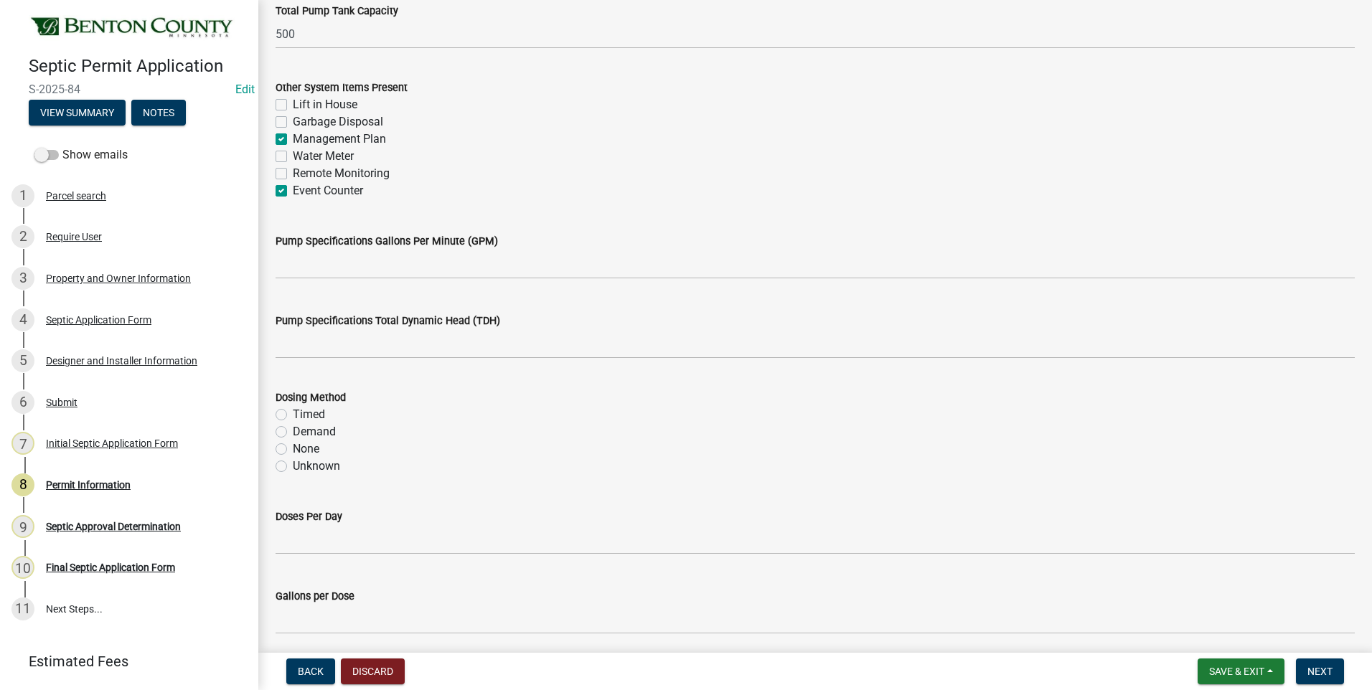
scroll to position [1650, 0]
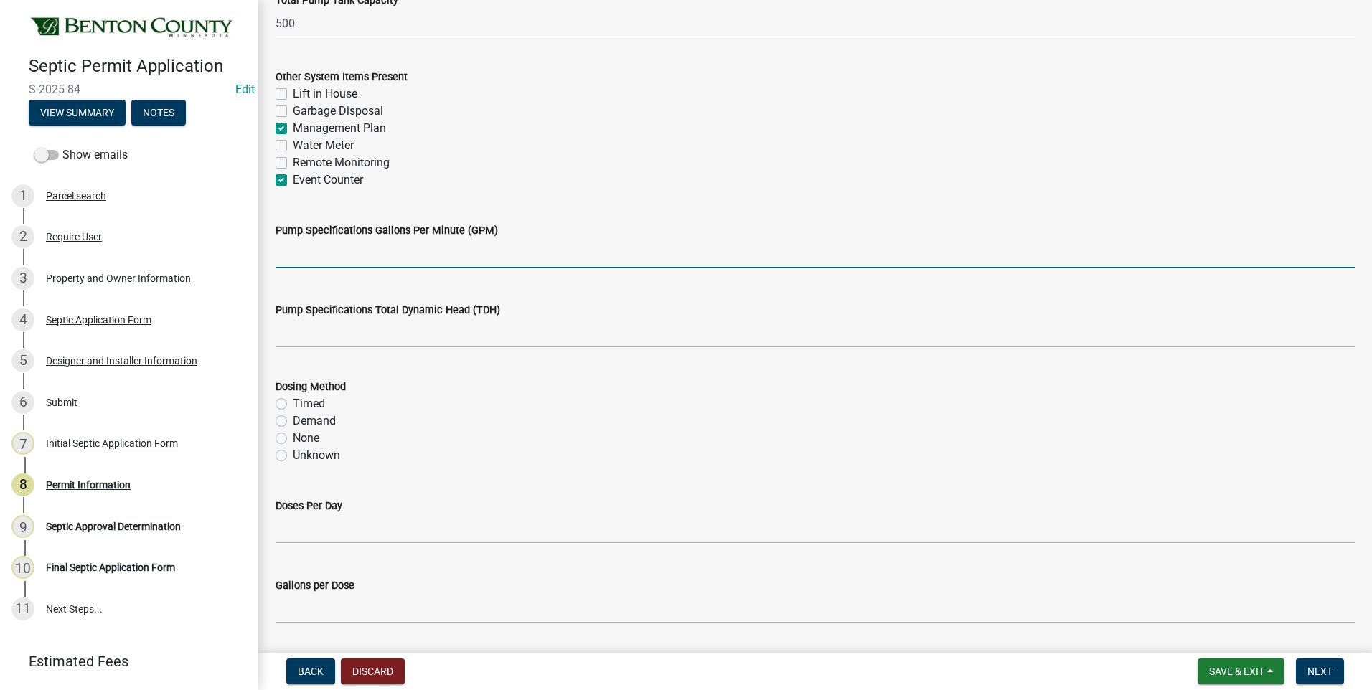
click at [499, 253] on input "text" at bounding box center [814, 253] width 1079 height 29
type input "20"
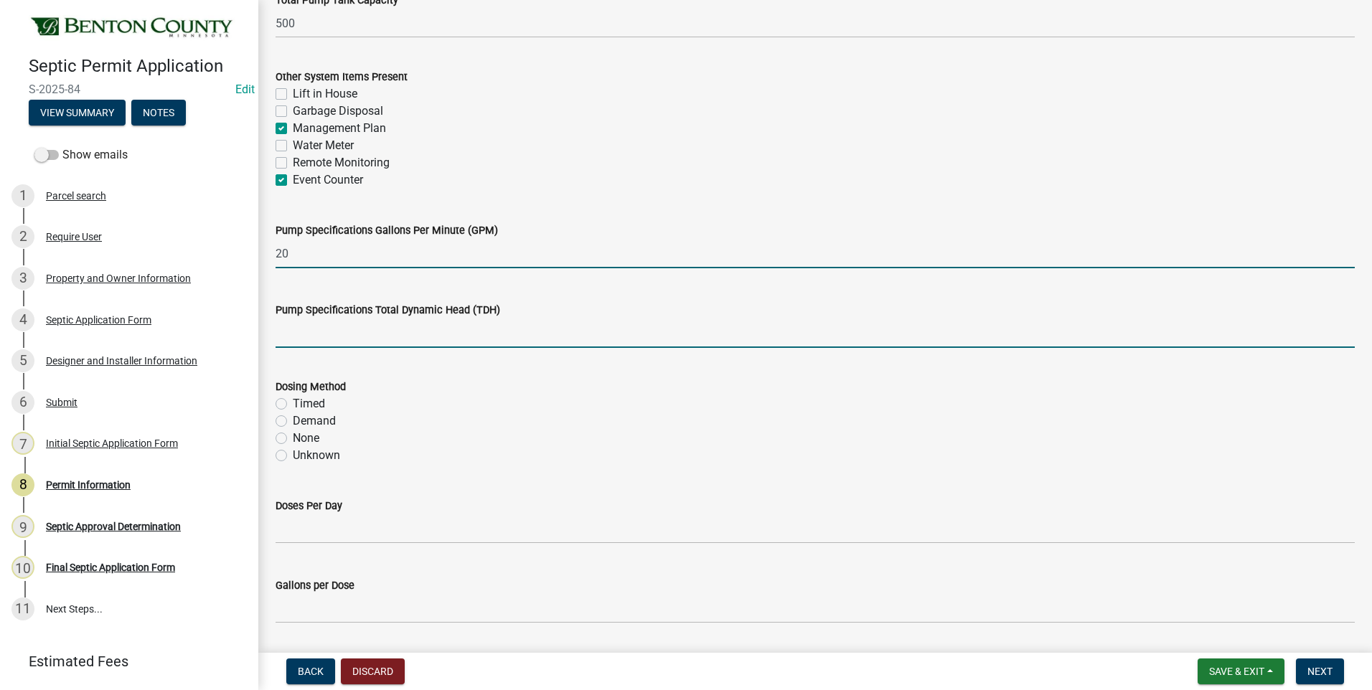
click at [363, 336] on input "text" at bounding box center [814, 333] width 1079 height 29
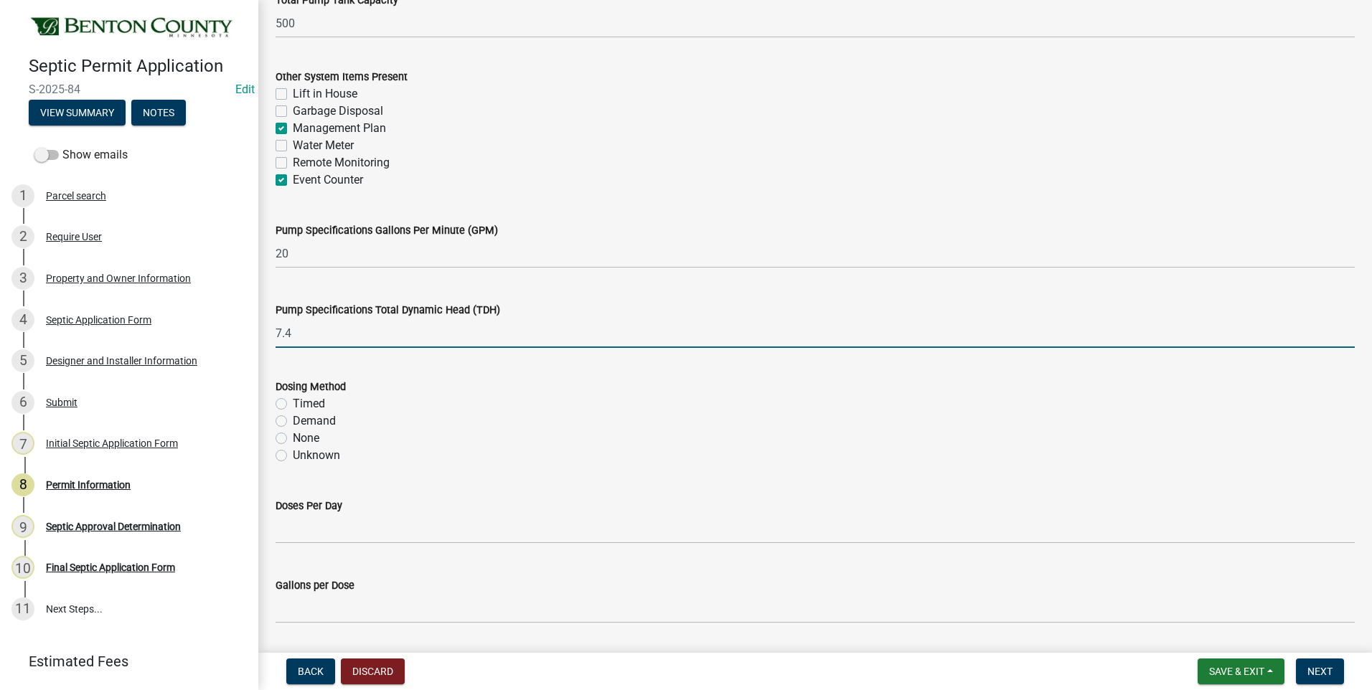
type input "7.4"
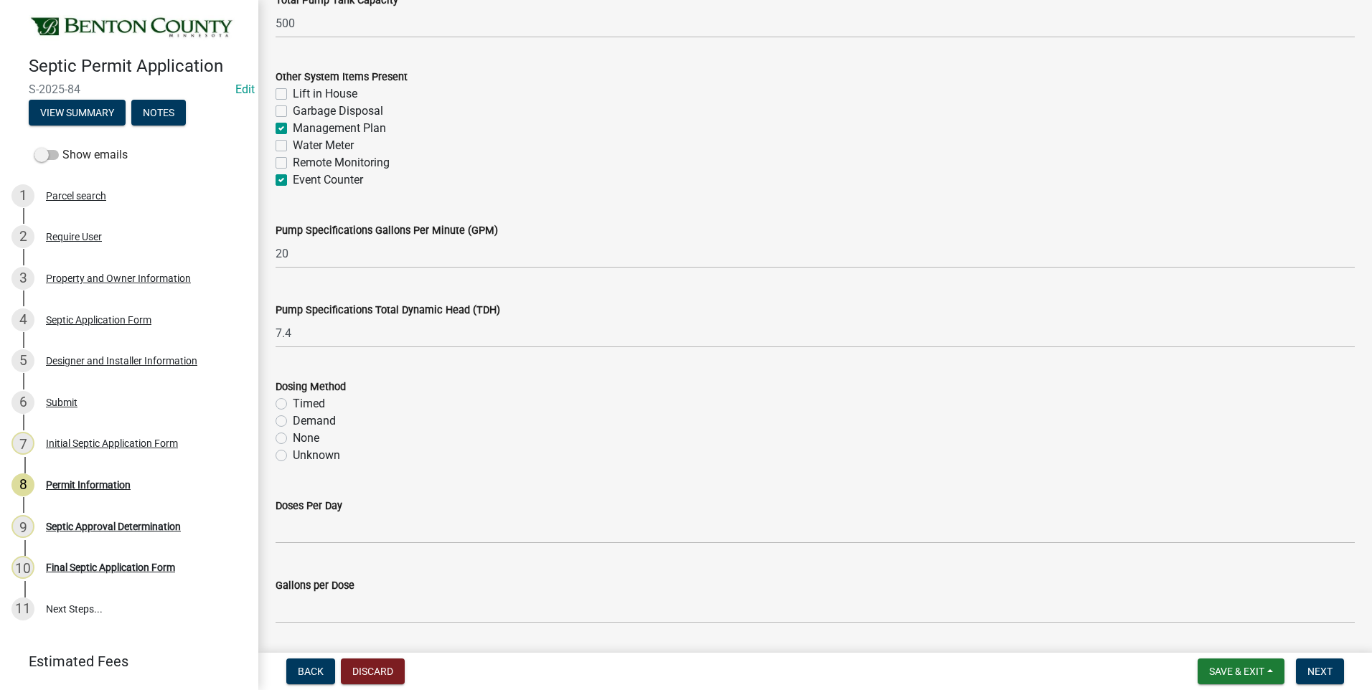
click at [293, 423] on label "Demand" at bounding box center [314, 421] width 43 height 17
click at [293, 422] on input "Demand" at bounding box center [297, 417] width 9 height 9
radio input "true"
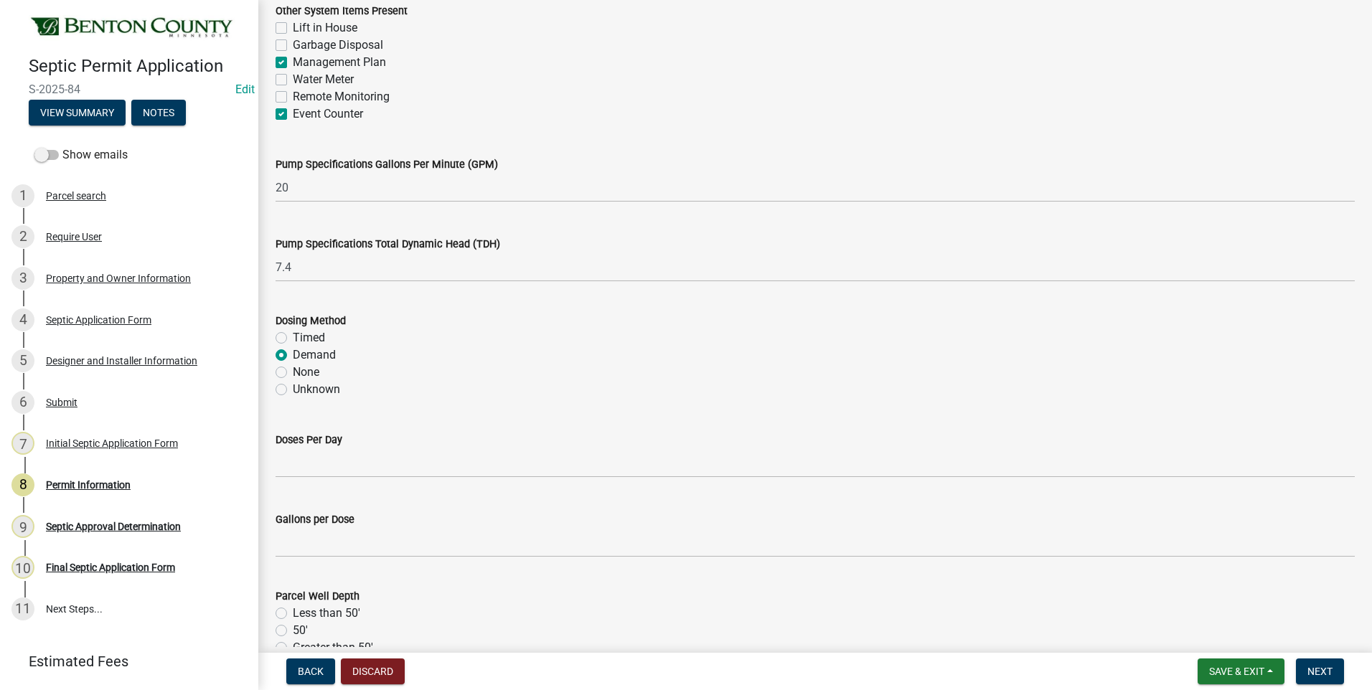
scroll to position [1865, 0]
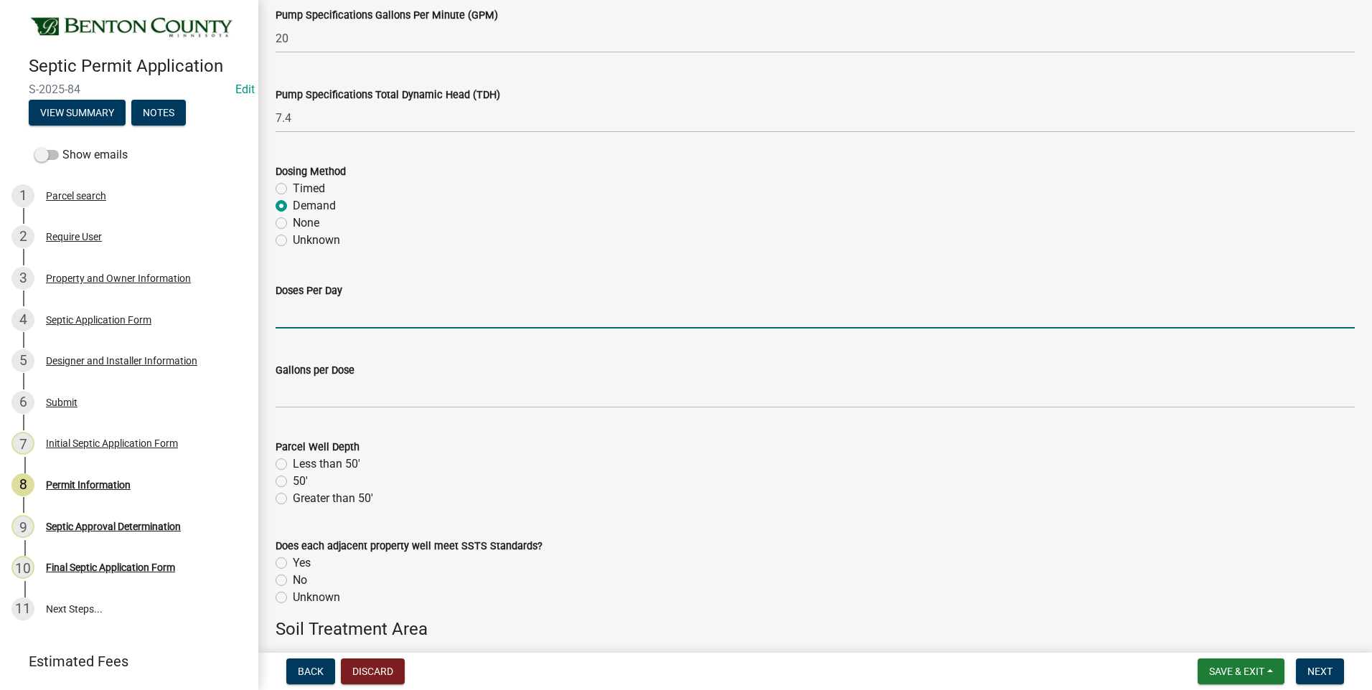
click at [362, 314] on input "text" at bounding box center [814, 313] width 1079 height 29
type input "6"
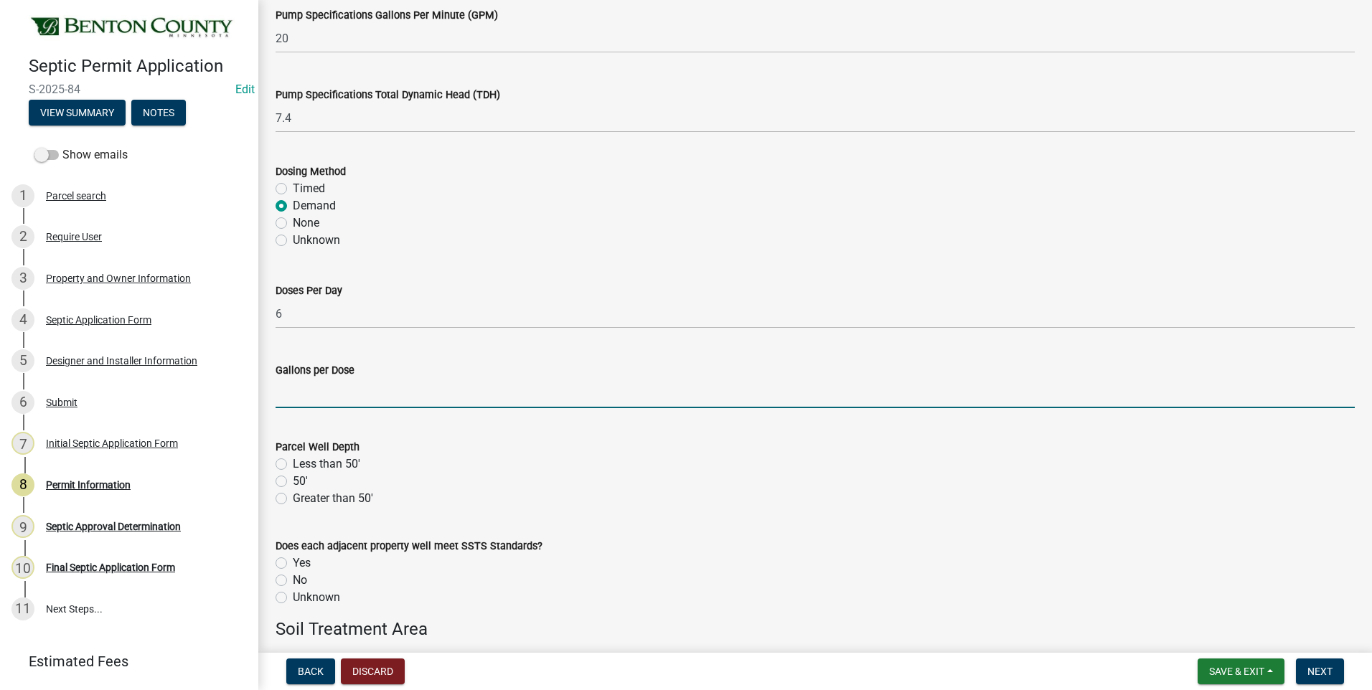
click at [295, 392] on input "text" at bounding box center [814, 393] width 1079 height 29
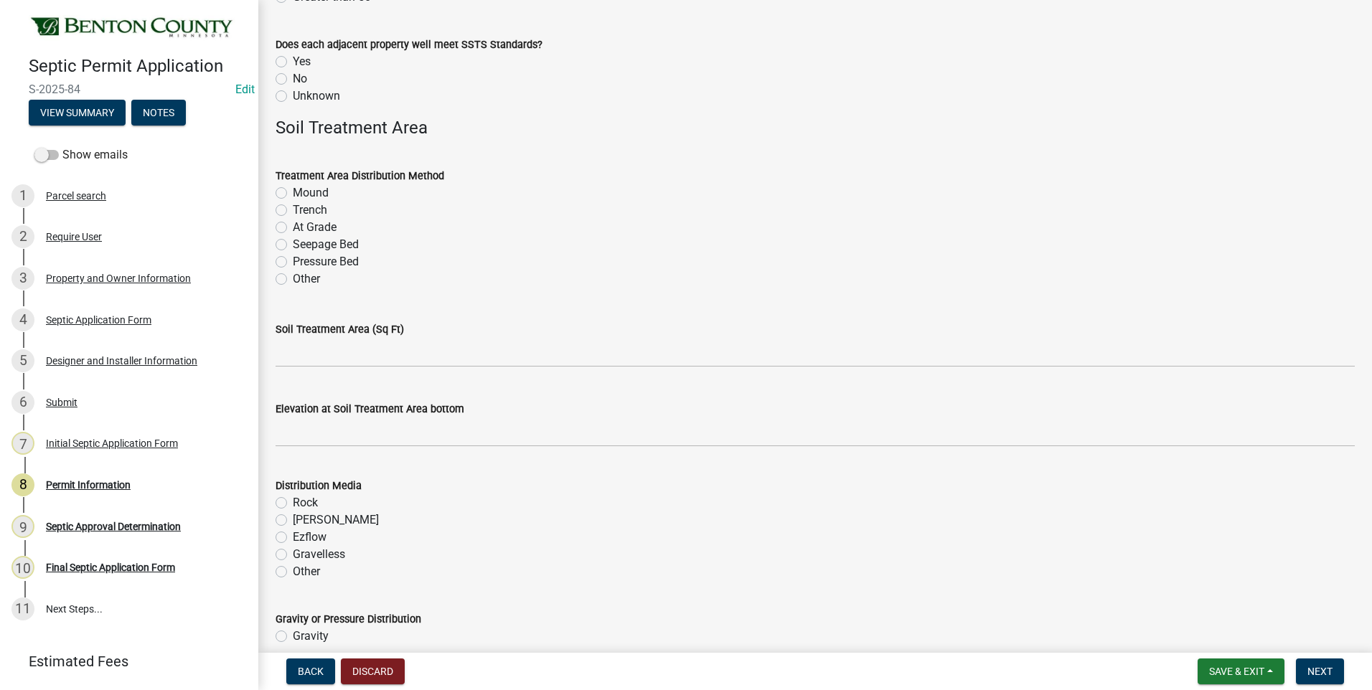
scroll to position [2367, 0]
type input "76"
click at [293, 209] on label "Trench" at bounding box center [310, 209] width 34 height 17
click at [293, 209] on input "Trench" at bounding box center [297, 205] width 9 height 9
radio input "true"
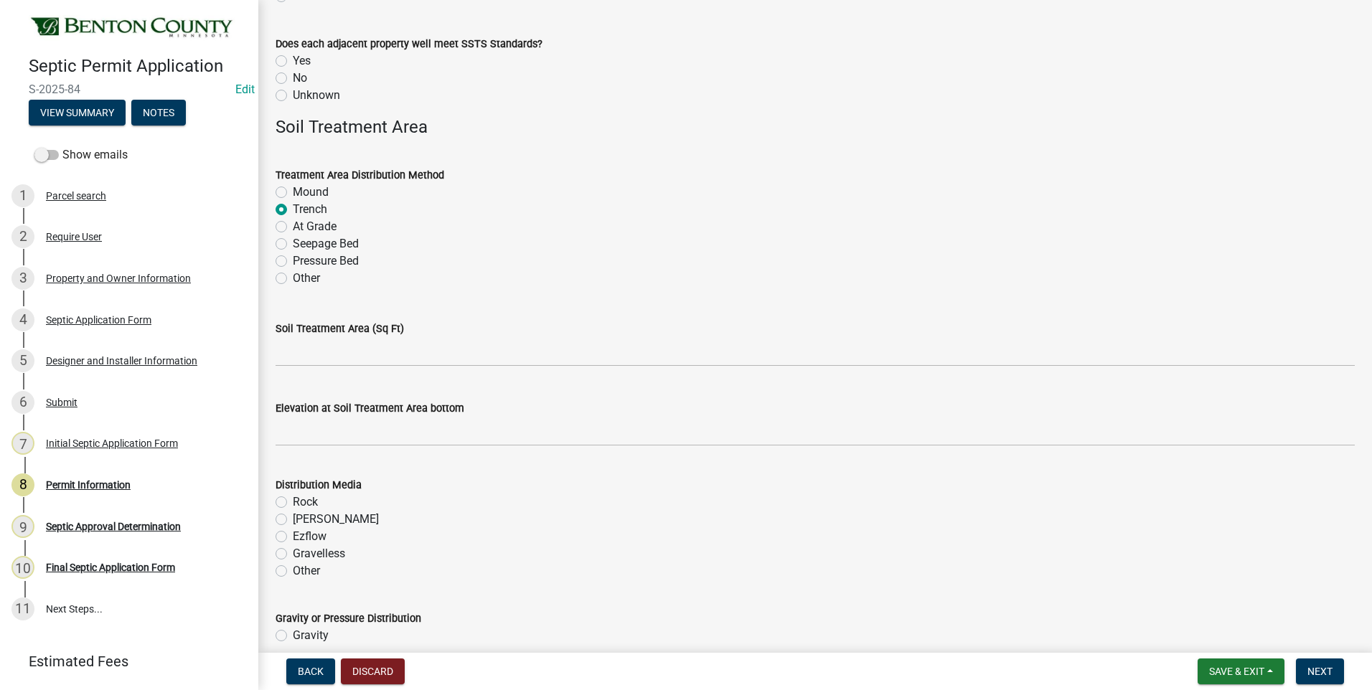
scroll to position [2439, 0]
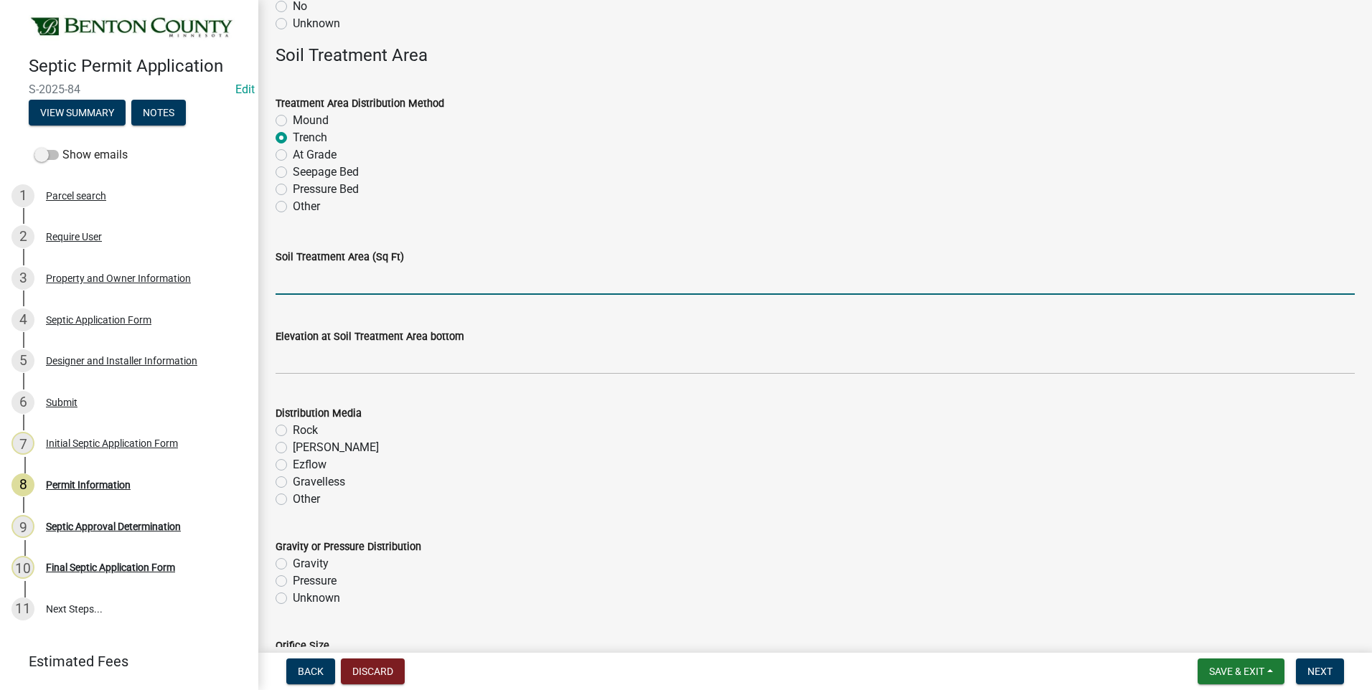
click at [425, 278] on input "text" at bounding box center [814, 279] width 1079 height 29
type input "450"
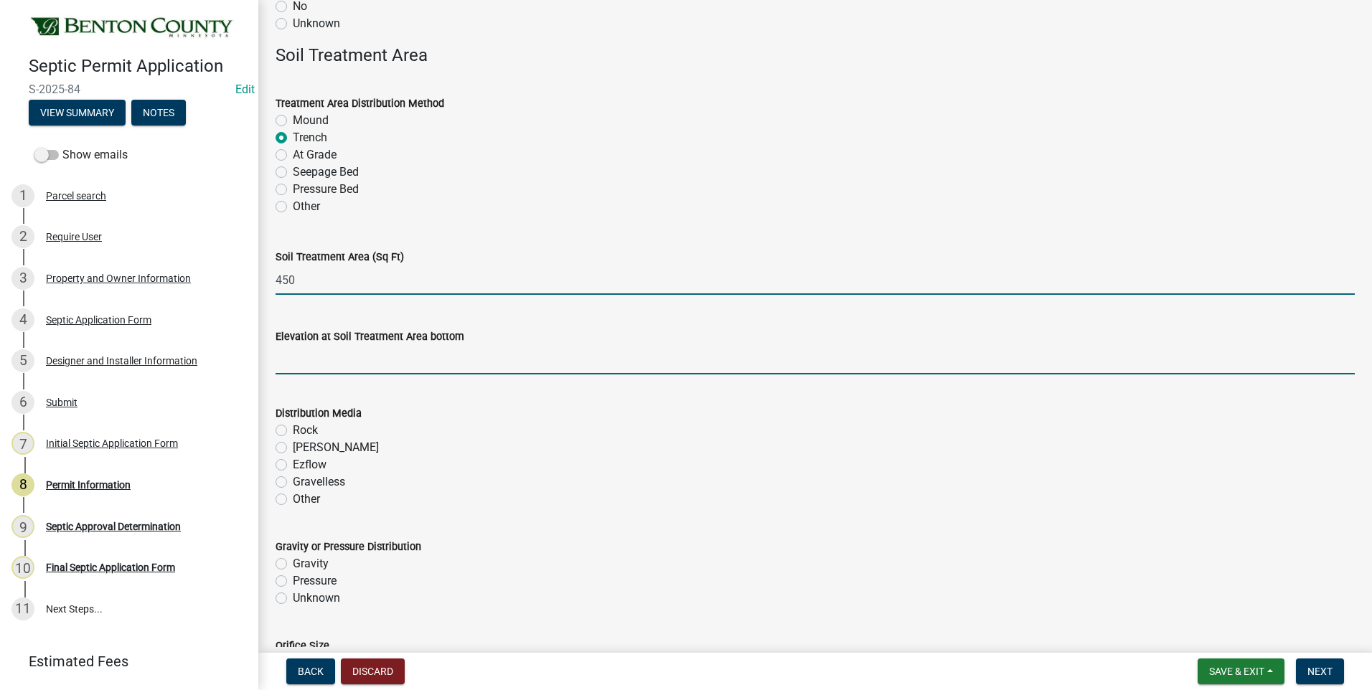
click at [402, 362] on input "text" at bounding box center [814, 359] width 1079 height 29
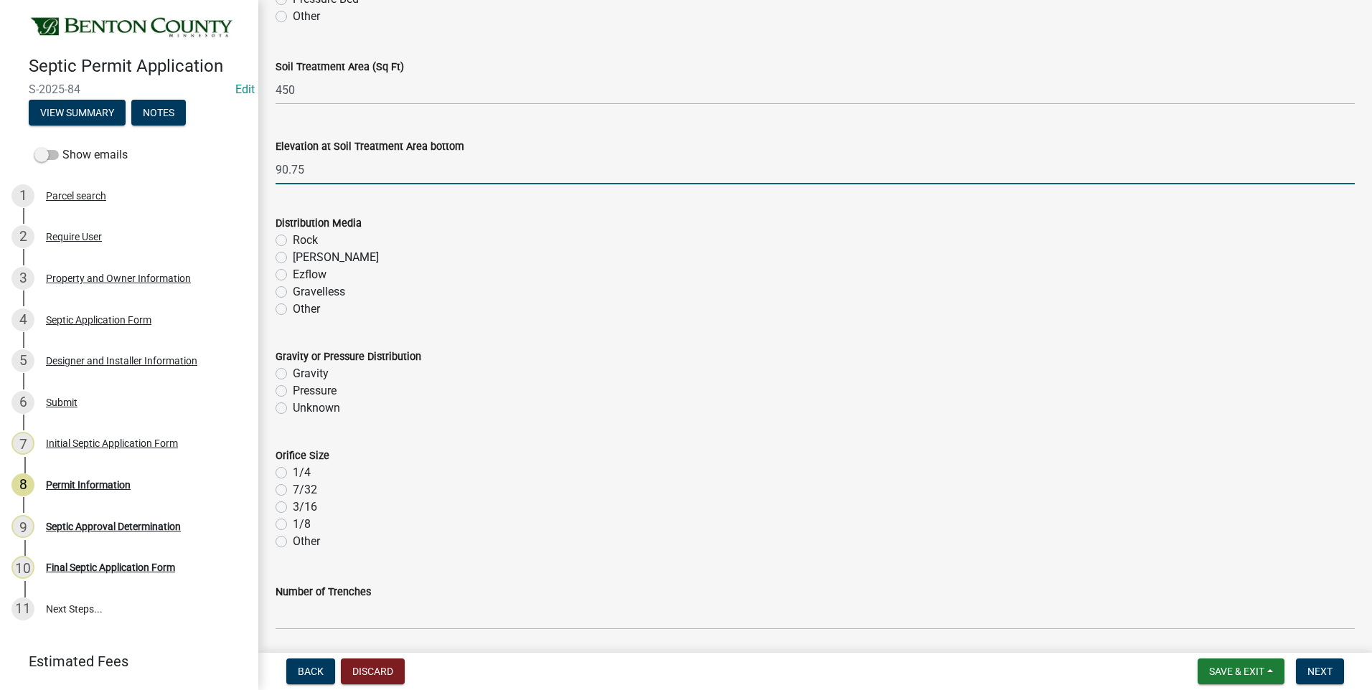
scroll to position [2654, 0]
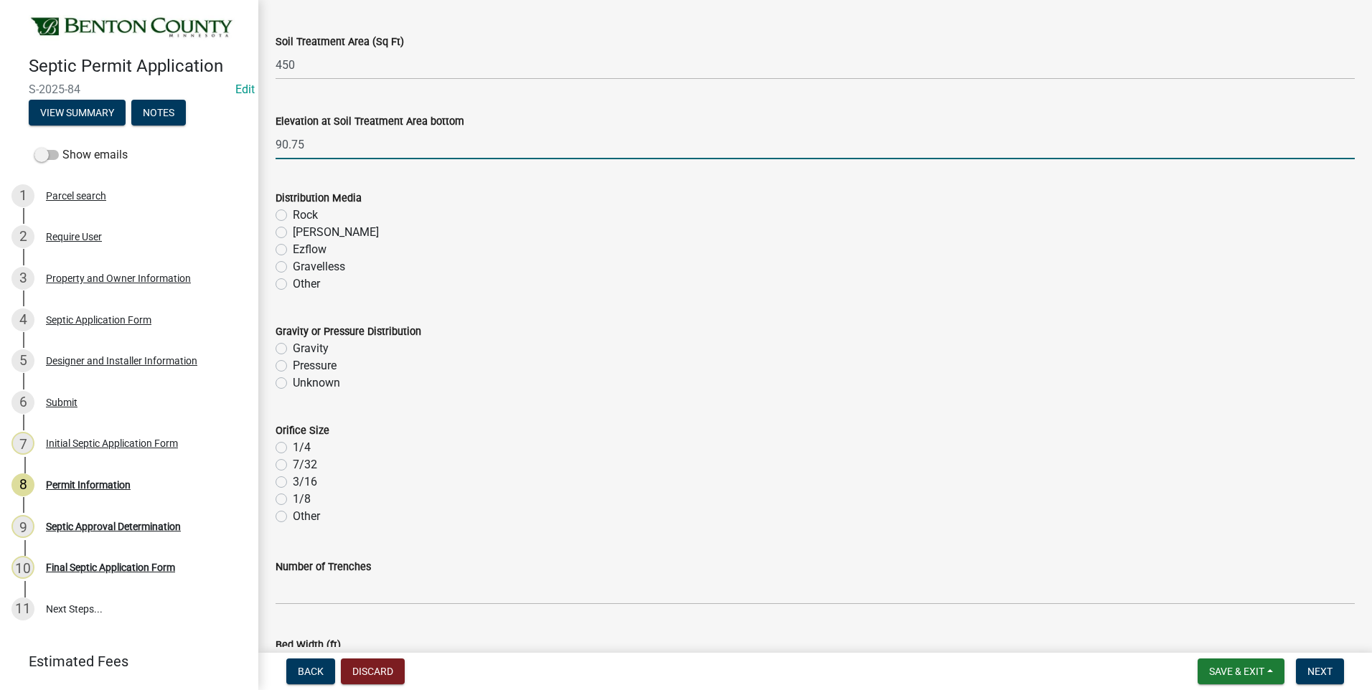
type input "90.75"
click at [293, 364] on label "Pressure" at bounding box center [315, 365] width 44 height 17
click at [293, 364] on input "Pressure" at bounding box center [297, 361] width 9 height 9
radio input "true"
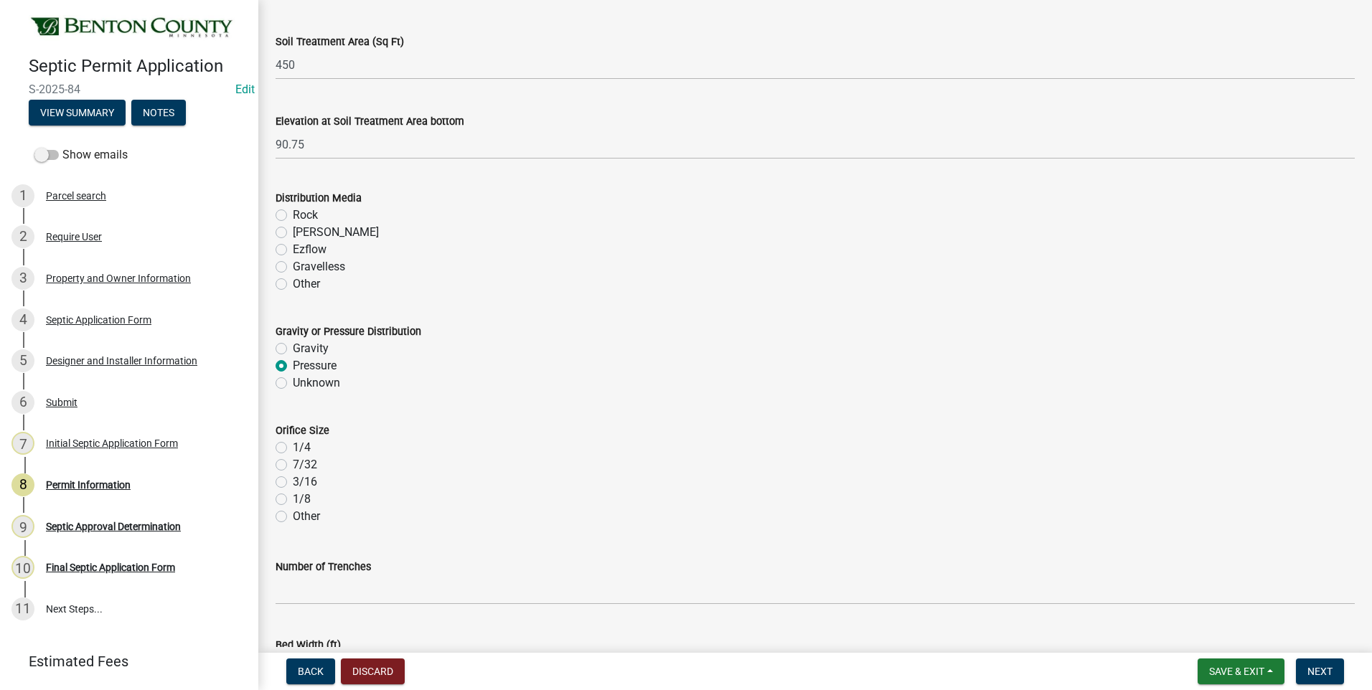
click at [293, 217] on label "Rock" at bounding box center [305, 215] width 25 height 17
click at [293, 216] on input "Rock" at bounding box center [297, 211] width 9 height 9
radio input "true"
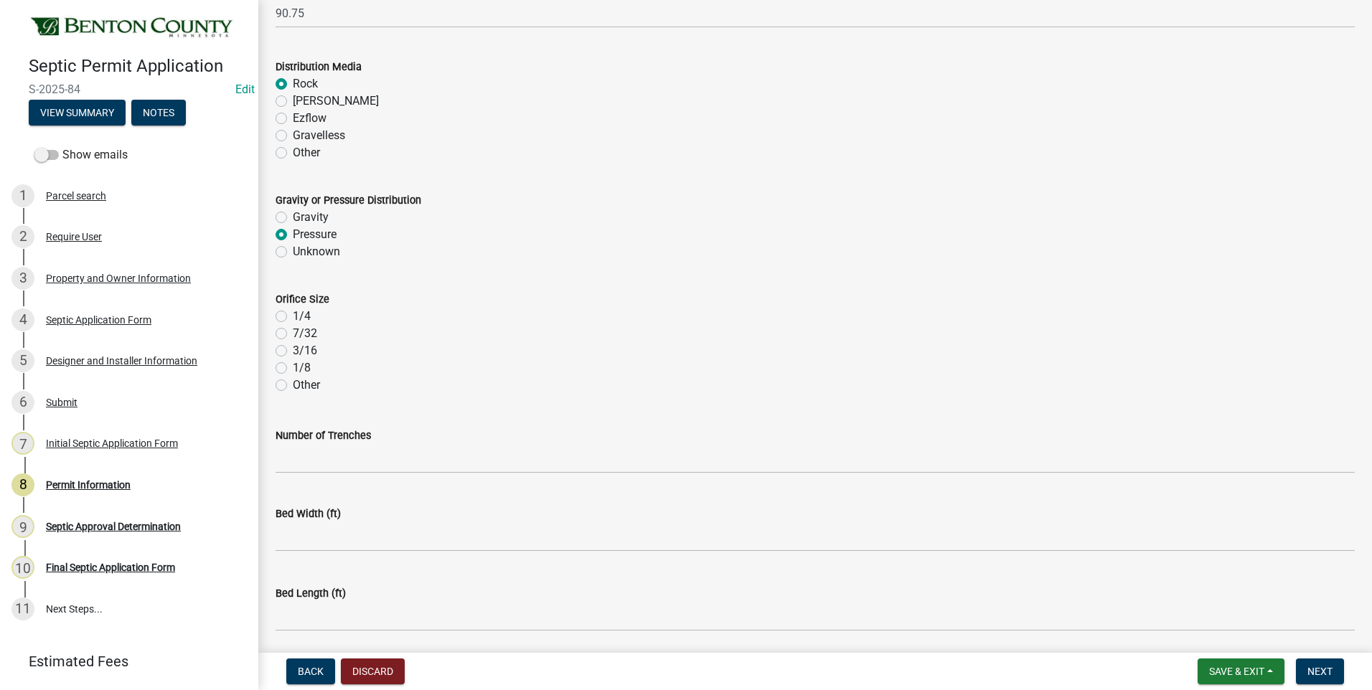
scroll to position [2839, 0]
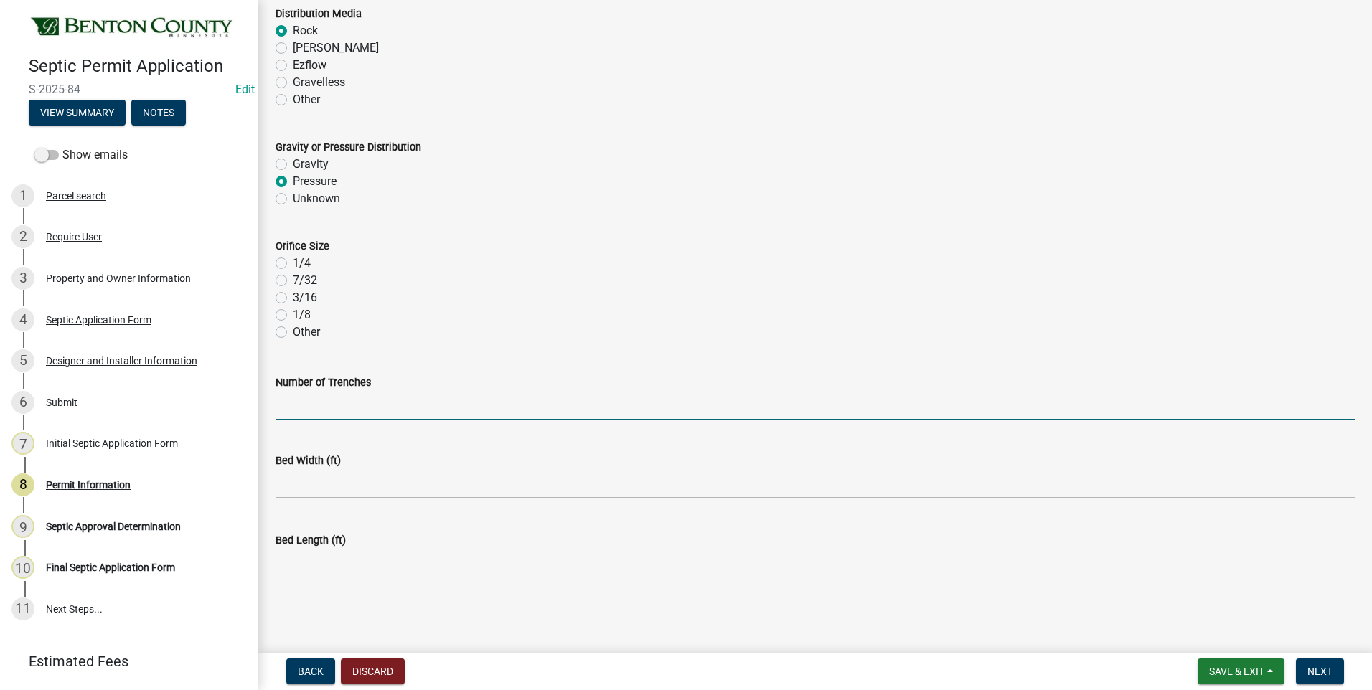
click at [328, 408] on input "Number of Trenches" at bounding box center [814, 405] width 1079 height 29
type input "4"
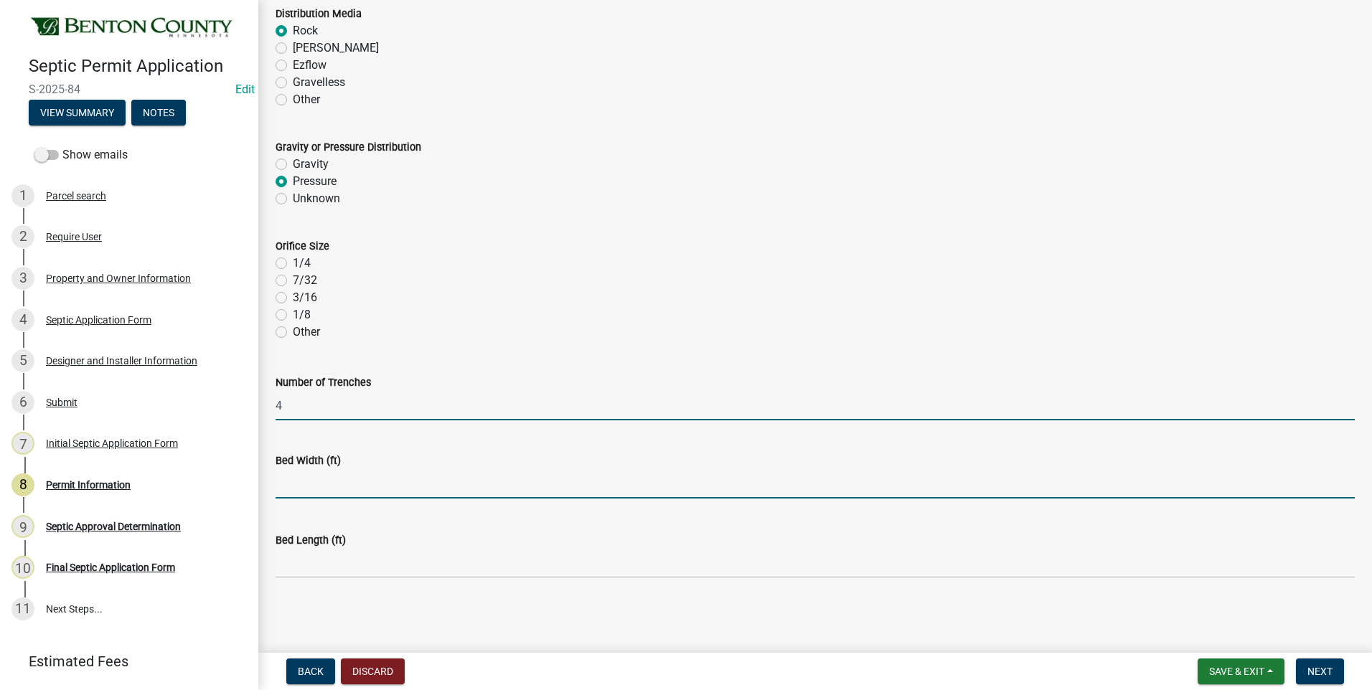
click at [336, 484] on input "text" at bounding box center [814, 483] width 1079 height 29
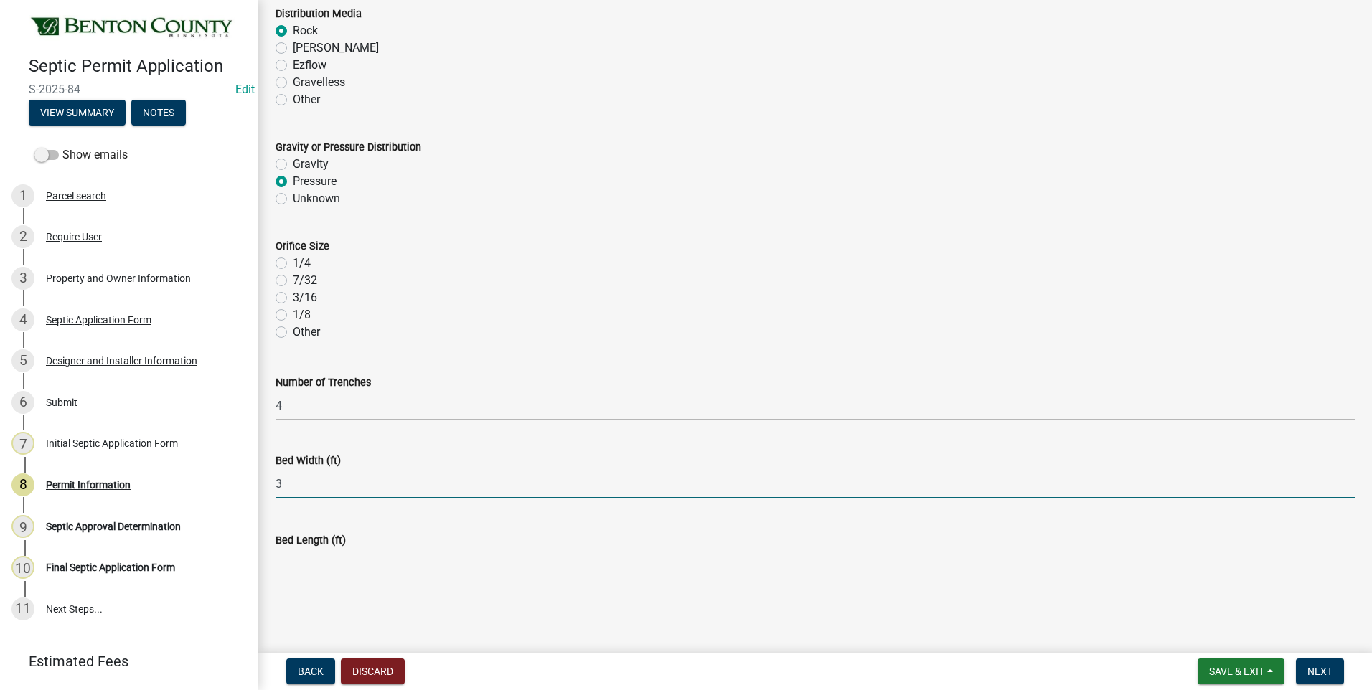
type input "3"
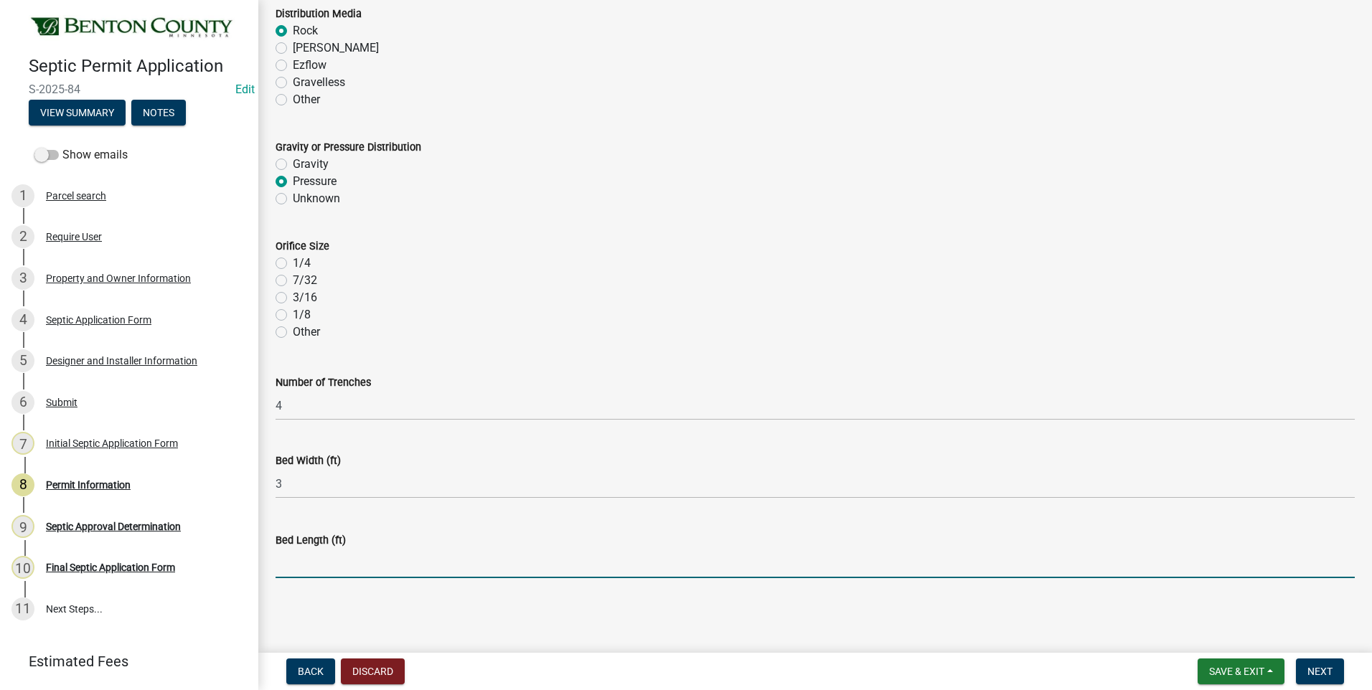
click at [341, 567] on input "text" at bounding box center [814, 563] width 1079 height 29
type input "37.5"
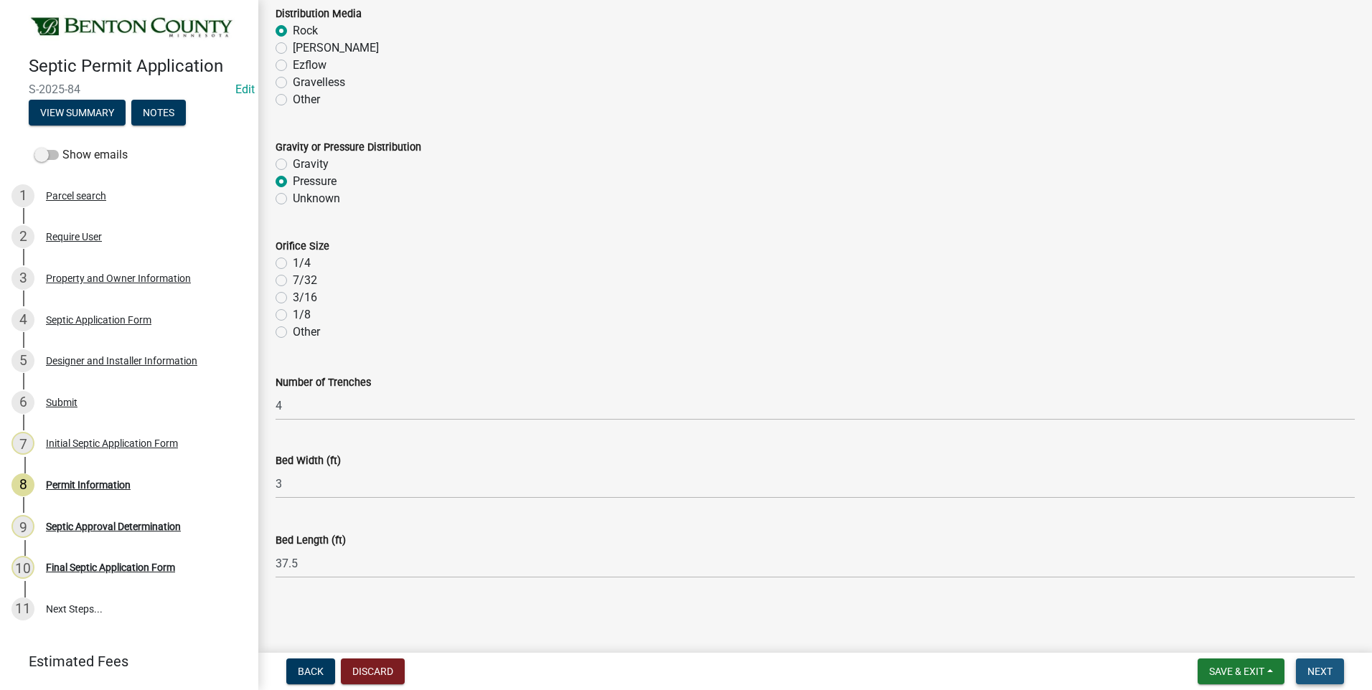
click at [1317, 676] on span "Next" at bounding box center [1319, 671] width 25 height 11
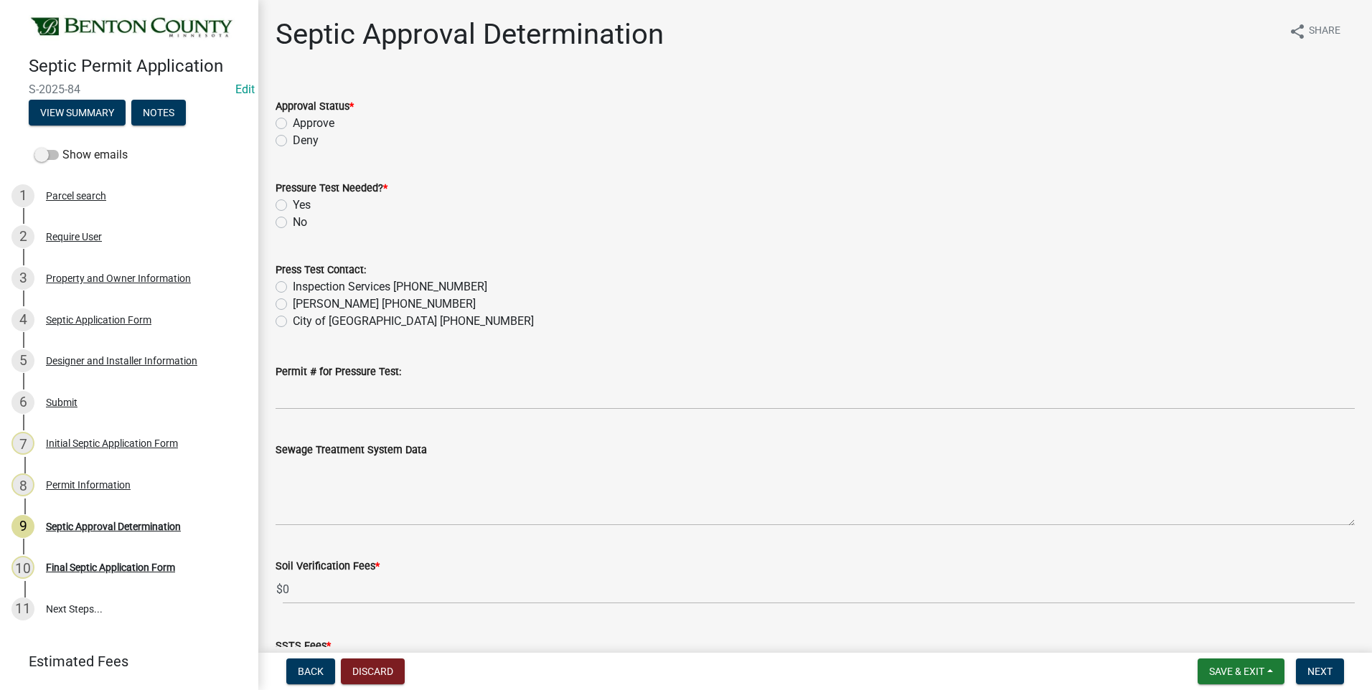
click at [293, 123] on label "Approve" at bounding box center [314, 123] width 42 height 17
click at [293, 123] on input "Approve" at bounding box center [297, 119] width 9 height 9
radio input "true"
click at [293, 206] on label "Yes" at bounding box center [302, 205] width 18 height 17
click at [293, 206] on input "Yes" at bounding box center [297, 201] width 9 height 9
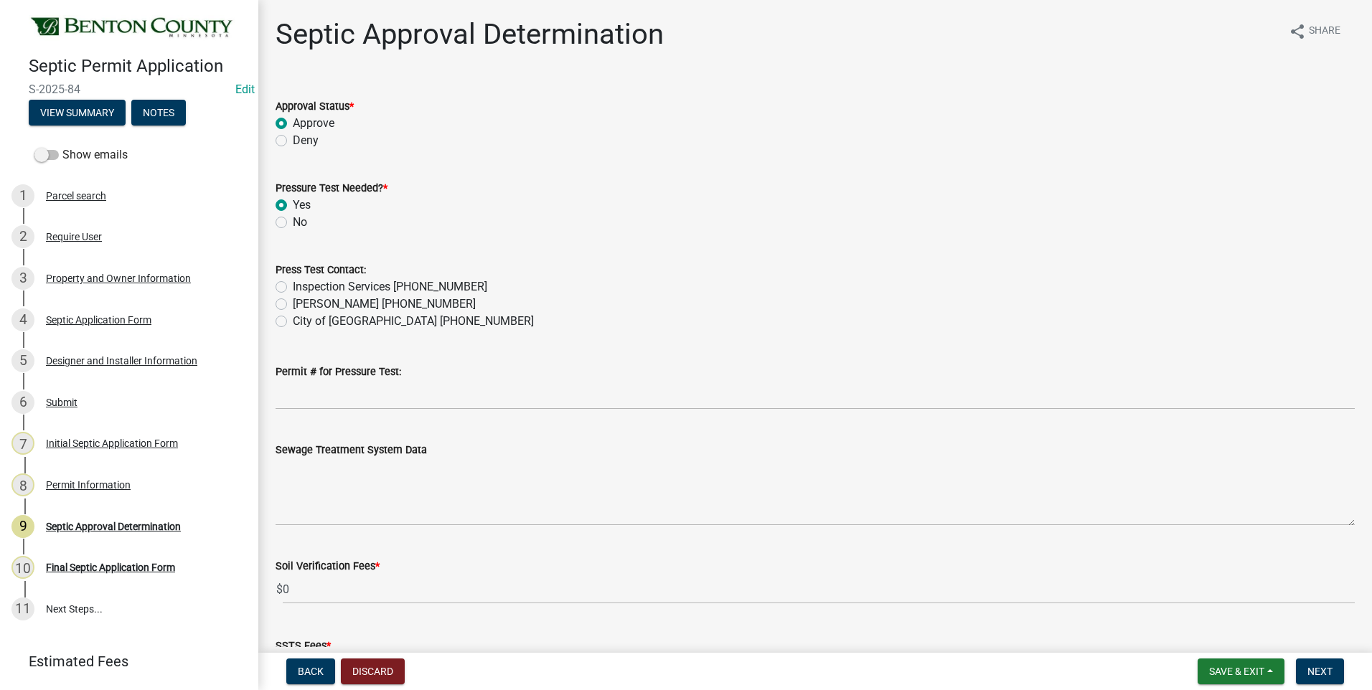
radio input "true"
click at [293, 289] on label "Inspection Services 320-532-3629" at bounding box center [390, 286] width 194 height 17
click at [293, 288] on input "Inspection Services 320-532-3629" at bounding box center [297, 282] width 9 height 9
radio input "true"
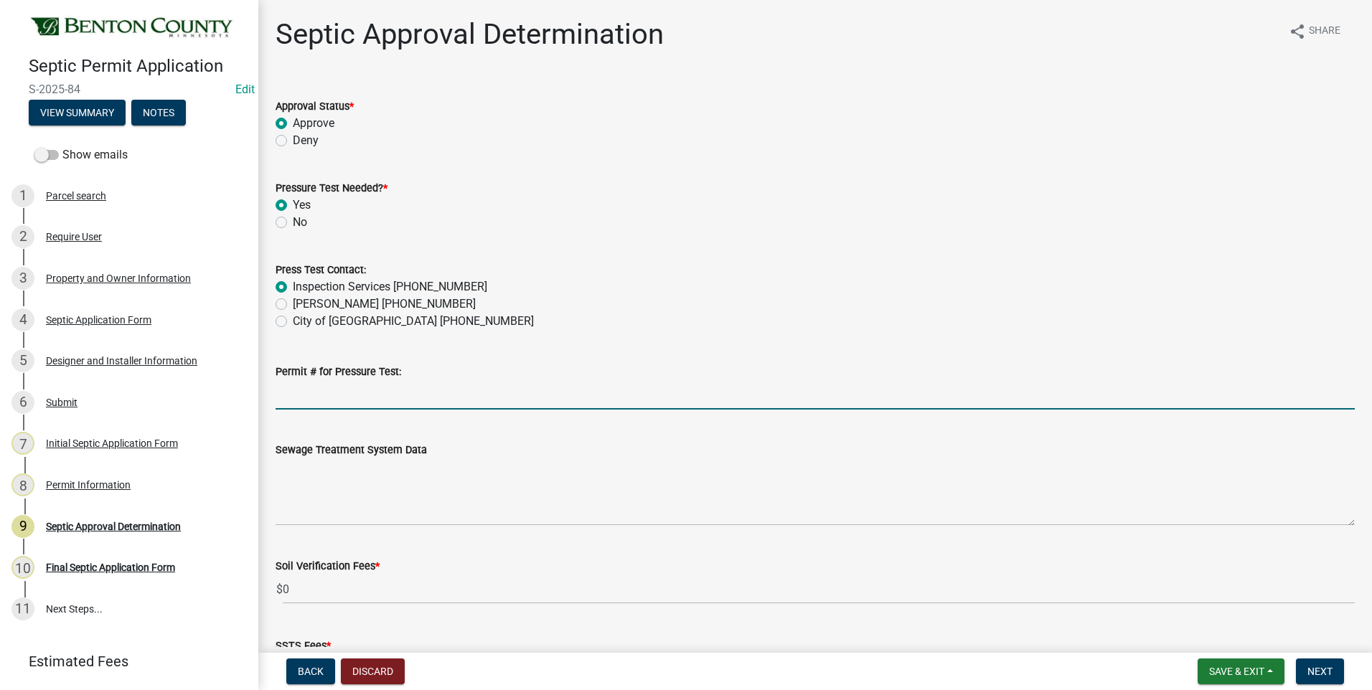
click at [350, 397] on input "Permit # for Pressure Test:" at bounding box center [814, 394] width 1079 height 29
type input "2025-BP-122"
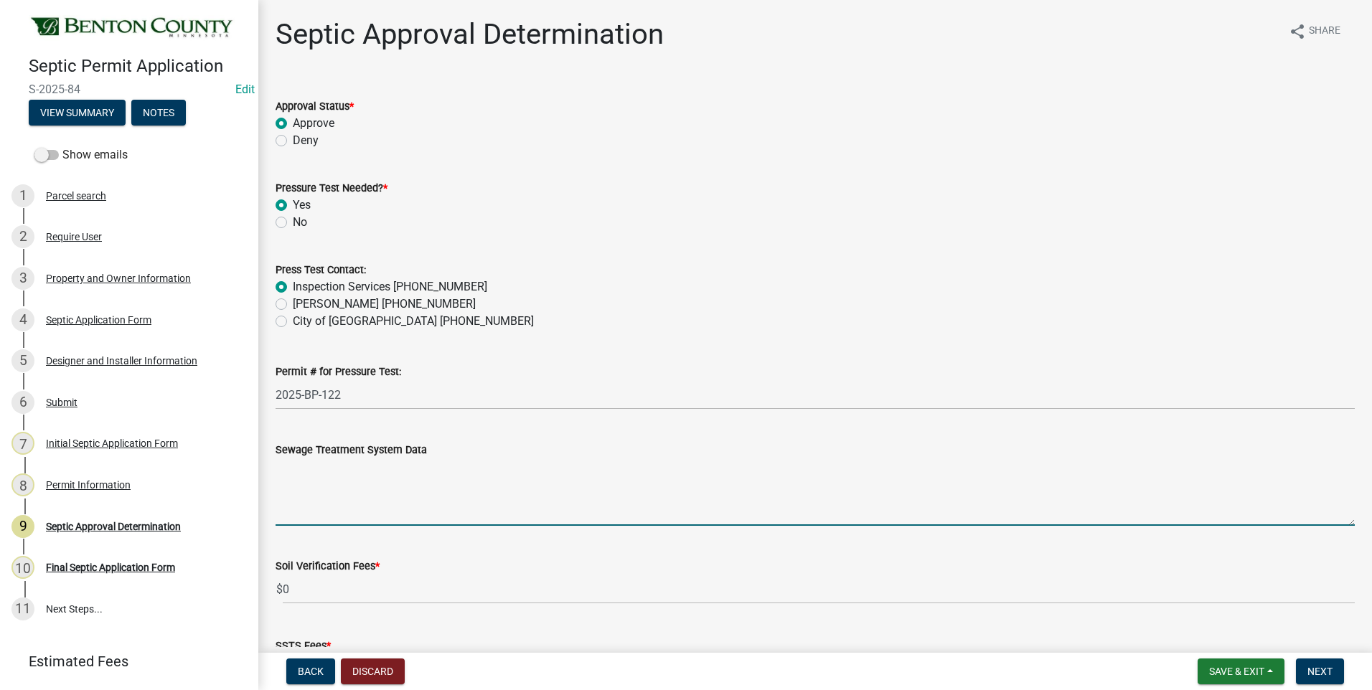
click at [352, 488] on textarea "Sewage Treatment System Data" at bounding box center [814, 491] width 1079 height 67
paste textarea "Installation of a 450 sq ft dispersal area - 150 L.F. ROCK TRENCH SYSTEM w/ 15"…"
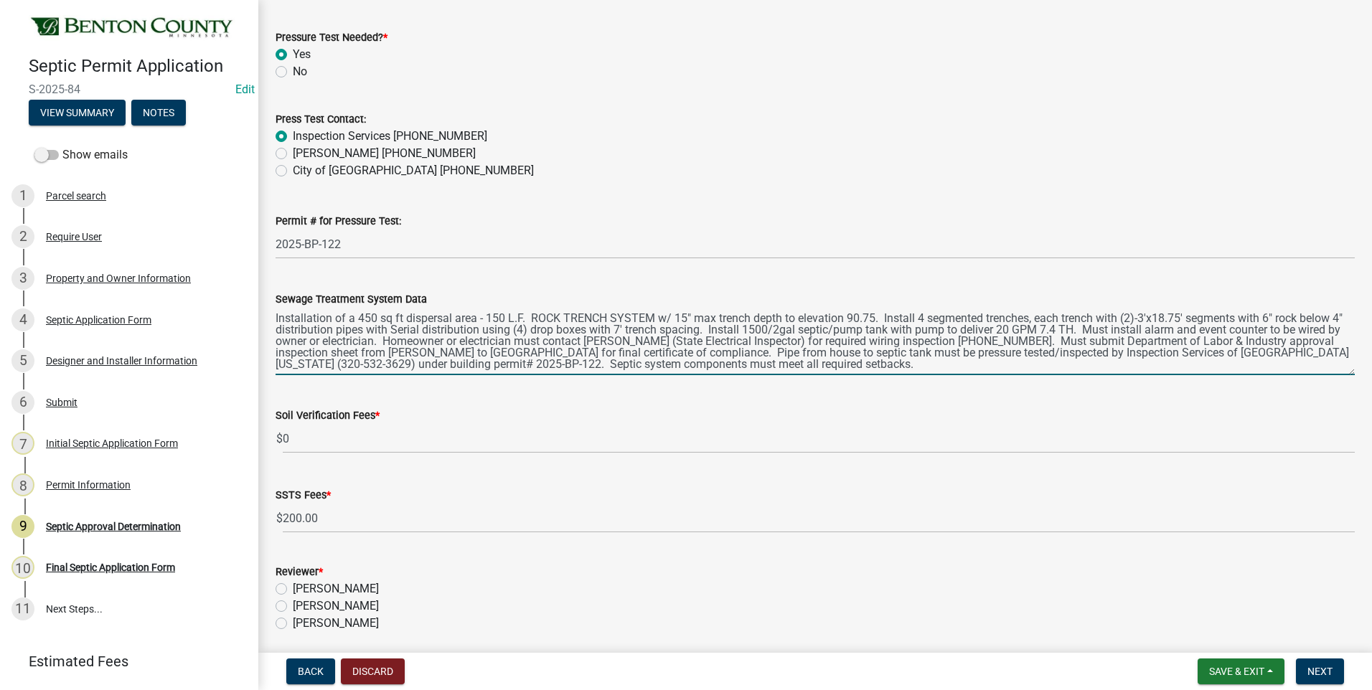
scroll to position [215, 0]
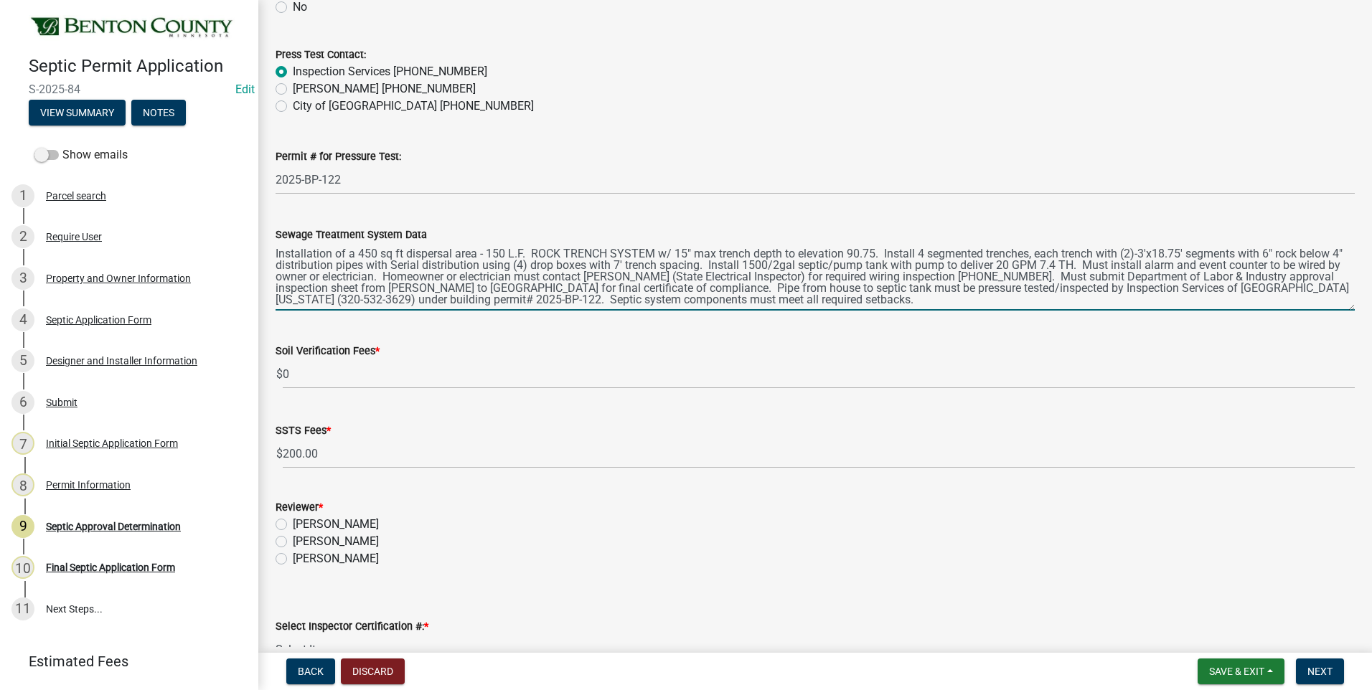
type textarea "Installation of a 450 sq ft dispersal area - 150 L.F. ROCK TRENCH SYSTEM w/ 15"…"
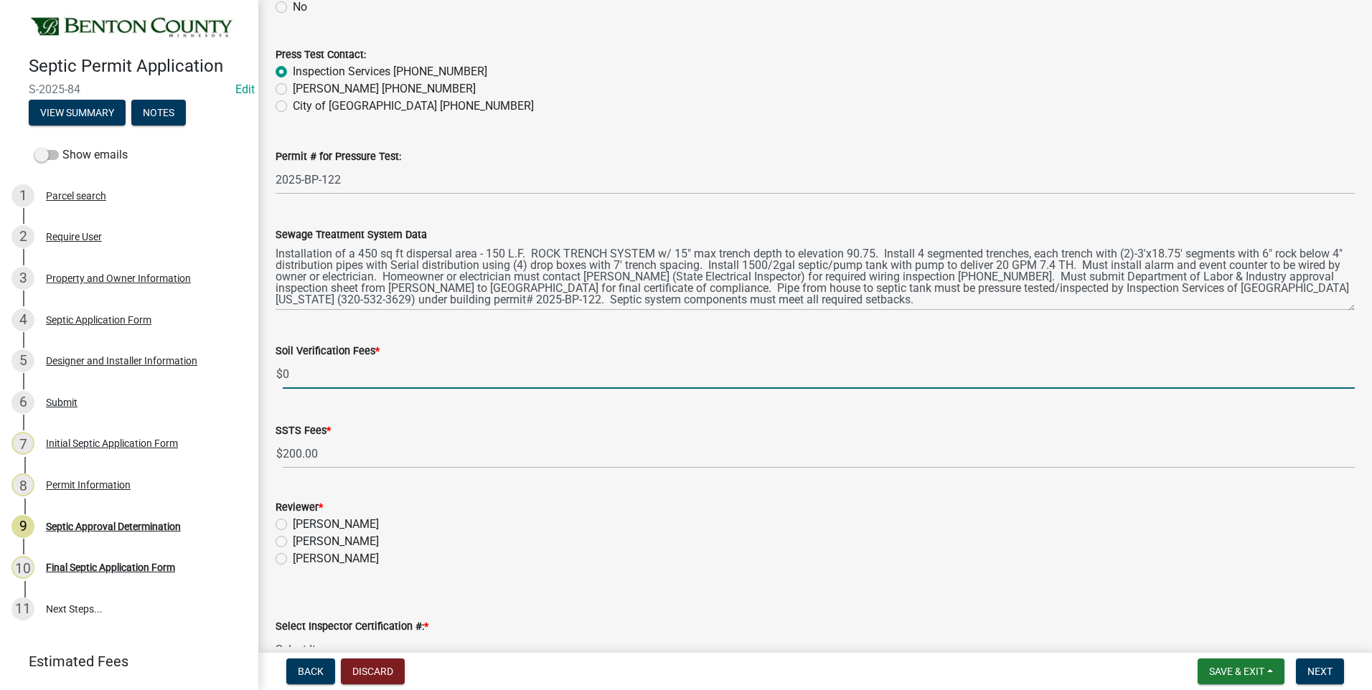
click at [285, 373] on input "0" at bounding box center [819, 373] width 1072 height 29
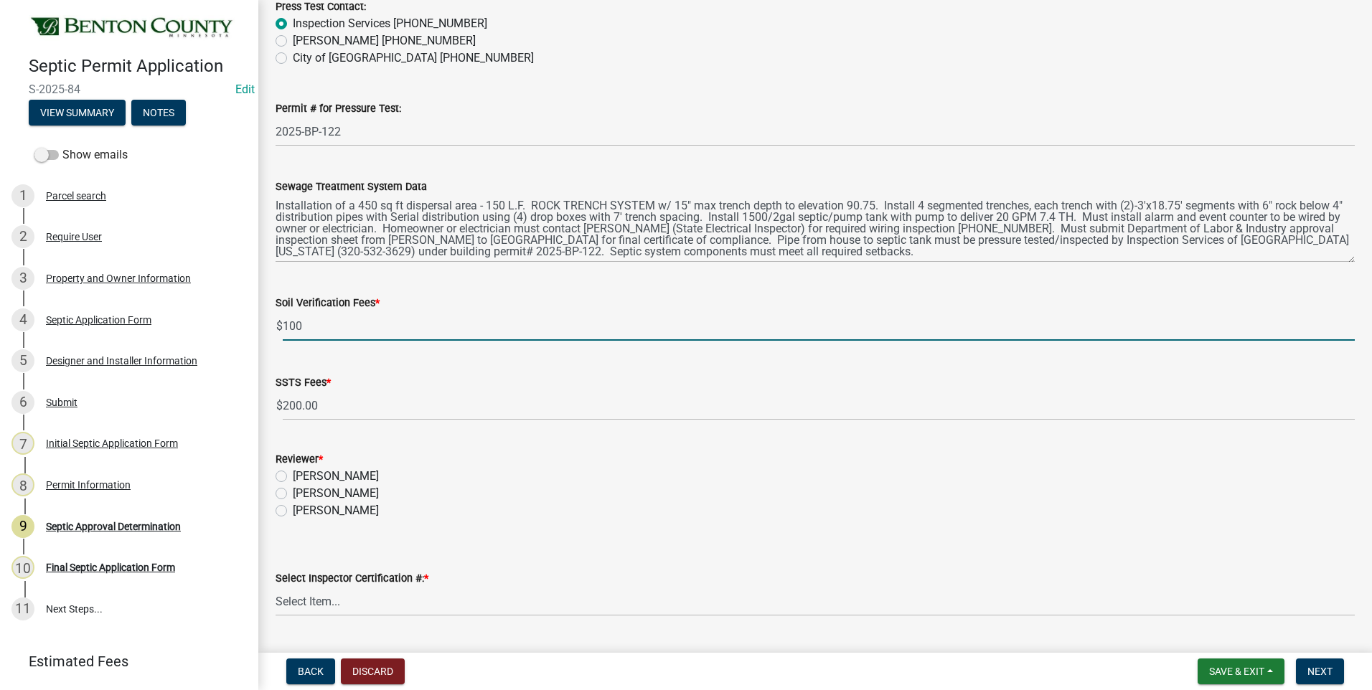
scroll to position [359, 0]
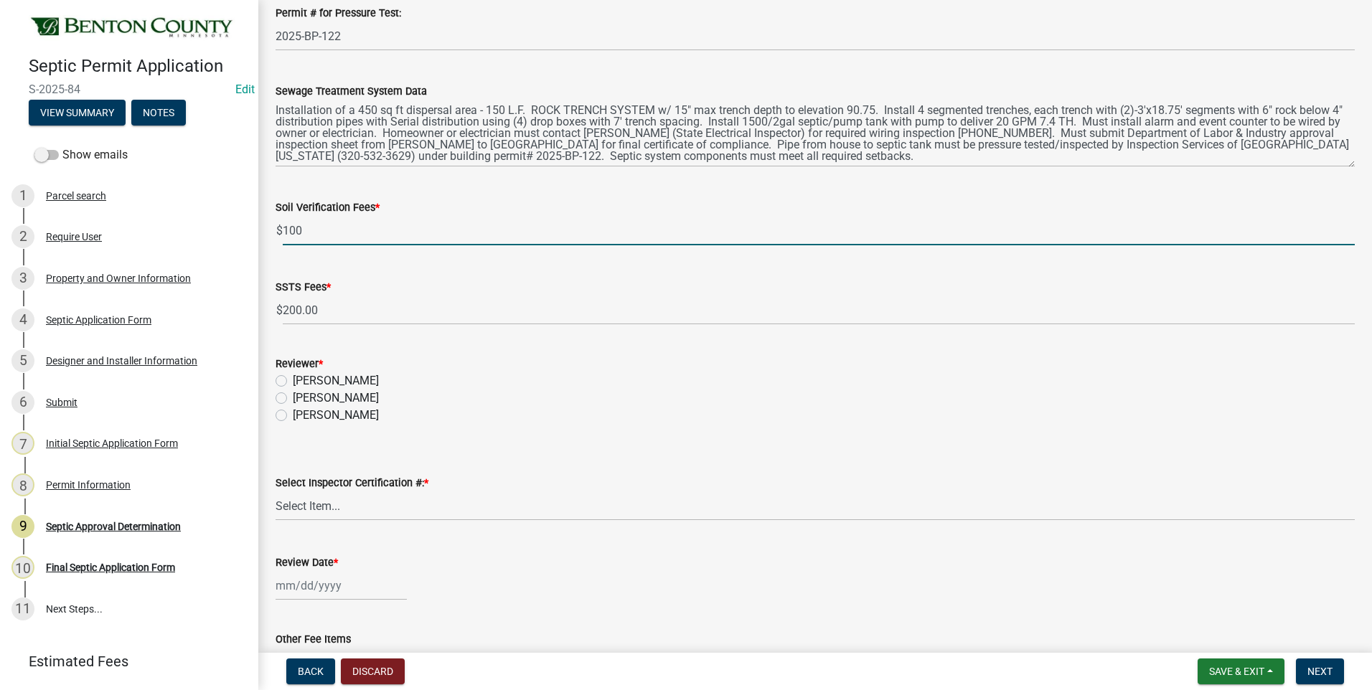
type input "100"
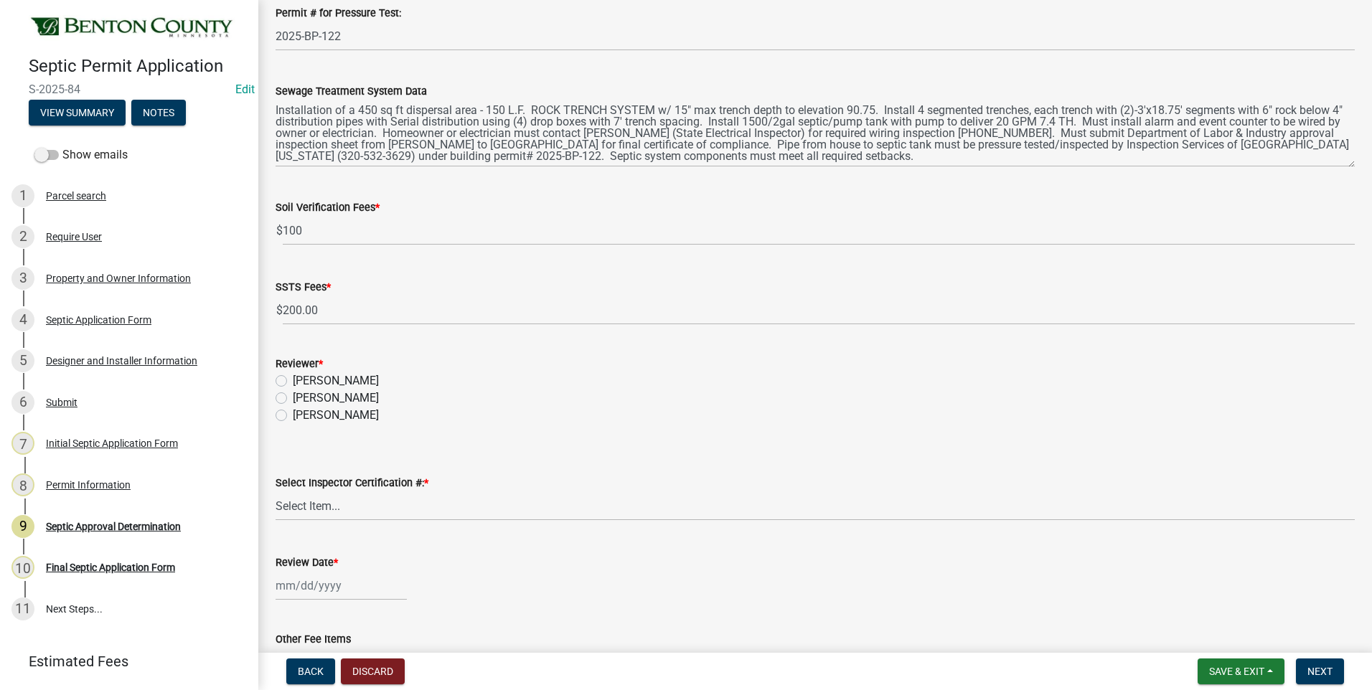
click at [293, 399] on label "[PERSON_NAME]" at bounding box center [336, 398] width 86 height 17
click at [293, 399] on input "[PERSON_NAME]" at bounding box center [297, 394] width 9 height 9
radio input "true"
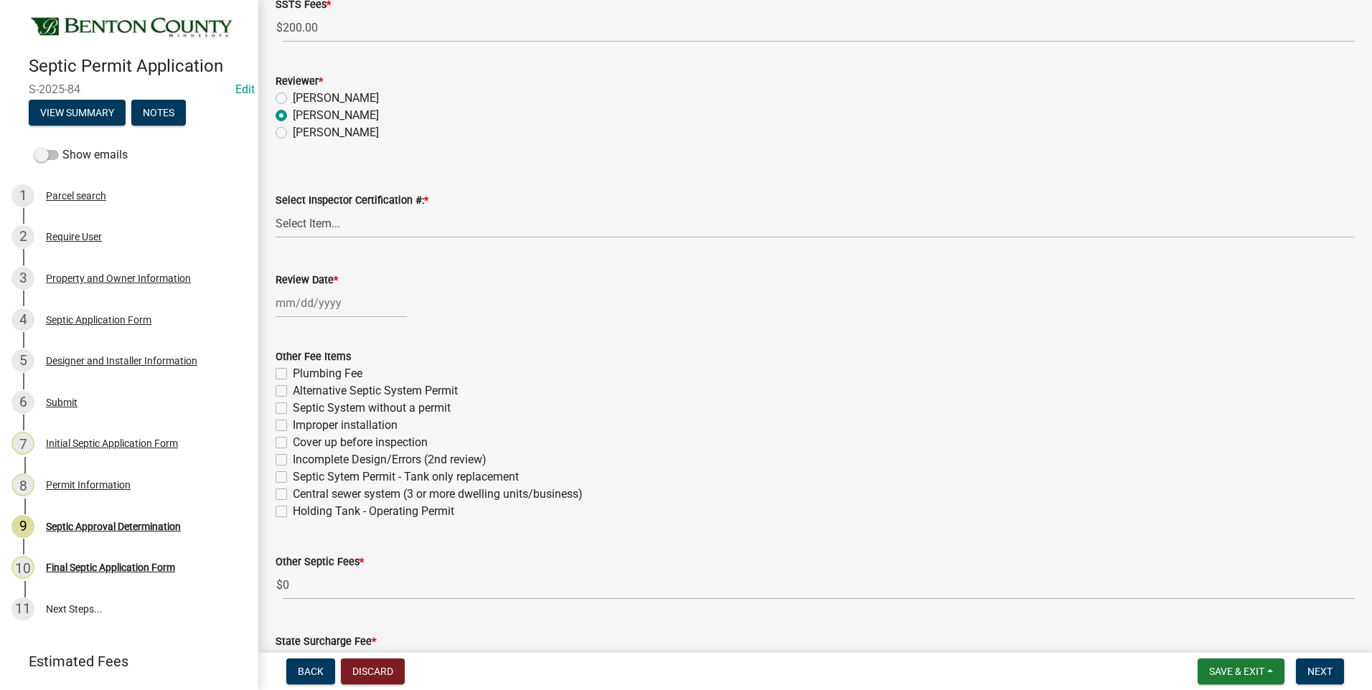
scroll to position [646, 0]
drag, startPoint x: 324, startPoint y: 218, endPoint x: 312, endPoint y: 236, distance: 21.7
click at [324, 218] on select "Select Item... C8970 C10350" at bounding box center [814, 218] width 1079 height 29
click at [275, 204] on select "Select Item... C8970 C10350" at bounding box center [814, 218] width 1079 height 29
select select "d675f826-2bf1-4ce2-9ebe-43c1842a6c70"
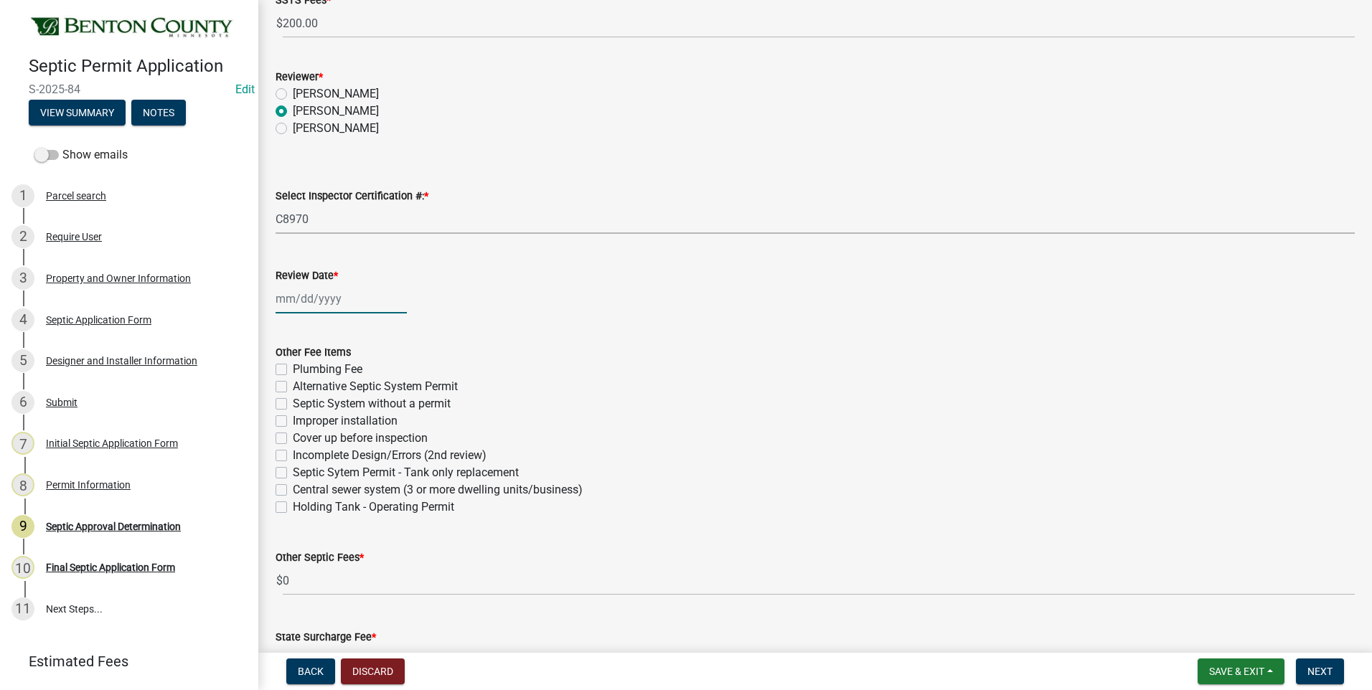
click at [311, 296] on div at bounding box center [340, 298] width 131 height 29
select select "10"
select select "2025"
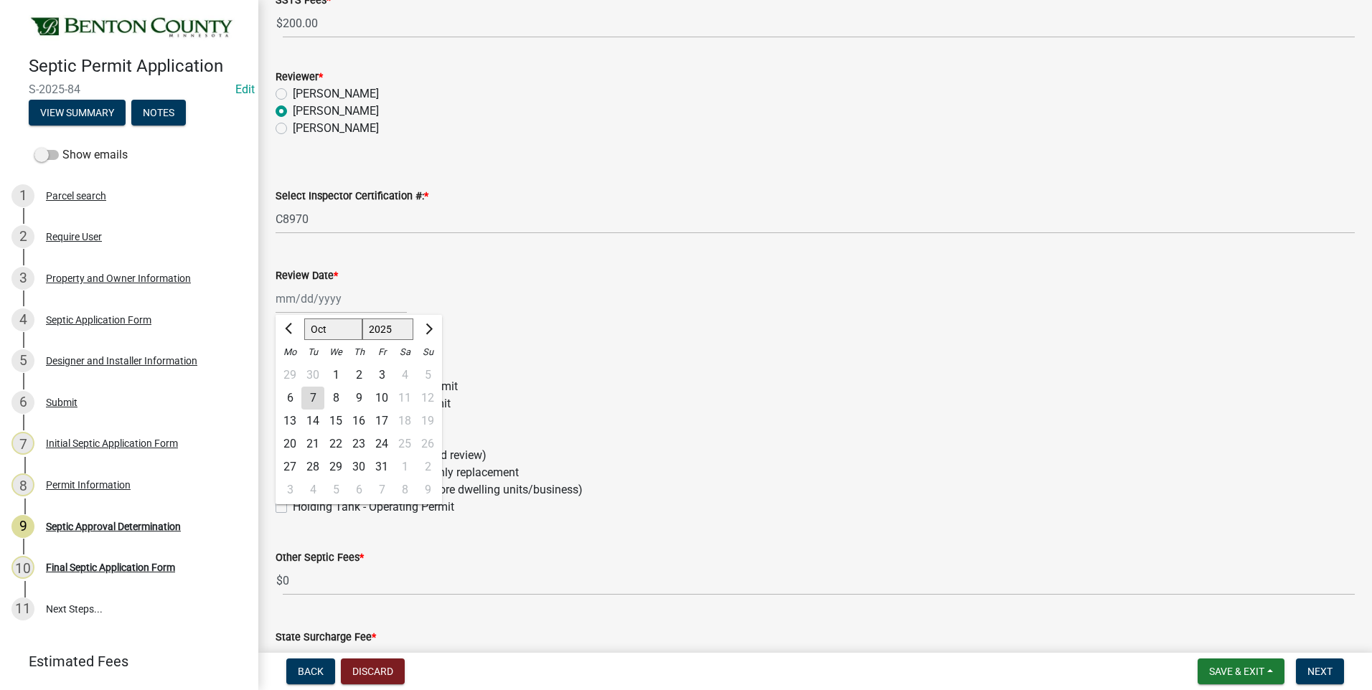
click at [317, 396] on div "7" at bounding box center [312, 398] width 23 height 23
type input "10/07/2025"
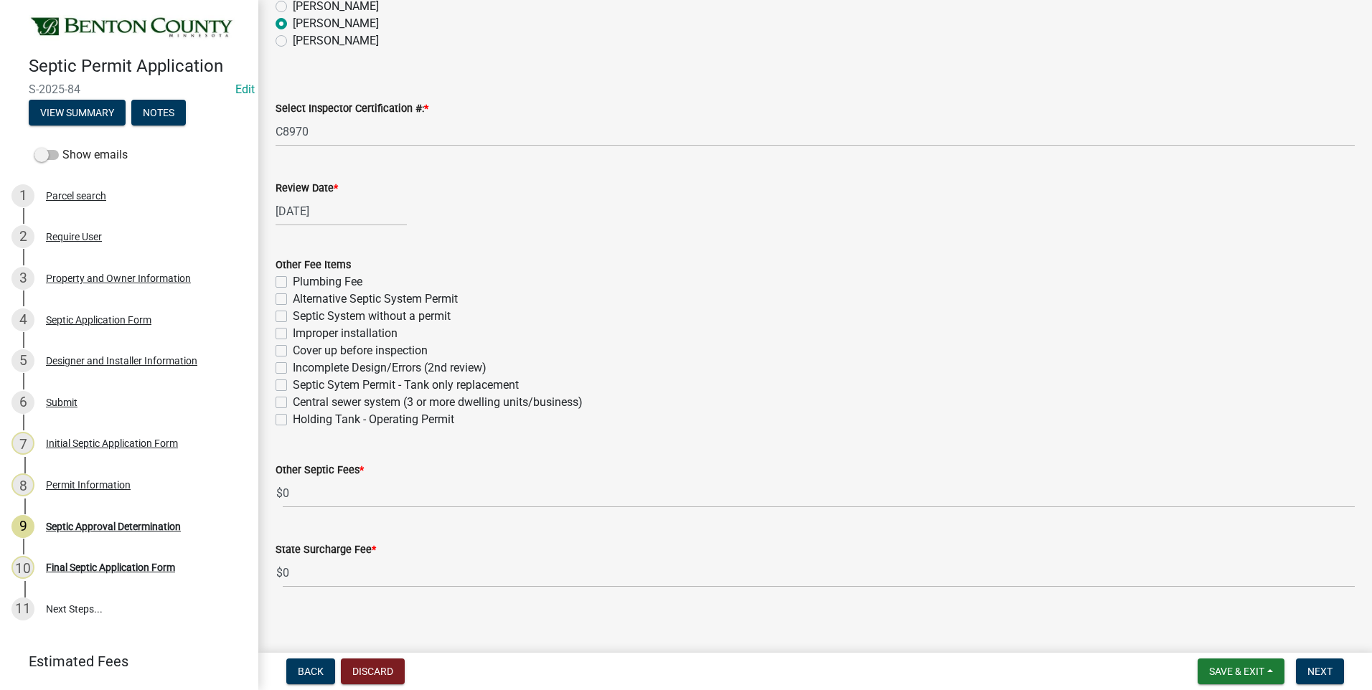
scroll to position [743, 0]
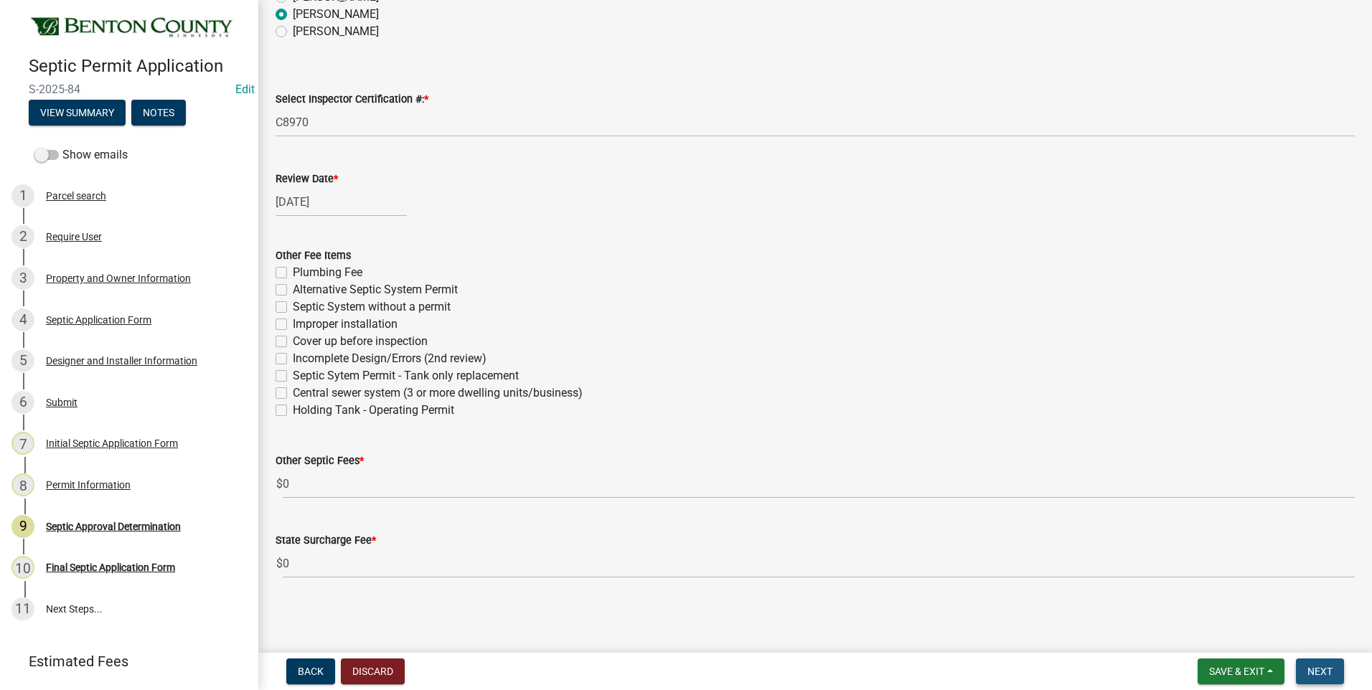
click at [1321, 673] on span "Next" at bounding box center [1319, 671] width 25 height 11
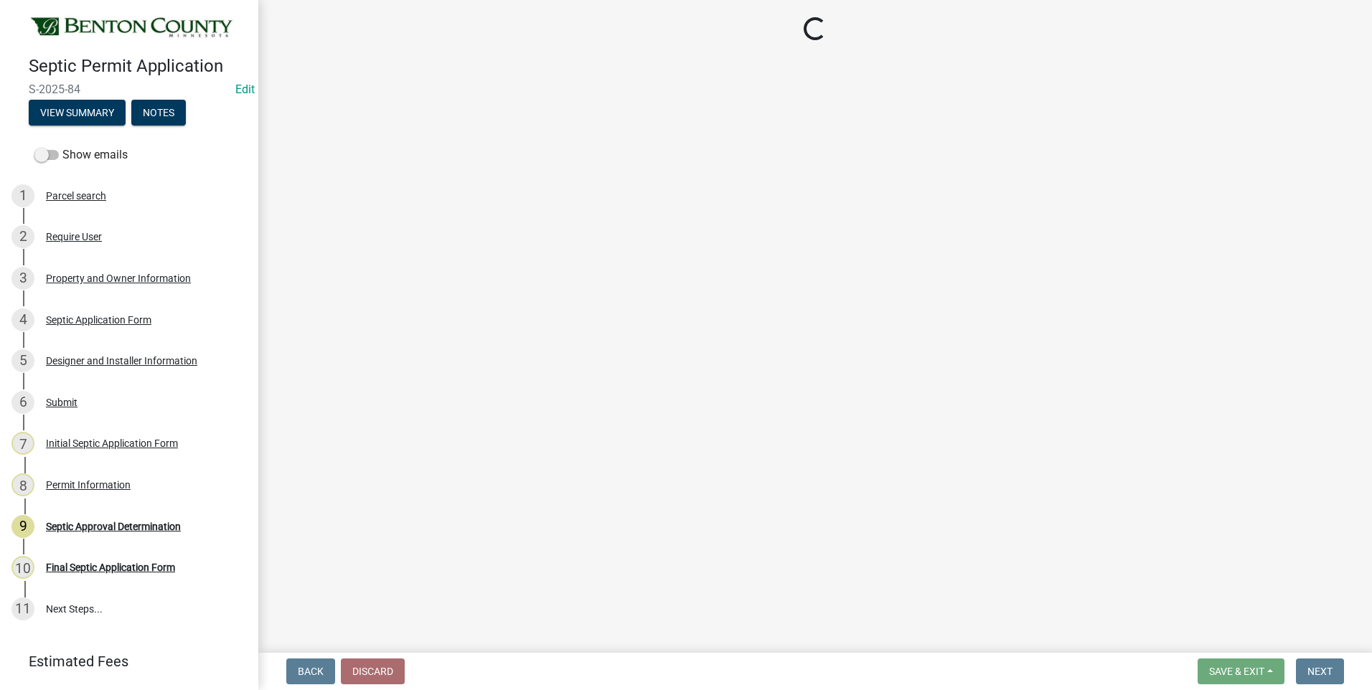
select select "3: 3"
